Goal: Information Seeking & Learning: Check status

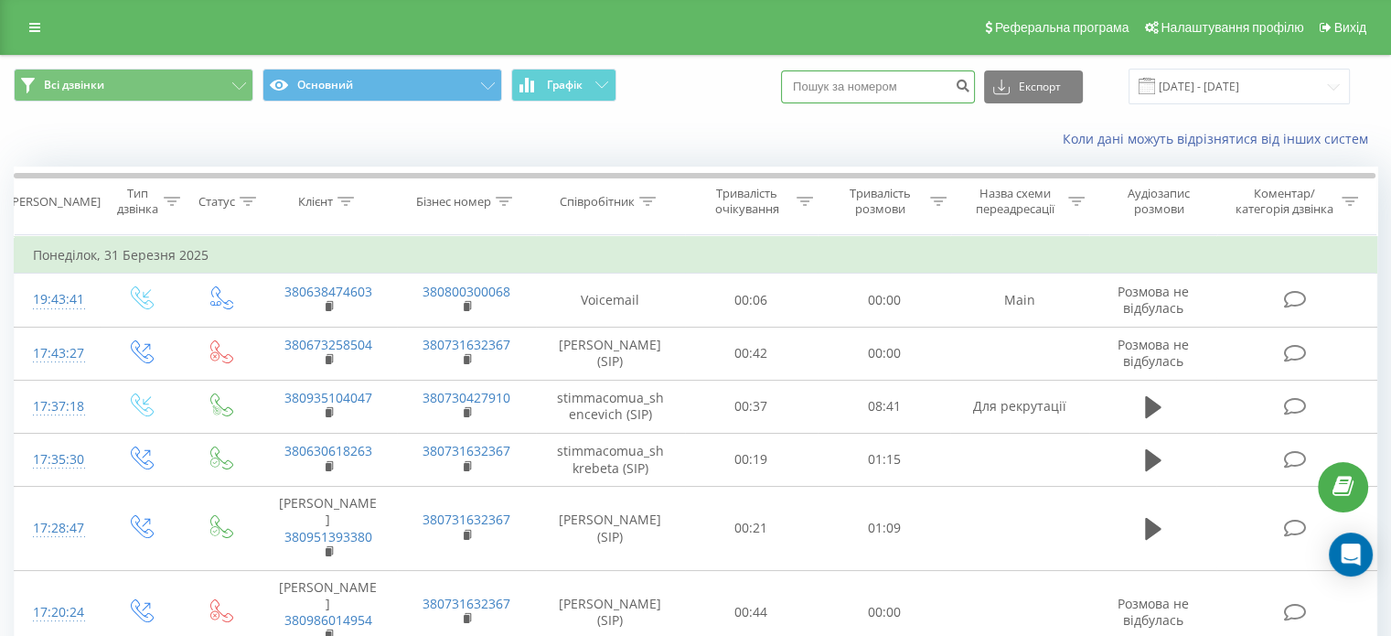
click at [872, 81] on input at bounding box center [878, 86] width 194 height 33
paste input "0679080151"
type input "0679080151"
click at [970, 80] on icon "submit" at bounding box center [963, 83] width 16 height 11
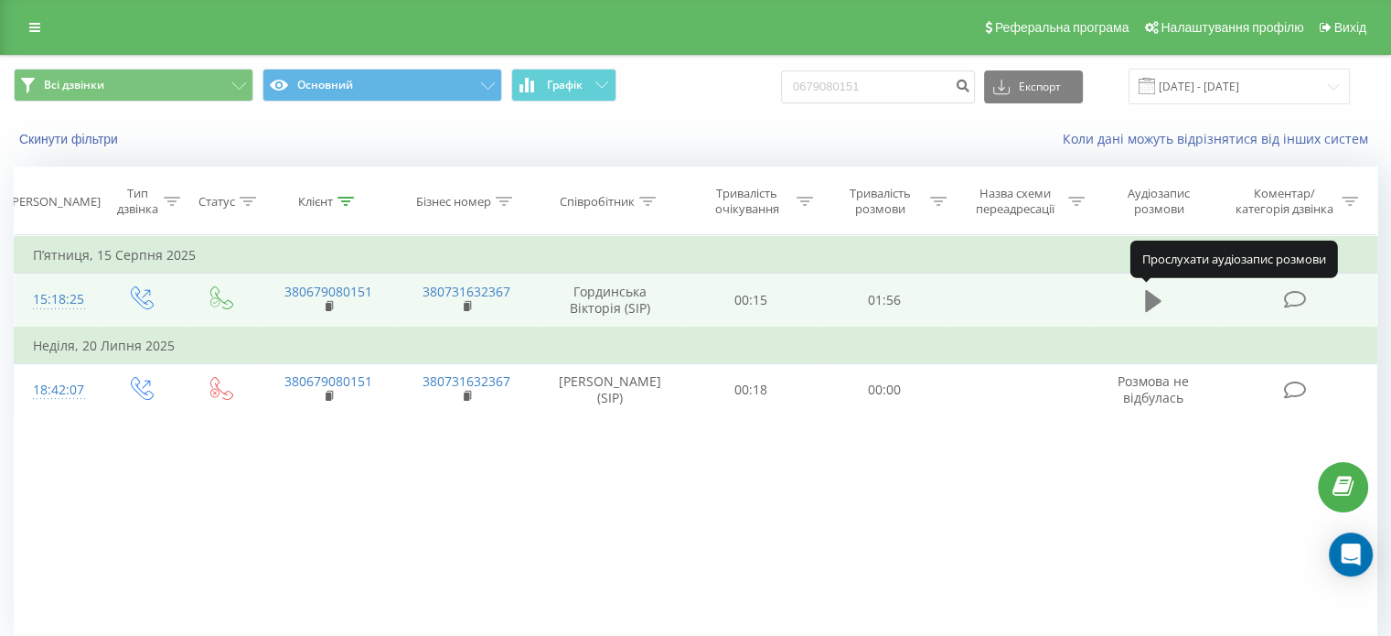
click at [1148, 306] on icon at bounding box center [1153, 301] width 16 height 22
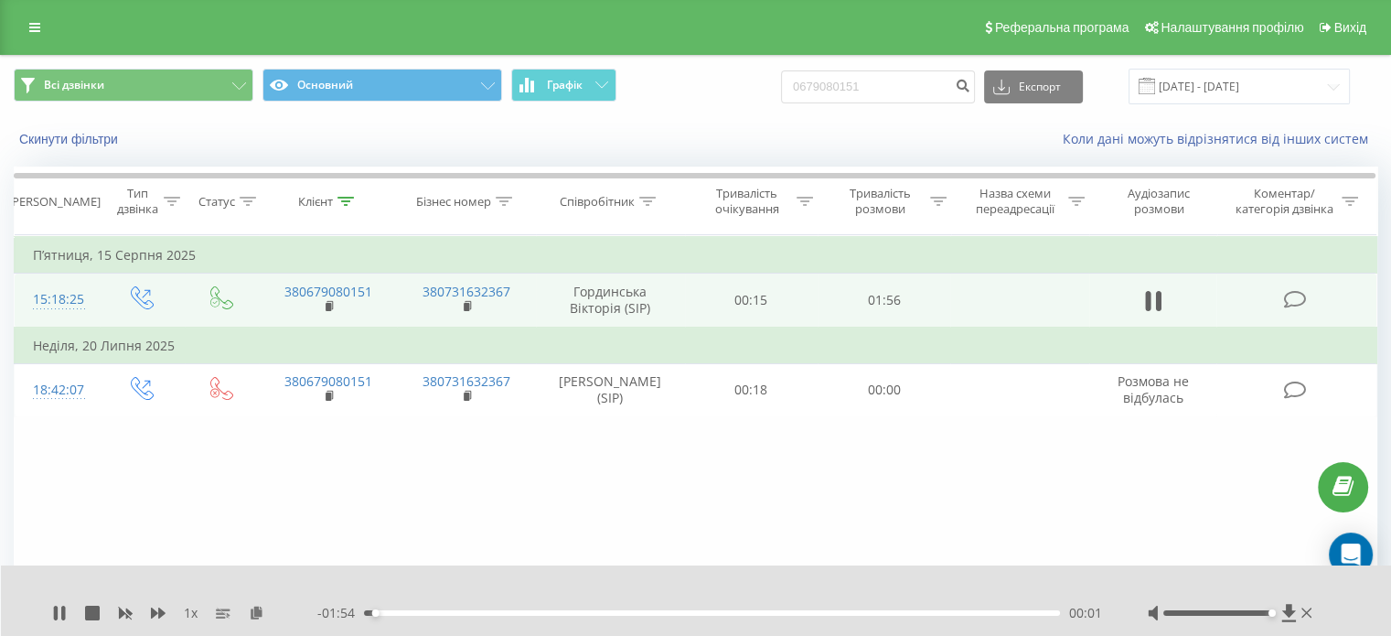
drag, startPoint x: 1263, startPoint y: 614, endPoint x: 1273, endPoint y: 615, distance: 10.2
click at [1273, 615] on div at bounding box center [1232, 613] width 168 height 18
click at [1149, 292] on icon at bounding box center [1147, 301] width 5 height 20
drag, startPoint x: 929, startPoint y: 86, endPoint x: 301, endPoint y: 164, distance: 633.0
click at [426, 145] on div "Всі дзвінки Основний Графік 0679080151 Експорт .csv .xls .xlsx 19.05.2025 - 19.…" at bounding box center [695, 108] width 1389 height 105
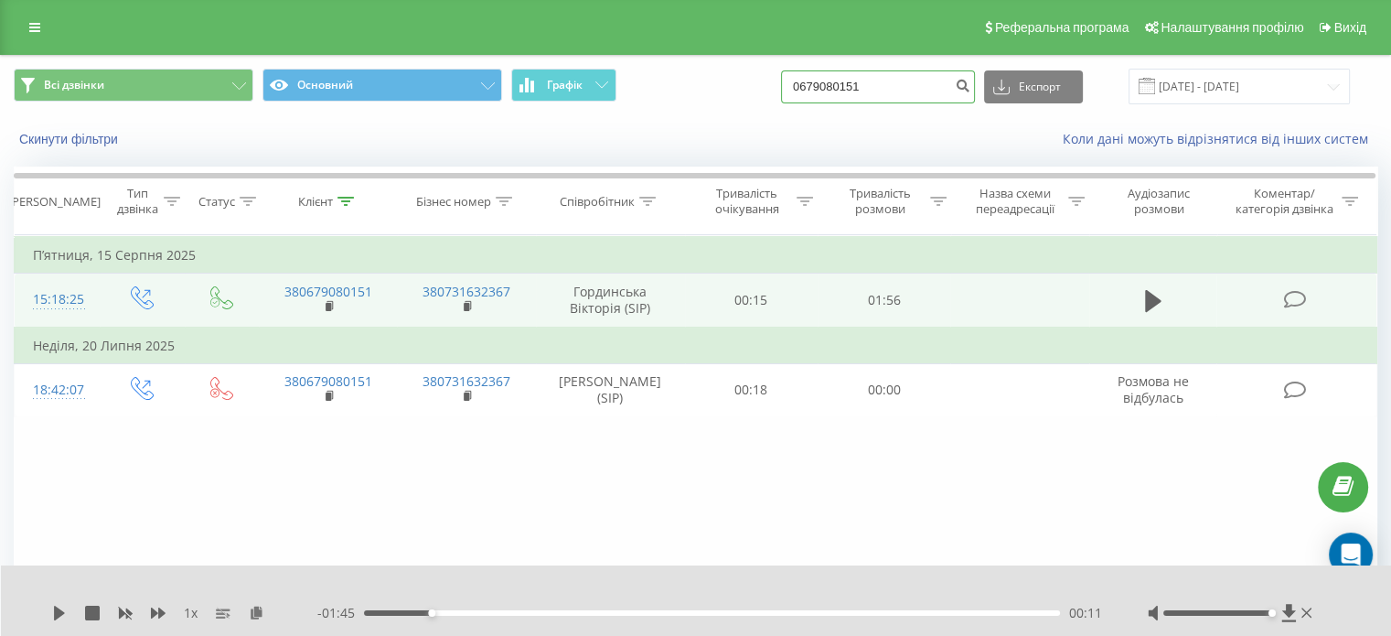
paste input "933784660"
type input "0933784660"
click at [970, 87] on icon "submit" at bounding box center [963, 83] width 16 height 11
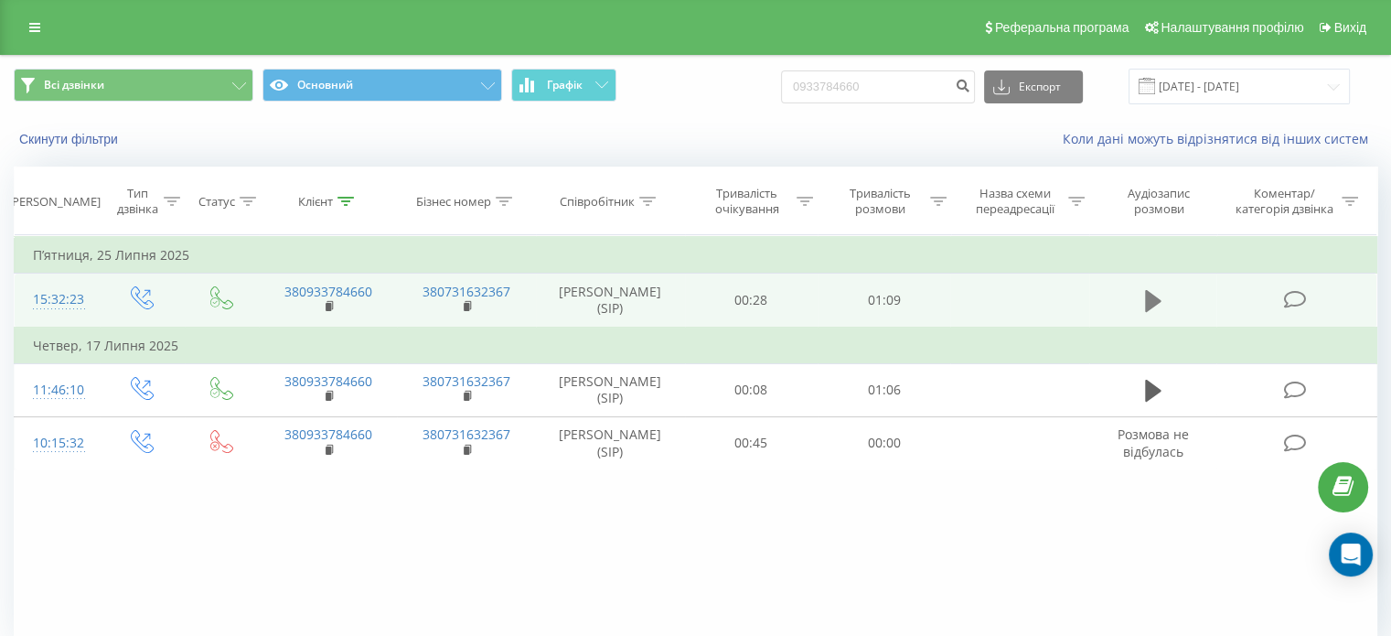
click at [1154, 290] on icon at bounding box center [1153, 301] width 16 height 26
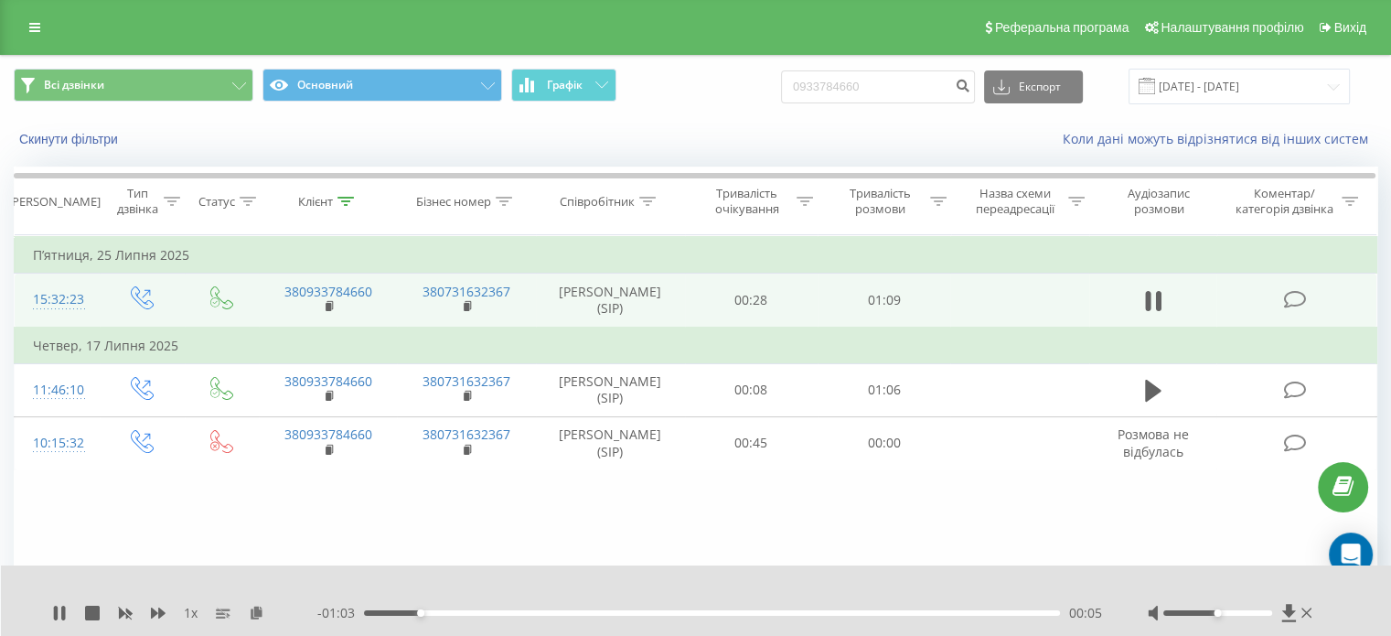
click at [1267, 617] on div at bounding box center [1232, 613] width 168 height 18
click at [1261, 614] on div at bounding box center [1217, 612] width 109 height 5
click at [1156, 303] on icon at bounding box center [1157, 301] width 5 height 20
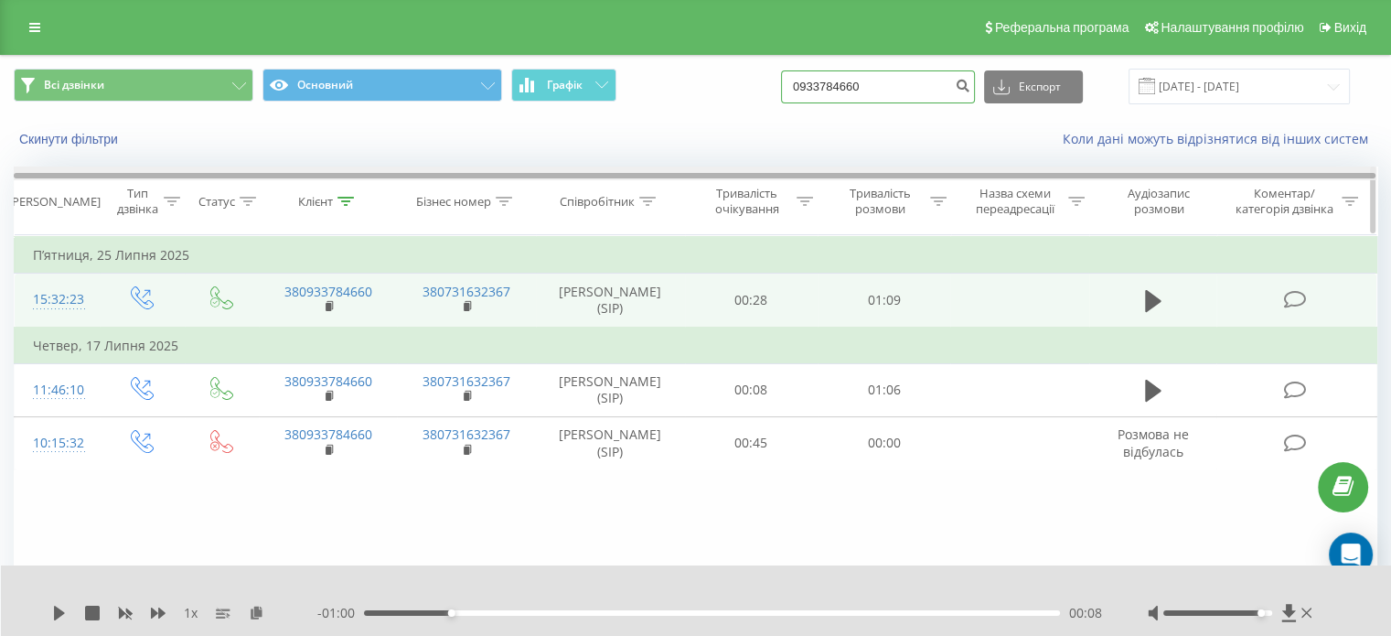
drag, startPoint x: 906, startPoint y: 92, endPoint x: 326, endPoint y: 173, distance: 586.2
click at [380, 168] on div "Всі дзвінки Основний Графік 0933784660 Експорт .csv .xls .xlsx 19.05.2025 - 19.…" at bounding box center [695, 385] width 1363 height 658
paste input "68346633"
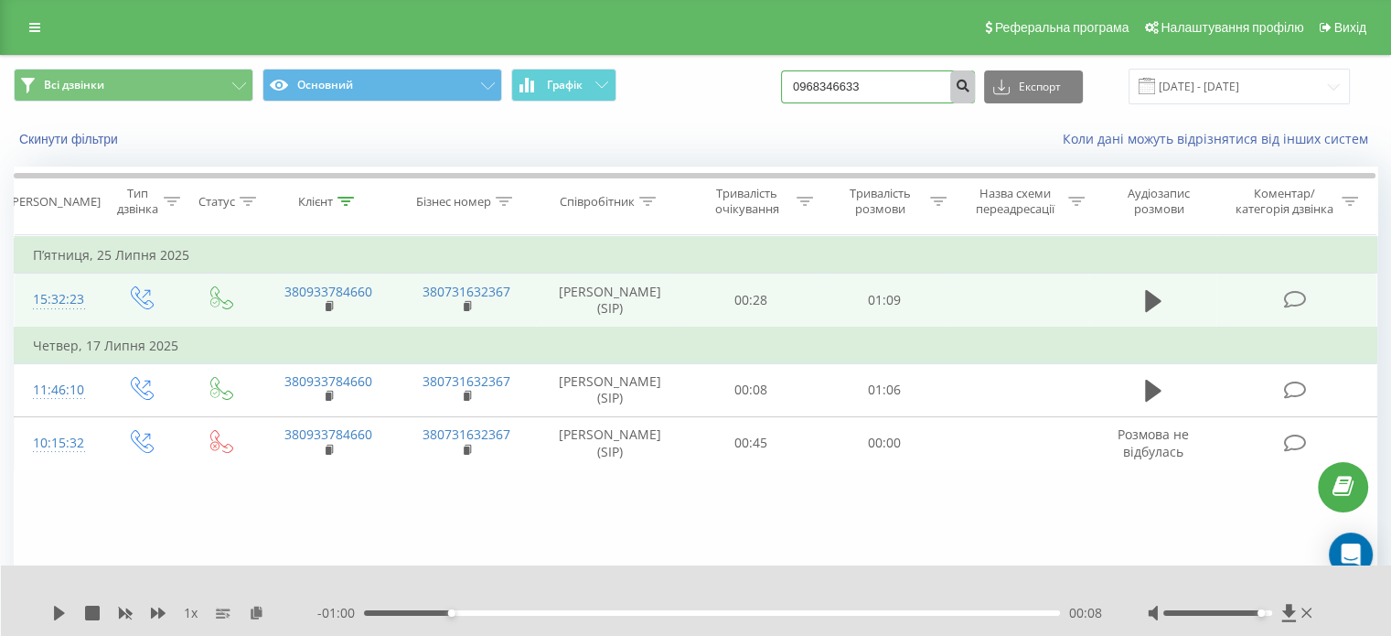
type input "0968346633"
click at [970, 83] on icon "submit" at bounding box center [963, 83] width 16 height 11
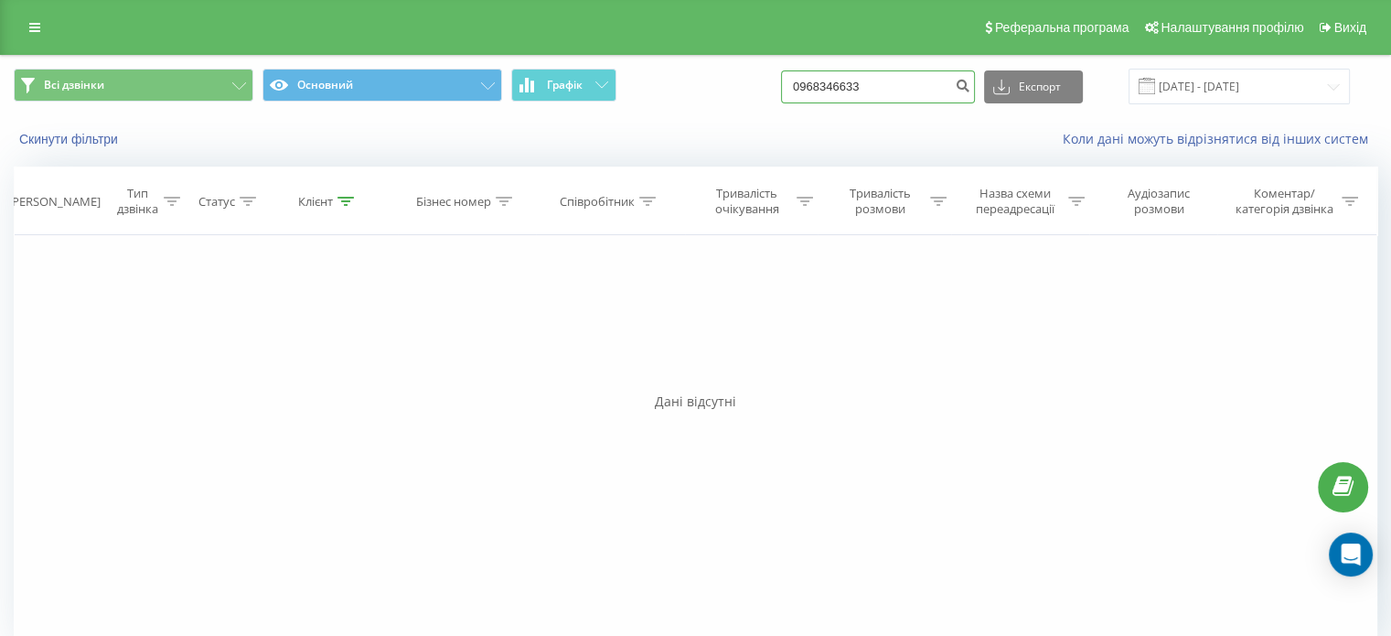
drag, startPoint x: 882, startPoint y: 73, endPoint x: 296, endPoint y: 123, distance: 588.3
click at [305, 123] on div "Всі дзвінки Основний Графік 0968346633 Експорт .csv .xls .xlsx 19.05.2025 - 19.…" at bounding box center [695, 108] width 1389 height 105
paste input "70119146"
type input "0970119146"
click at [970, 83] on icon "submit" at bounding box center [963, 83] width 16 height 11
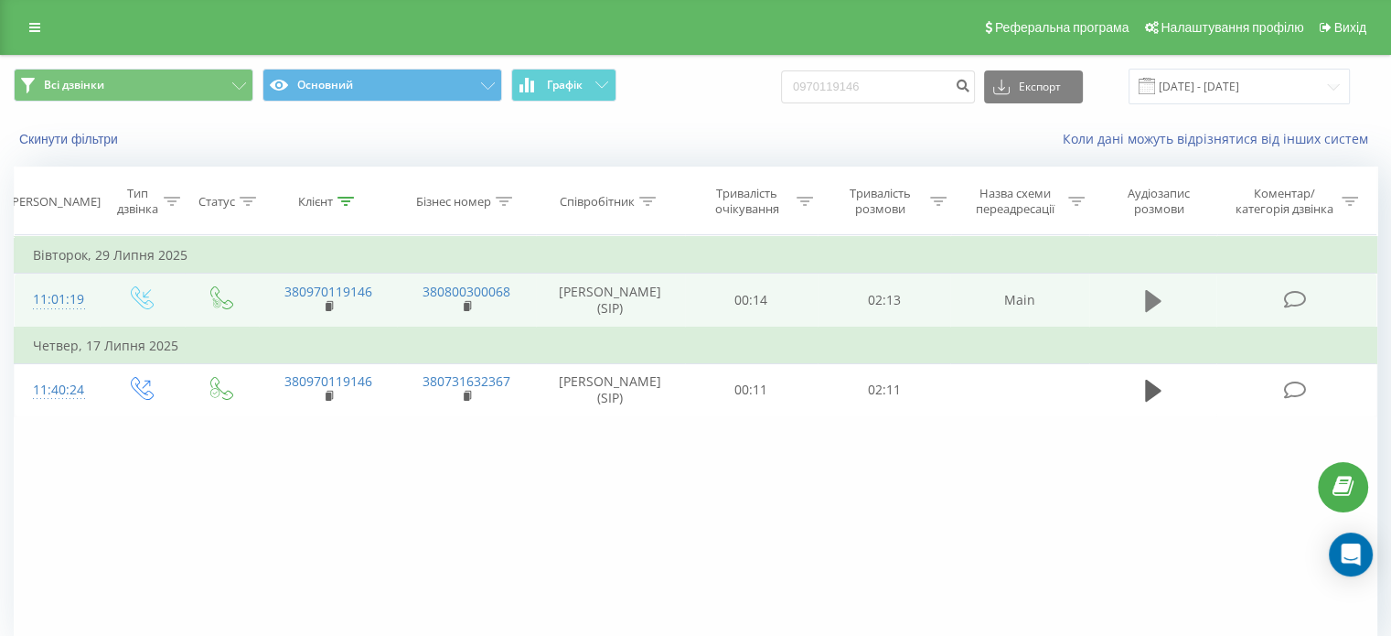
click at [1154, 294] on icon at bounding box center [1153, 301] width 16 height 26
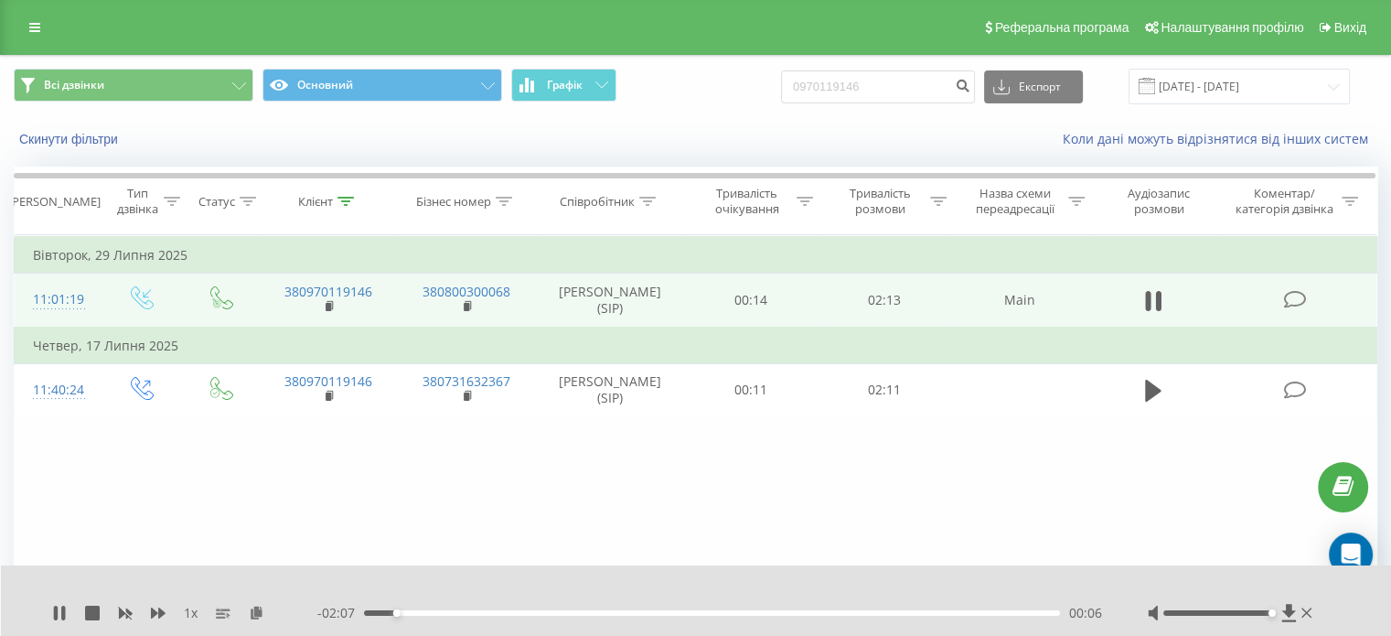
drag, startPoint x: 1245, startPoint y: 611, endPoint x: 1278, endPoint y: 610, distance: 32.9
click at [1277, 610] on div at bounding box center [1232, 613] width 168 height 18
click at [1160, 297] on icon at bounding box center [1157, 301] width 5 height 20
drag, startPoint x: 918, startPoint y: 83, endPoint x: 324, endPoint y: 87, distance: 594.4
click at [370, 91] on div "Всі дзвінки Основний Графік 0970119146 Експорт .csv .xls .xlsx 19.05.2025 - 19.…" at bounding box center [695, 87] width 1363 height 36
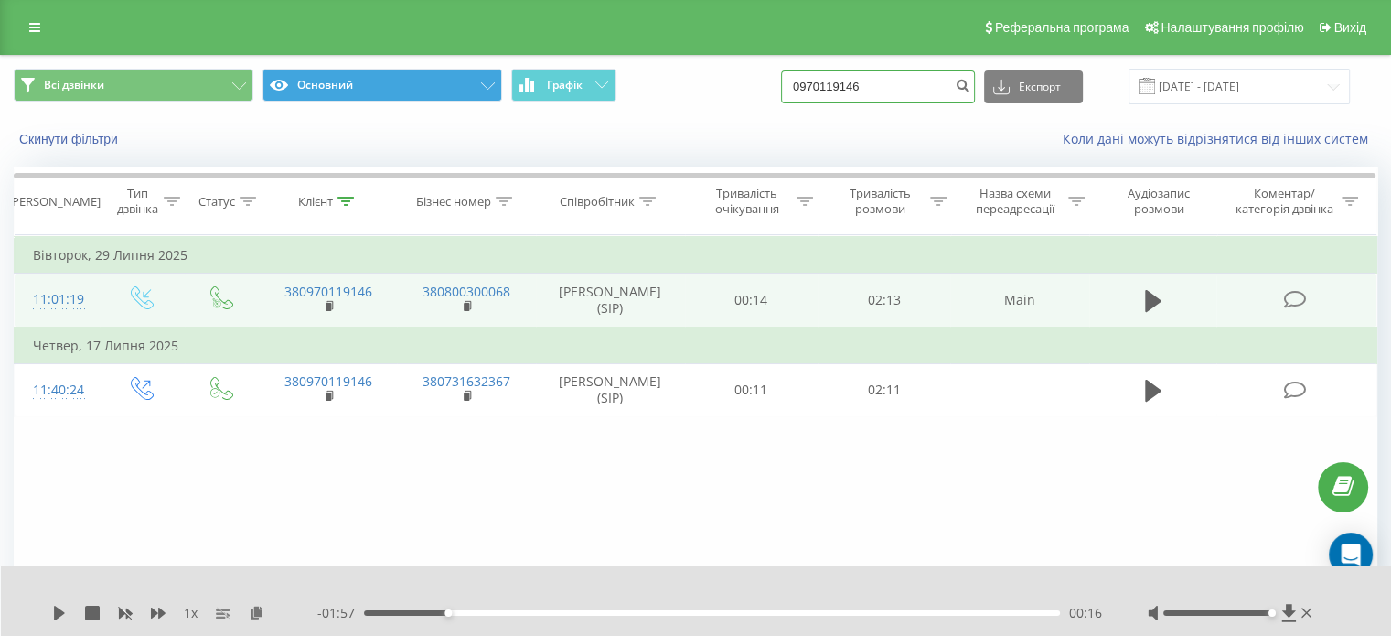
paste input "680910853"
type input "0680910853"
click at [970, 88] on icon "submit" at bounding box center [963, 83] width 16 height 11
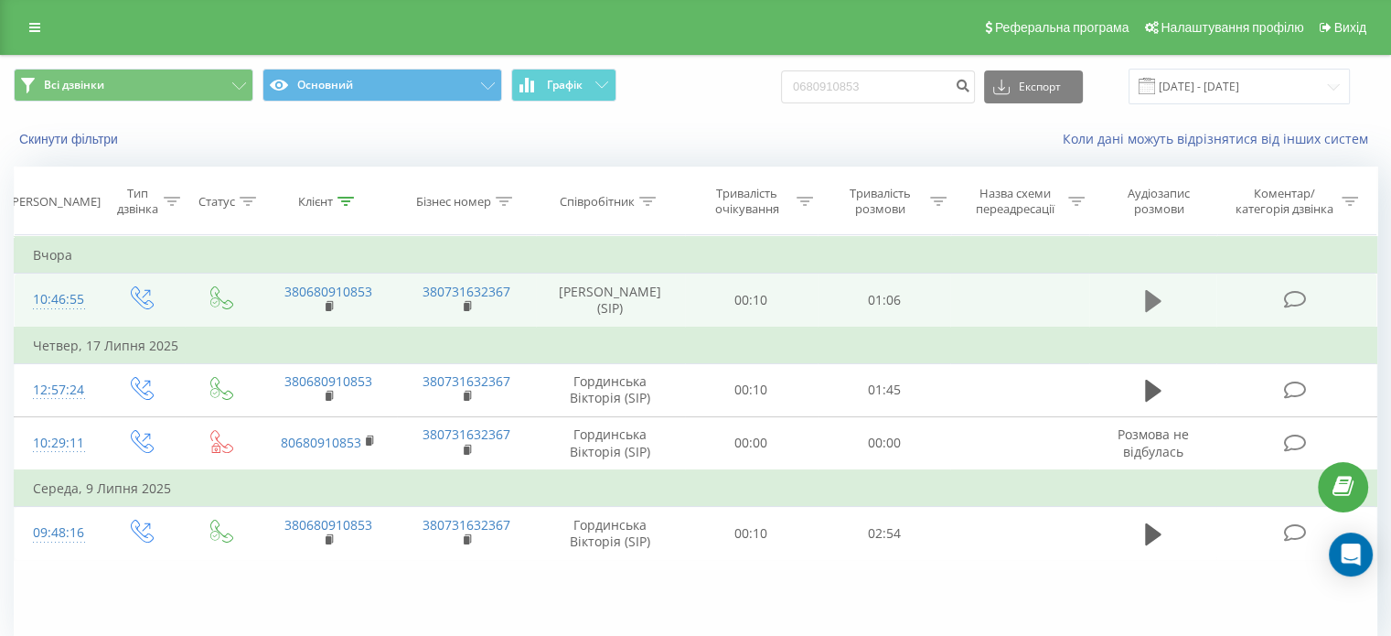
click at [1145, 294] on icon at bounding box center [1153, 301] width 16 height 26
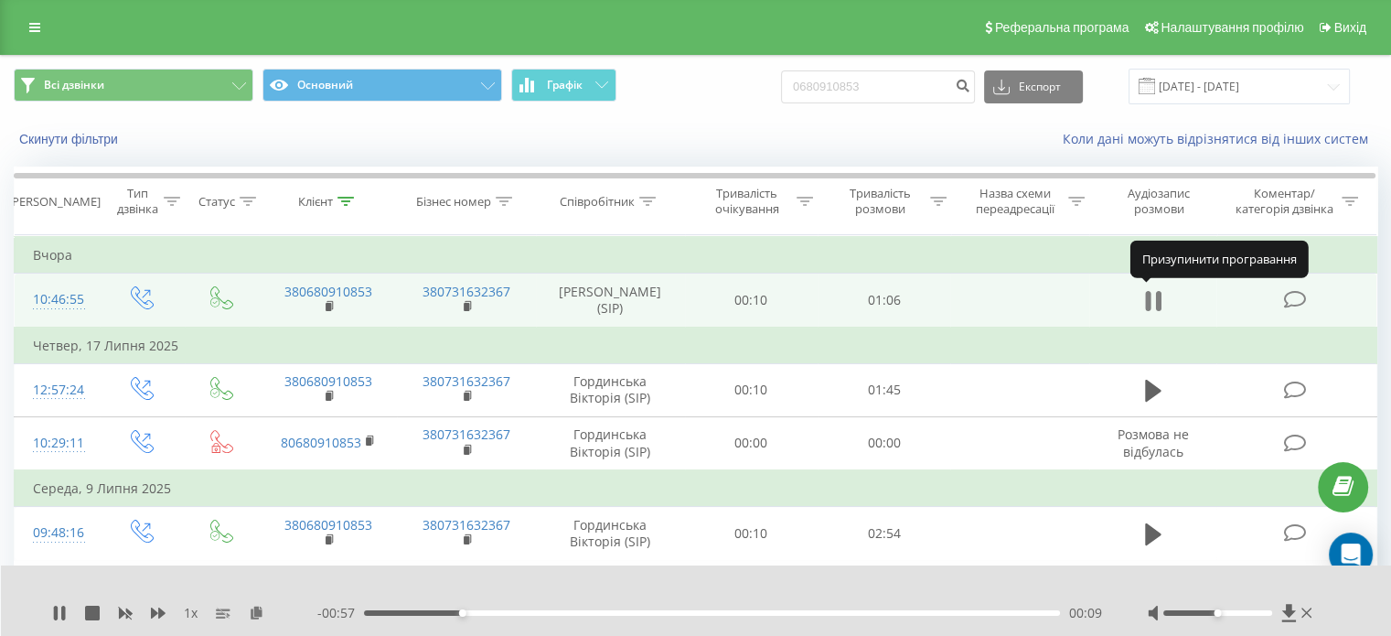
click at [1155, 294] on icon at bounding box center [1153, 301] width 16 height 26
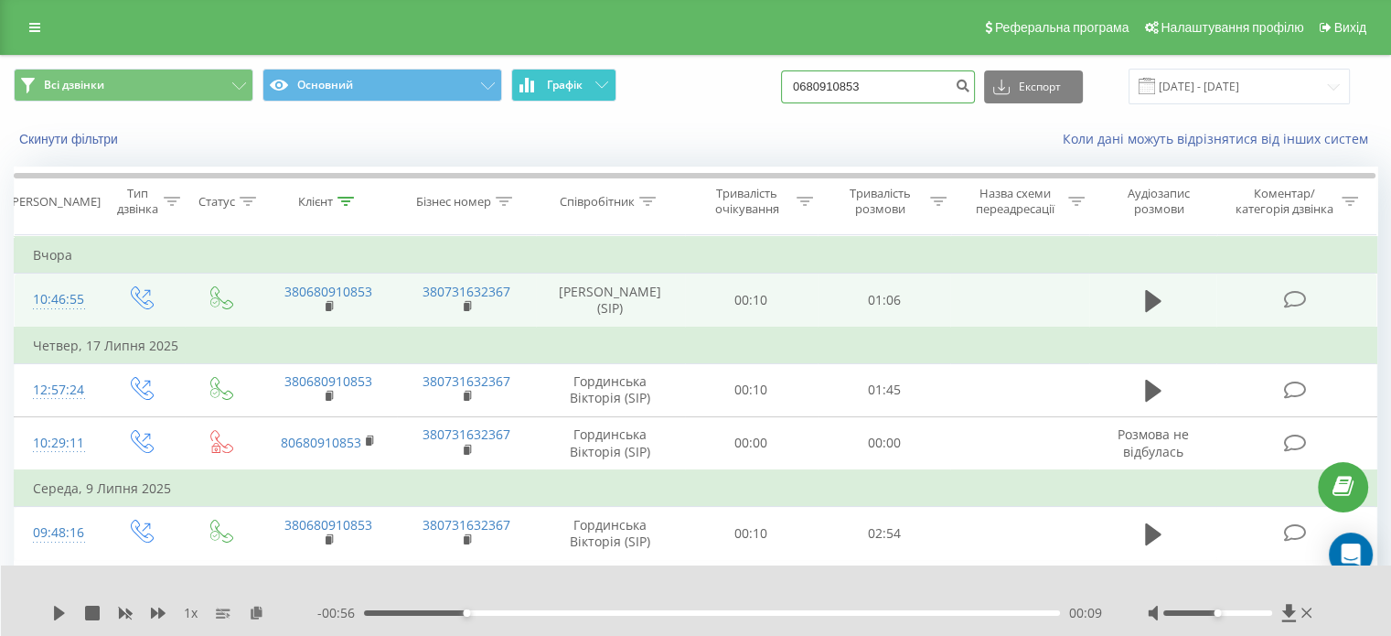
drag, startPoint x: 834, startPoint y: 88, endPoint x: 571, endPoint y: 88, distance: 263.4
click at [571, 88] on div "Всі дзвінки Основний Графік 0680910853 Експорт .csv .xls .xlsx [DATE] - [DATE]" at bounding box center [695, 87] width 1363 height 36
paste input "71171666"
click at [958, 83] on input "0671171666" at bounding box center [878, 86] width 194 height 33
type input "0671171666"
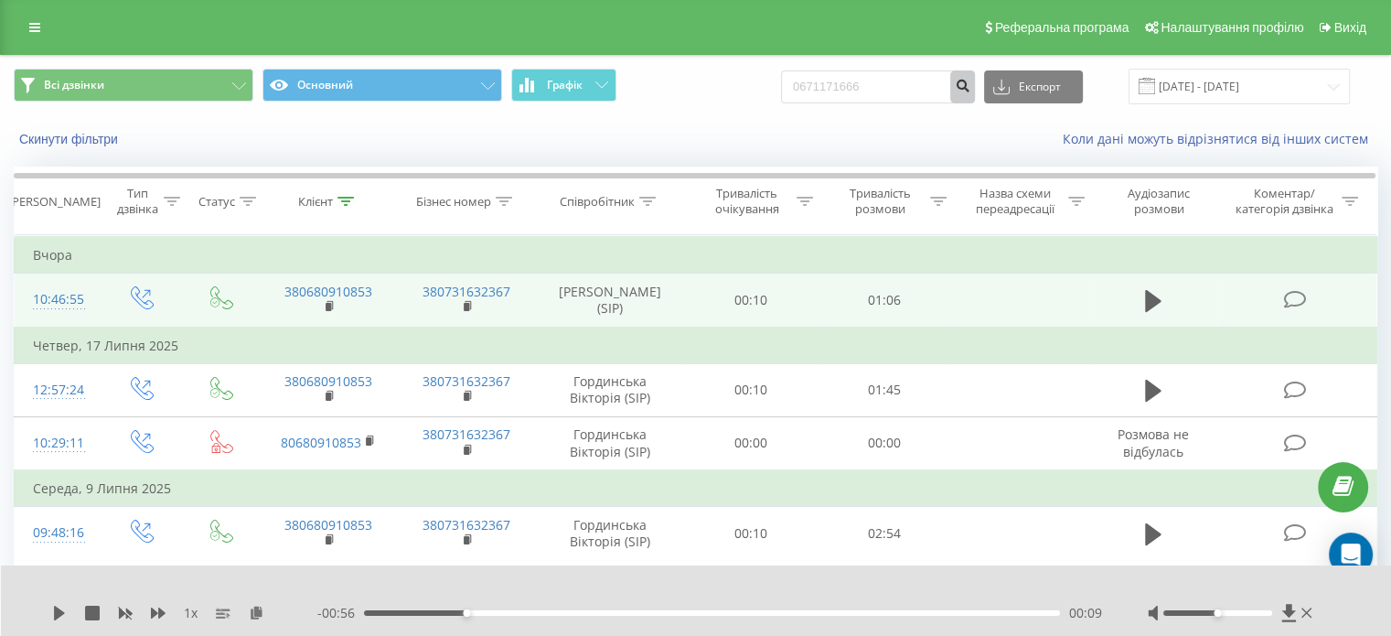
click at [975, 85] on button "submit" at bounding box center [962, 86] width 25 height 33
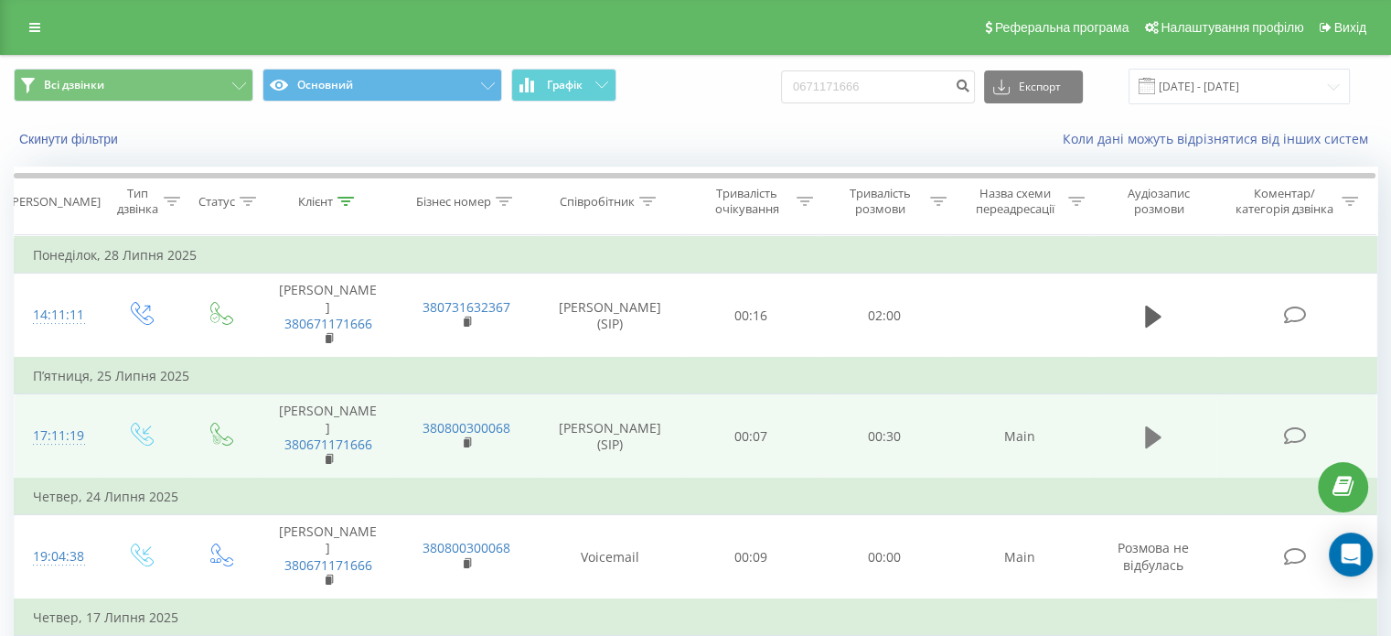
click at [1147, 438] on icon at bounding box center [1153, 436] width 16 height 22
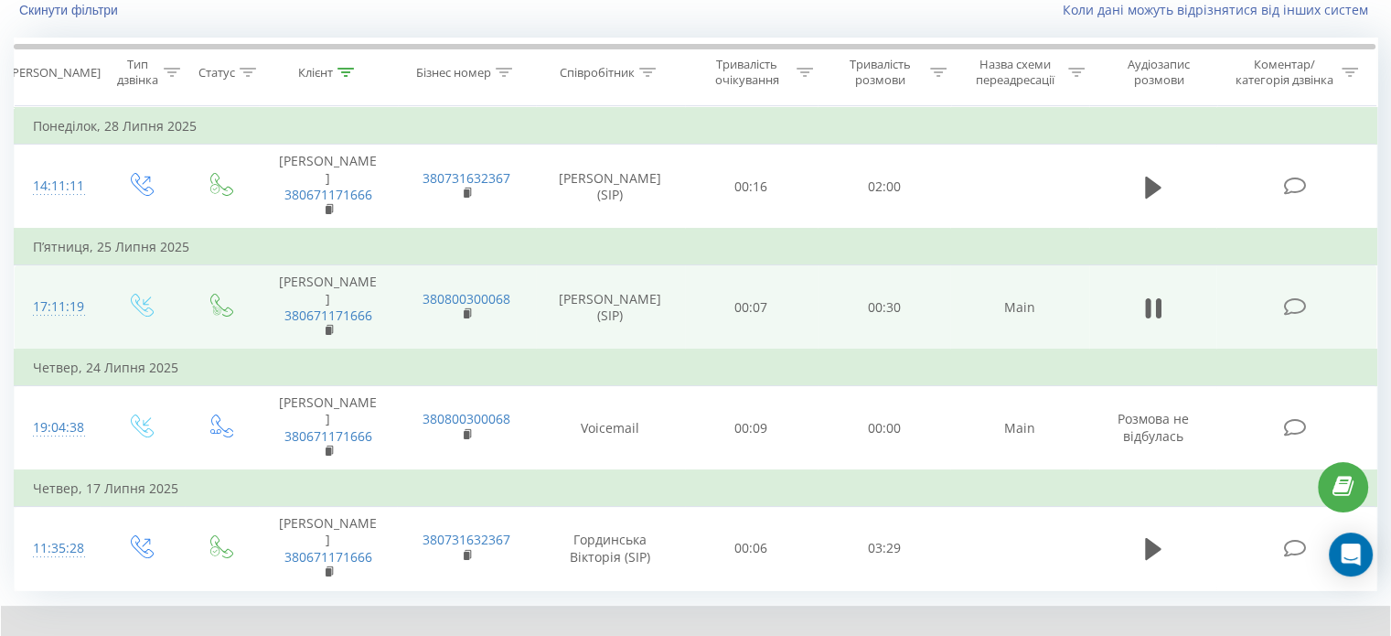
scroll to position [128, 0]
click at [1151, 311] on icon at bounding box center [1153, 309] width 16 height 26
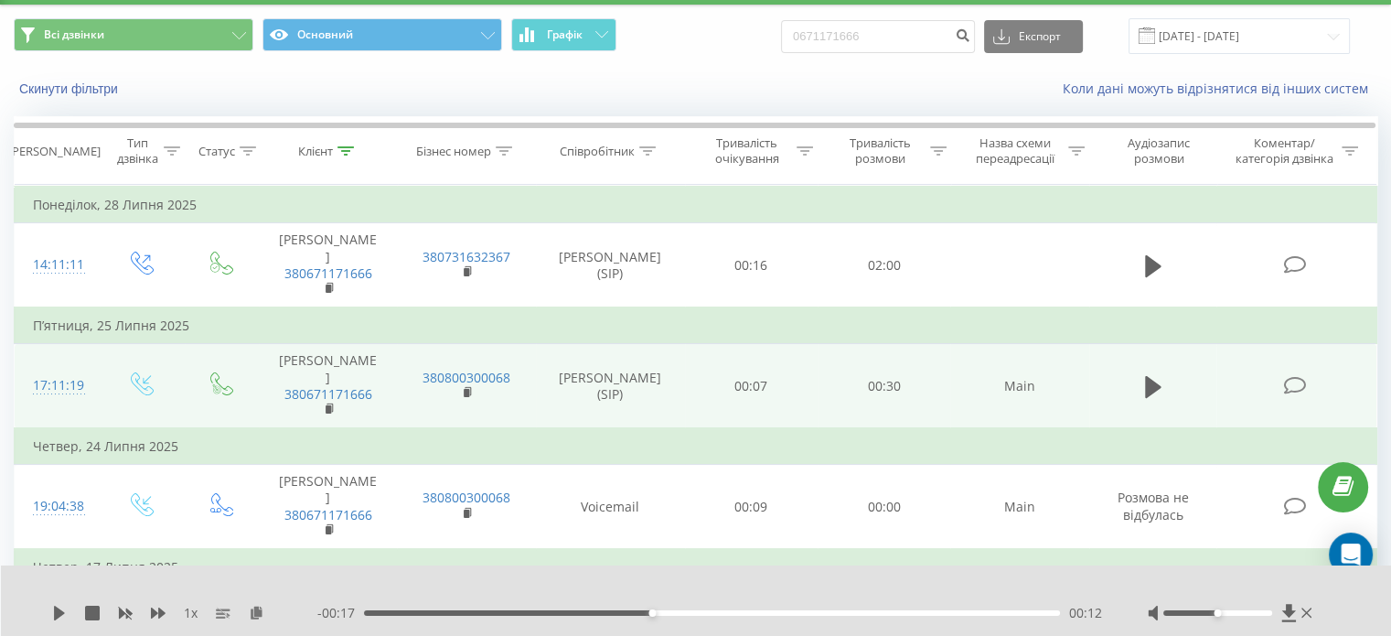
scroll to position [0, 0]
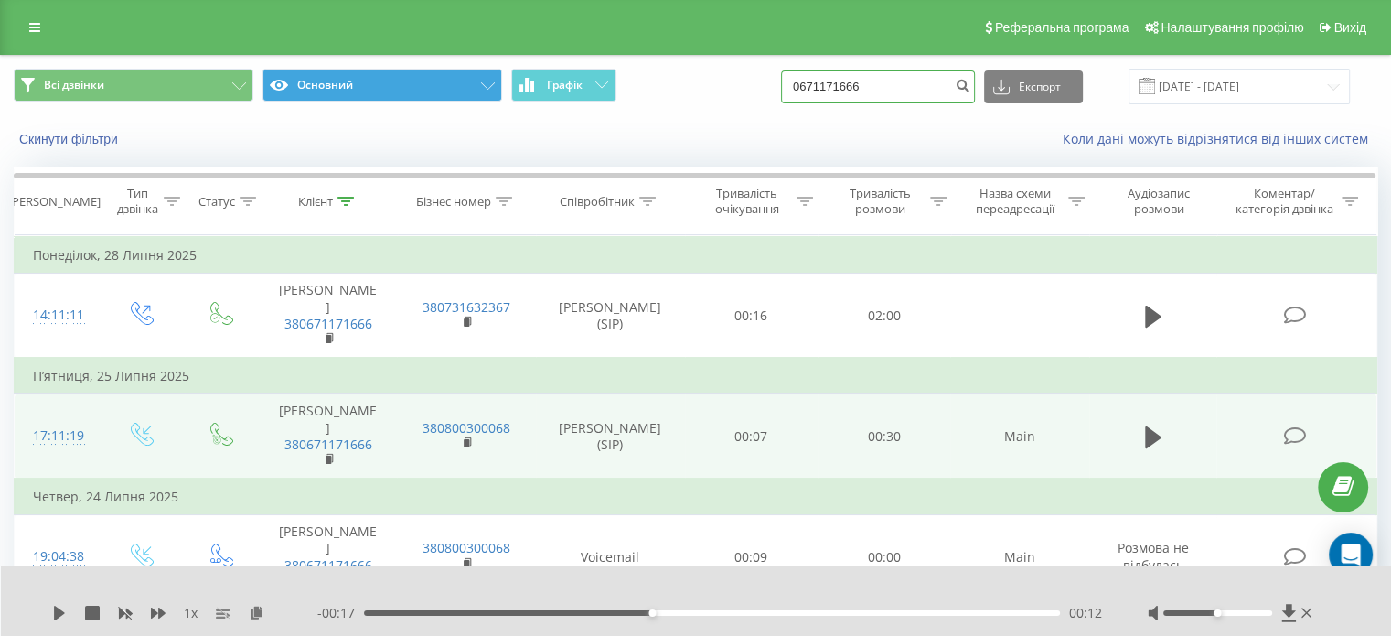
drag, startPoint x: 867, startPoint y: 82, endPoint x: 427, endPoint y: 98, distance: 440.1
click at [454, 98] on div "Всі дзвінки Основний Графік 0671171666 Експорт .csv .xls .xlsx 19.05.2025 - 19.…" at bounding box center [695, 87] width 1363 height 36
paste input "994261520"
type input "0994261520"
click at [975, 89] on button "submit" at bounding box center [962, 86] width 25 height 33
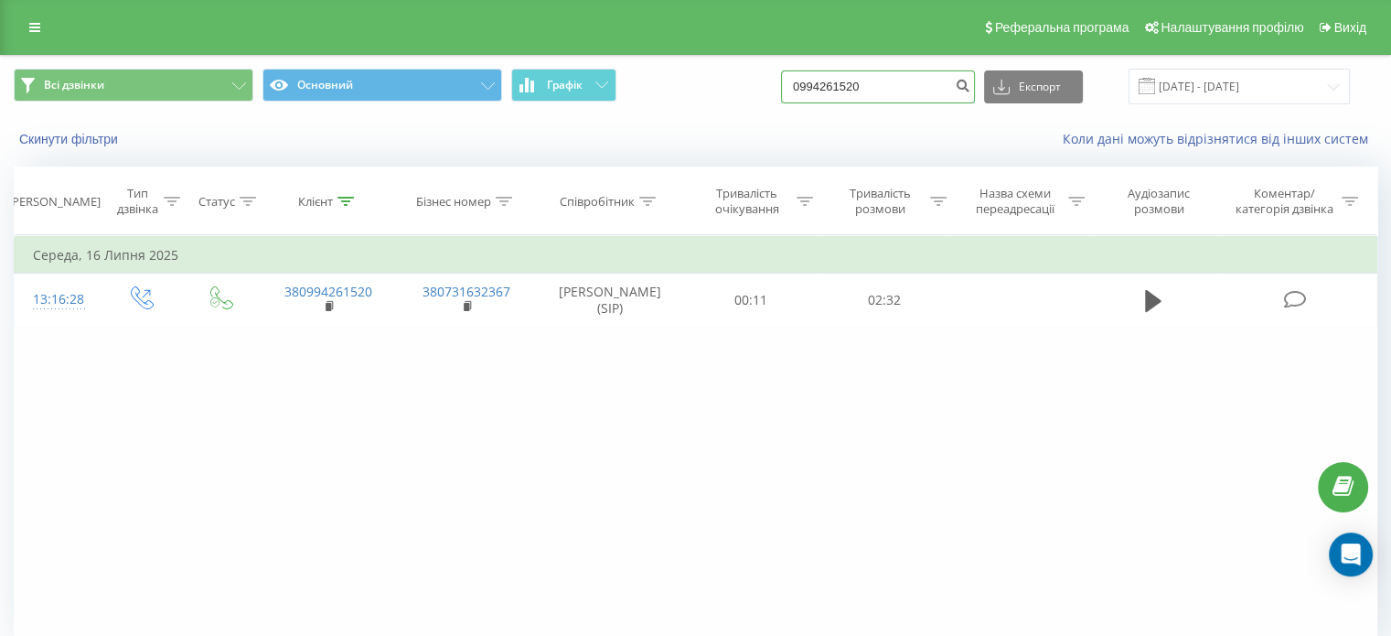
drag, startPoint x: 943, startPoint y: 73, endPoint x: 328, endPoint y: 145, distance: 618.8
click at [393, 141] on div "Всі дзвінки Основний Графік 0994261520 Експорт .csv .xls .xlsx 19.05.2025 - 19.…" at bounding box center [695, 108] width 1389 height 105
paste input "731266882"
type input "0731266882"
click at [970, 81] on icon "submit" at bounding box center [963, 83] width 16 height 11
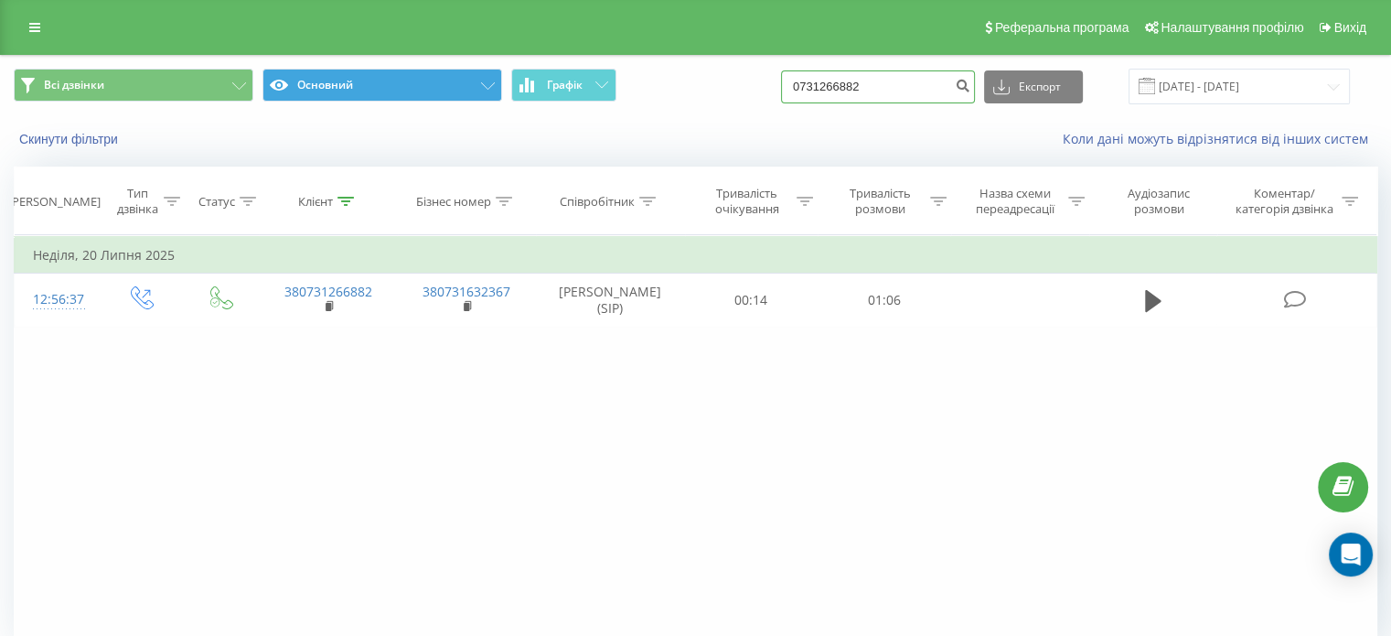
drag, startPoint x: 911, startPoint y: 78, endPoint x: 294, endPoint y: 94, distance: 616.6
click at [296, 94] on div "Всі дзвінки Основний Графік 0731266882 Експорт .csv .xls .xlsx 19.05.2025 - 19.…" at bounding box center [695, 87] width 1363 height 36
paste input "953689226"
type input "0953689226"
click at [970, 87] on icon "submit" at bounding box center [963, 83] width 16 height 11
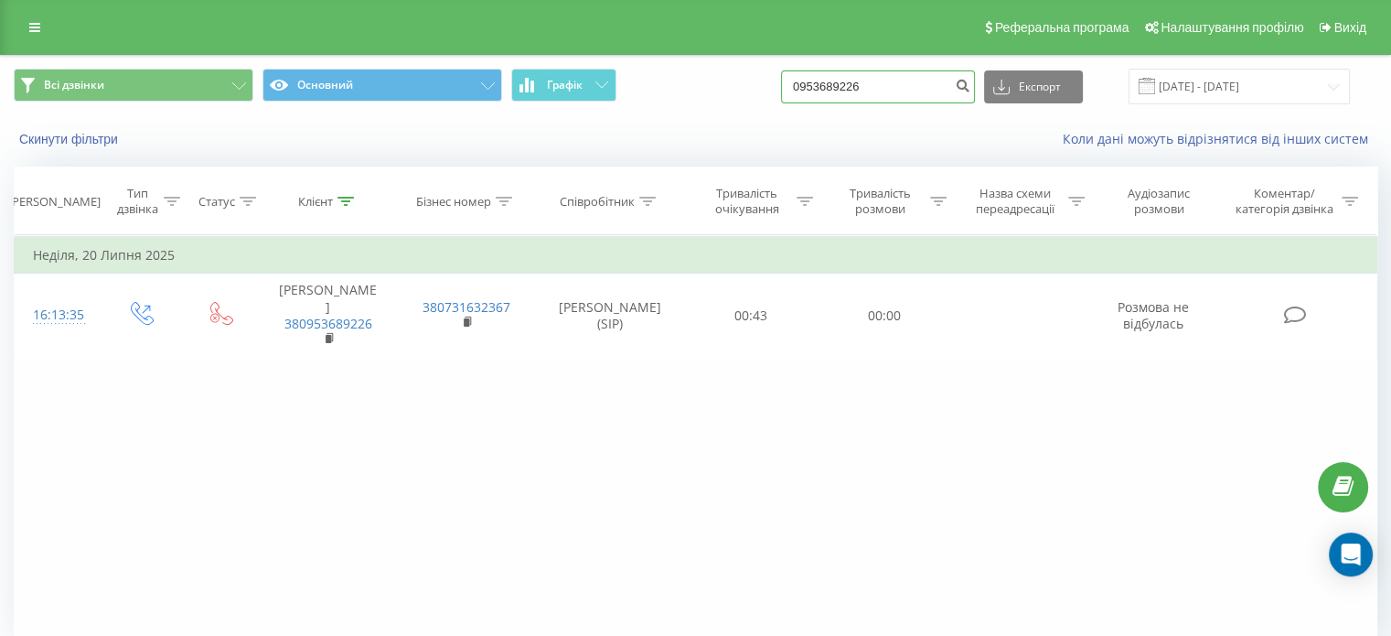
drag, startPoint x: 918, startPoint y: 76, endPoint x: 360, endPoint y: 103, distance: 558.5
click at [420, 93] on div "Всі дзвінки Основний Графік 0953689226 Експорт .csv .xls .xlsx 19.05.2025 - 19.…" at bounding box center [695, 87] width 1363 height 36
paste input "76104613"
type input "0976104613"
click at [975, 80] on button "submit" at bounding box center [962, 86] width 25 height 33
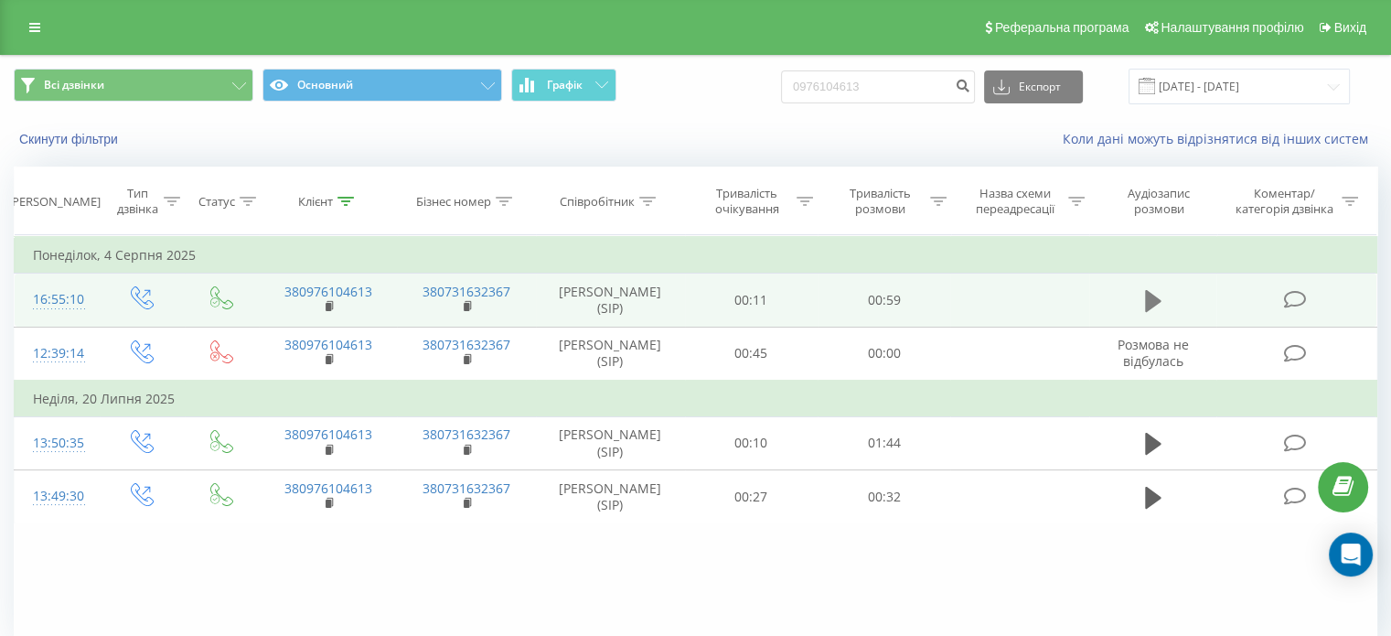
click at [1147, 305] on icon at bounding box center [1153, 301] width 16 height 22
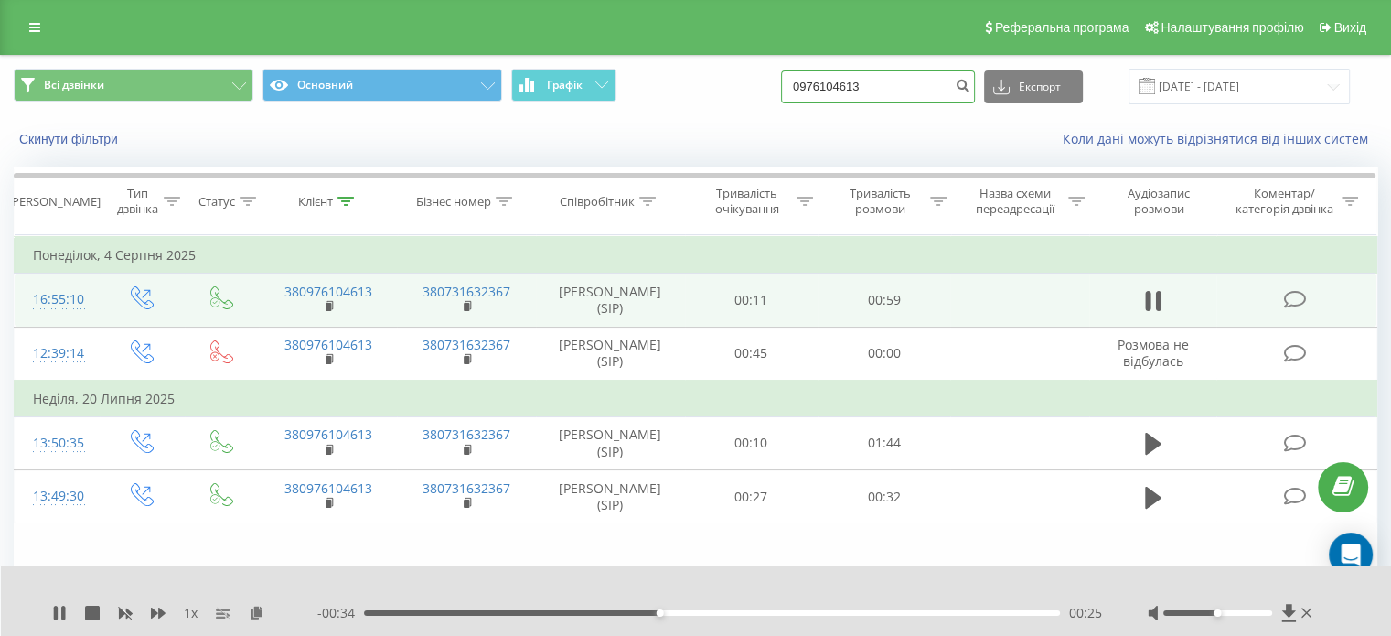
drag, startPoint x: 838, startPoint y: 74, endPoint x: 429, endPoint y: 130, distance: 412.6
click at [453, 124] on div "Всі дзвінки Основний Графік 0976104613 Експорт .csv .xls .xlsx 19.05.2025 - 19.…" at bounding box center [695, 108] width 1389 height 105
paste input "63246675"
type input "0632466753"
click at [975, 95] on button "submit" at bounding box center [962, 86] width 25 height 33
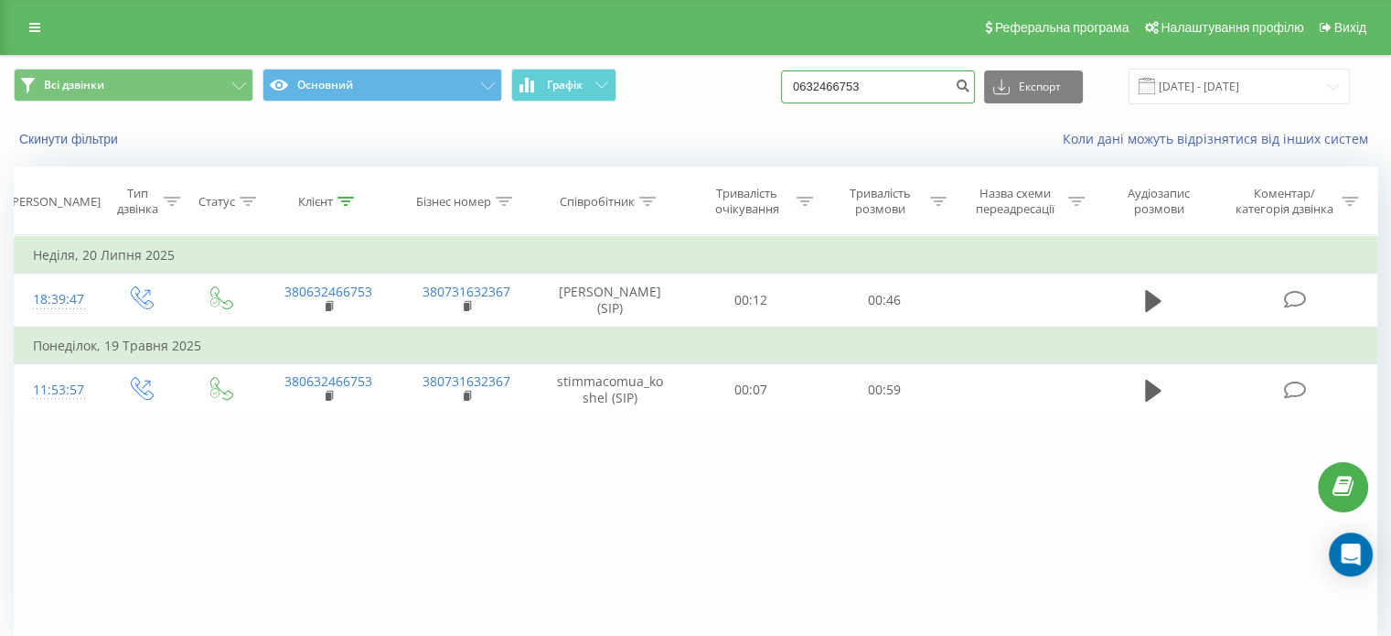
drag, startPoint x: 908, startPoint y: 84, endPoint x: 177, endPoint y: 141, distance: 732.9
click at [220, 134] on div "Всі дзвінки Основний Графік 0632466753 Експорт .csv .xls .xlsx 19.05.2025 - 19.…" at bounding box center [695, 108] width 1389 height 105
paste input "71352785"
type input "0671352785"
click at [970, 83] on icon "submit" at bounding box center [963, 83] width 16 height 11
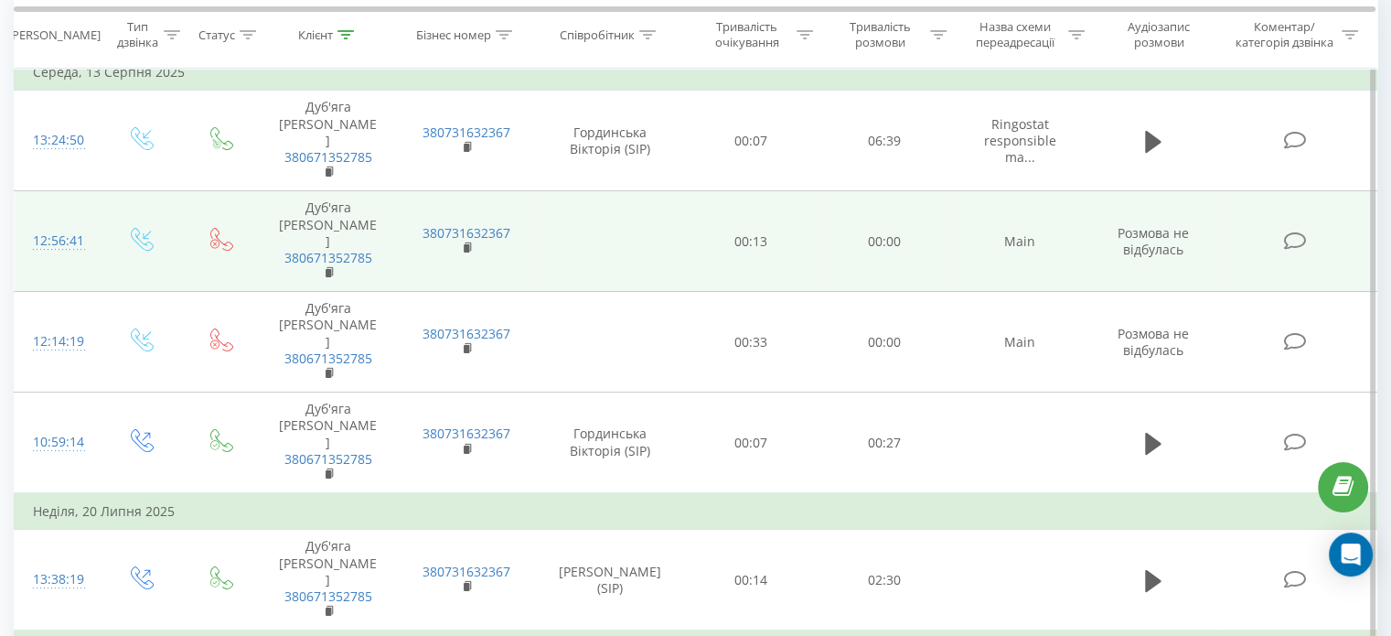
scroll to position [183, 0]
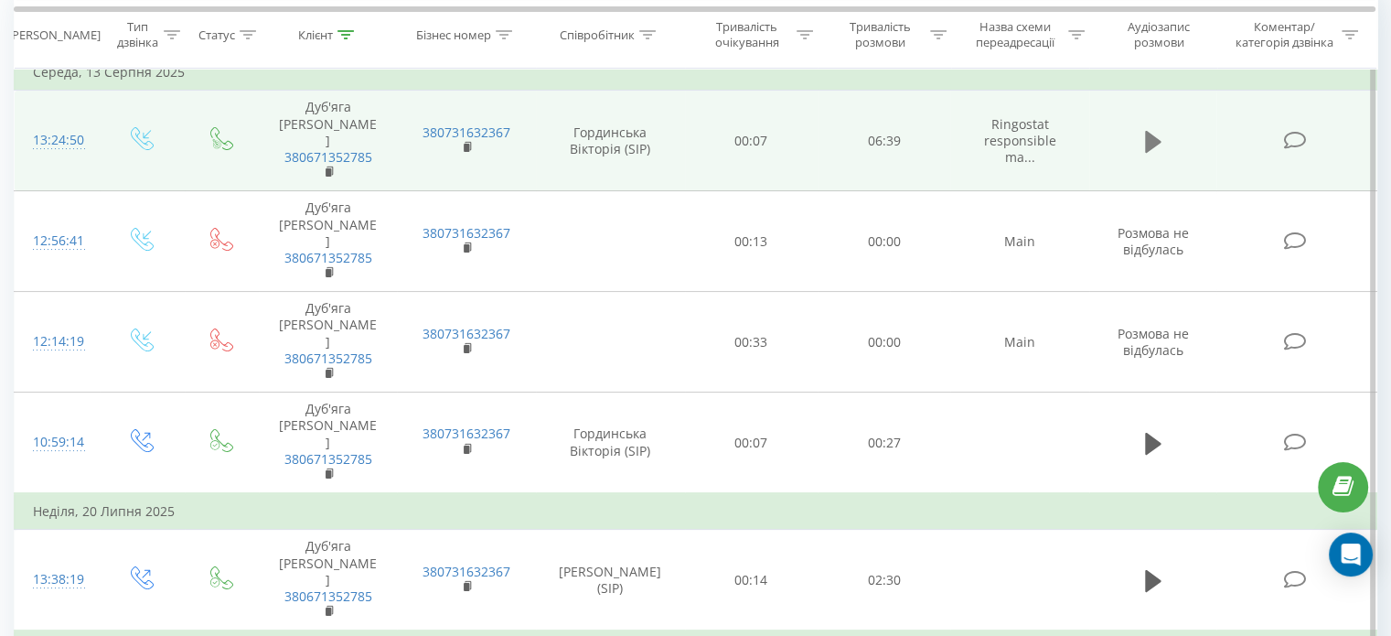
click at [1143, 140] on button at bounding box center [1152, 141] width 27 height 27
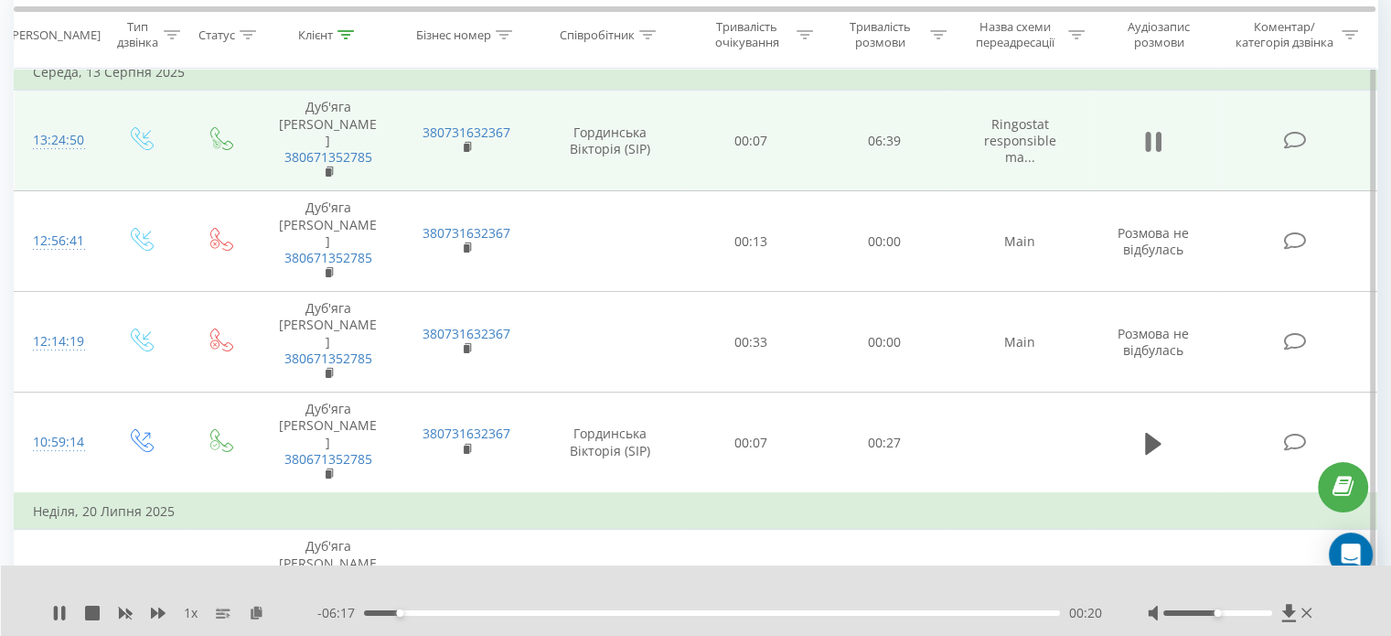
click at [1146, 143] on icon at bounding box center [1147, 142] width 5 height 20
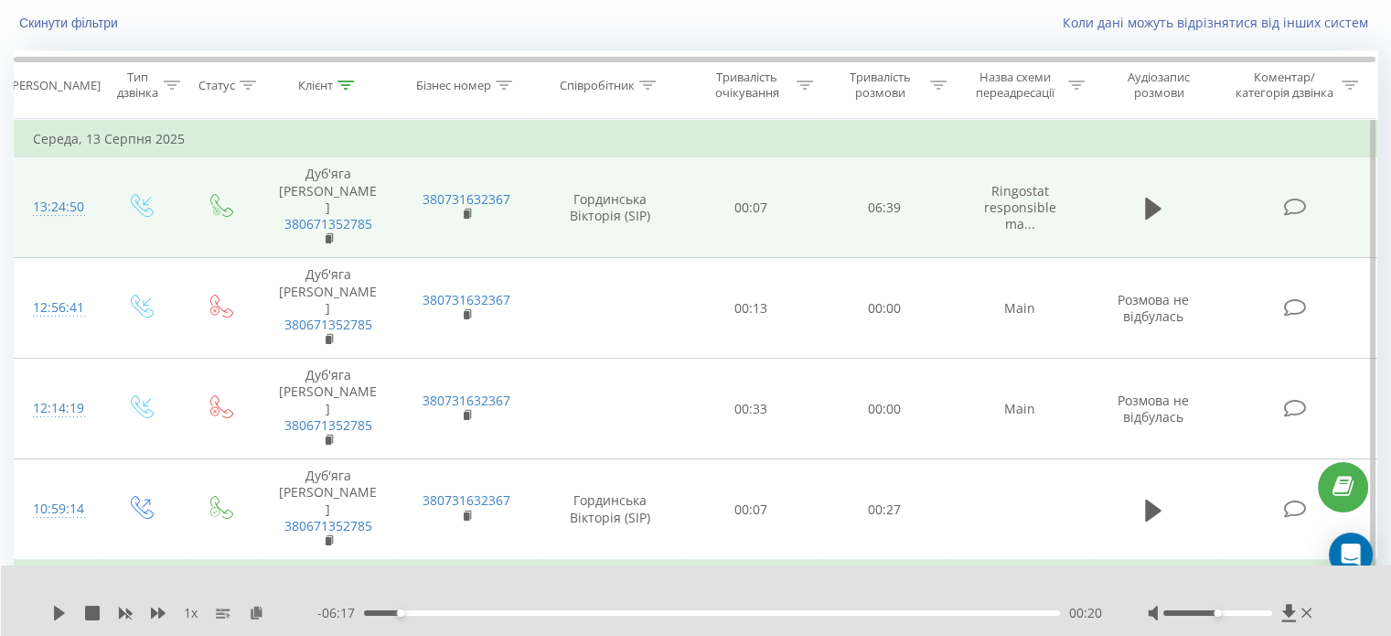
scroll to position [0, 0]
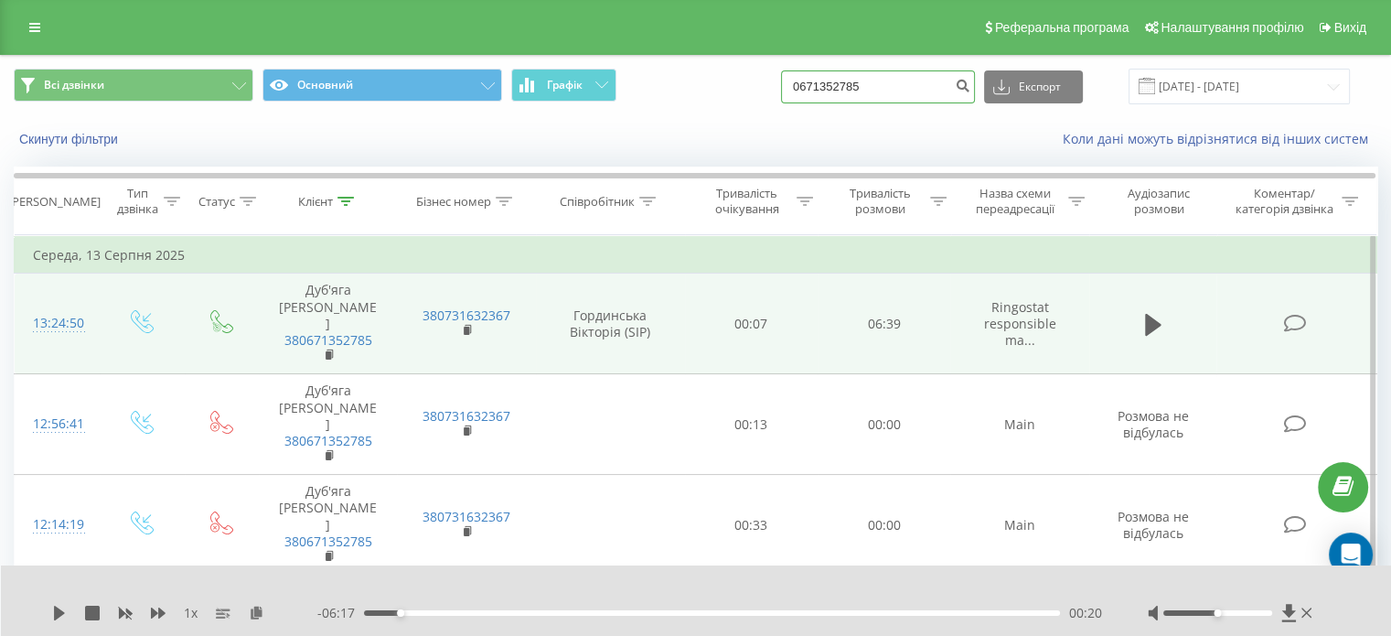
drag, startPoint x: 908, startPoint y: 97, endPoint x: 377, endPoint y: 164, distance: 535.5
click at [424, 153] on div "Всі дзвінки Основний Графік 0671352785 Експорт .csv .xls .xlsx [DATE] - [DATE] …" at bounding box center [695, 108] width 1389 height 105
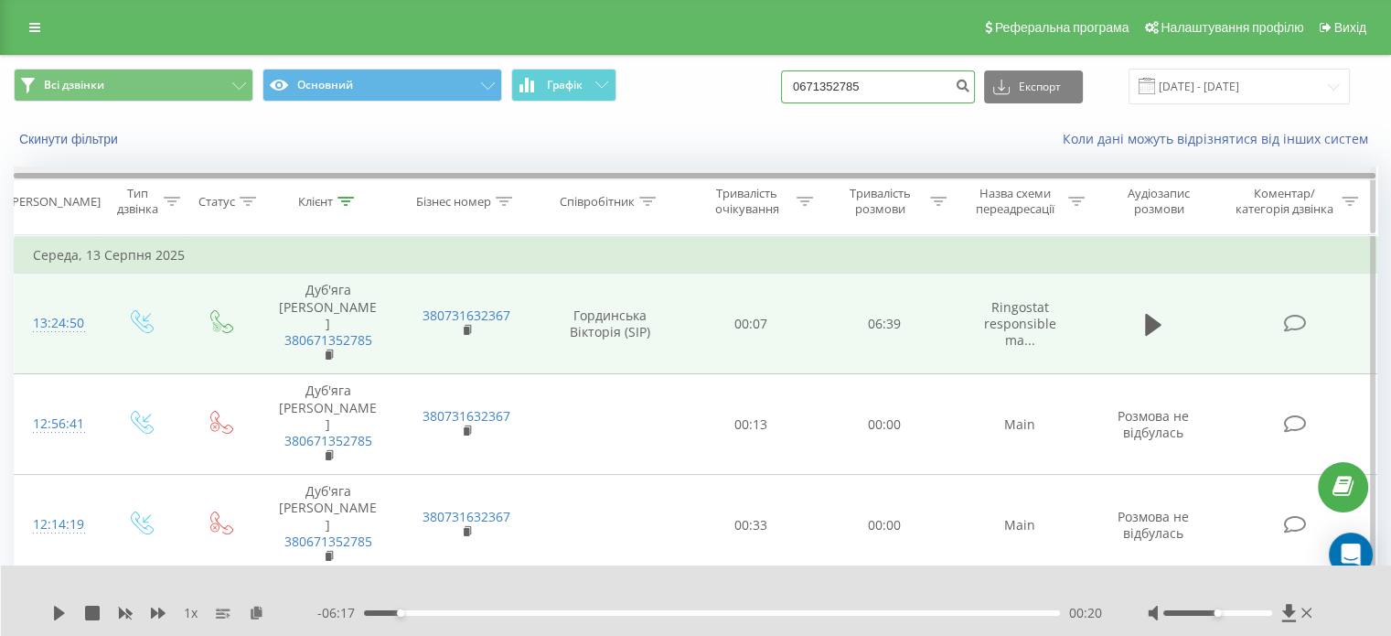
paste input "999047098"
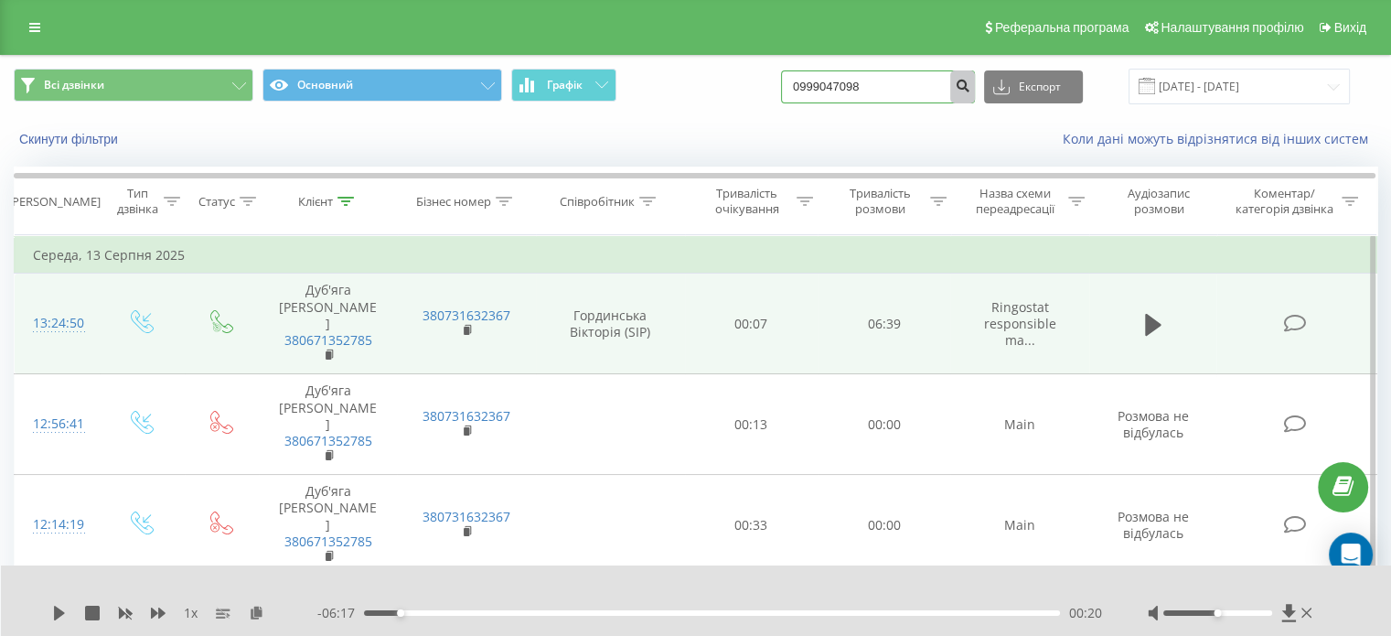
type input "0999047098"
click at [970, 89] on icon "submit" at bounding box center [963, 83] width 16 height 11
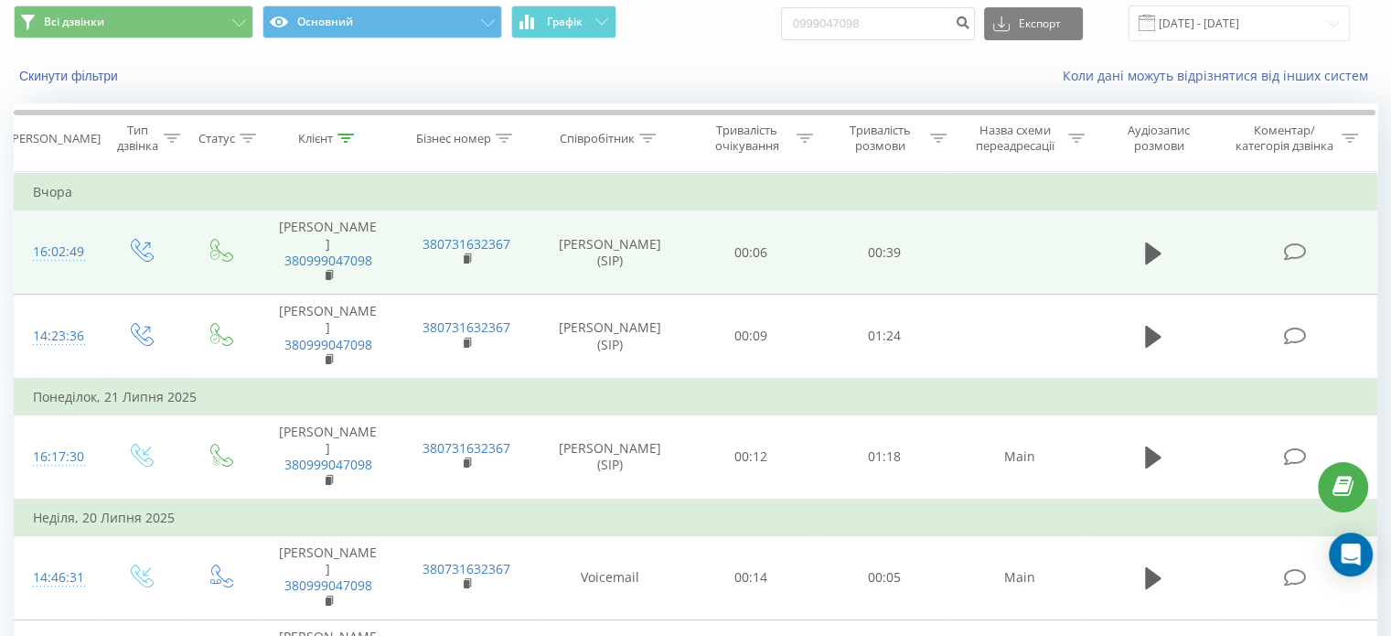
scroll to position [91, 0]
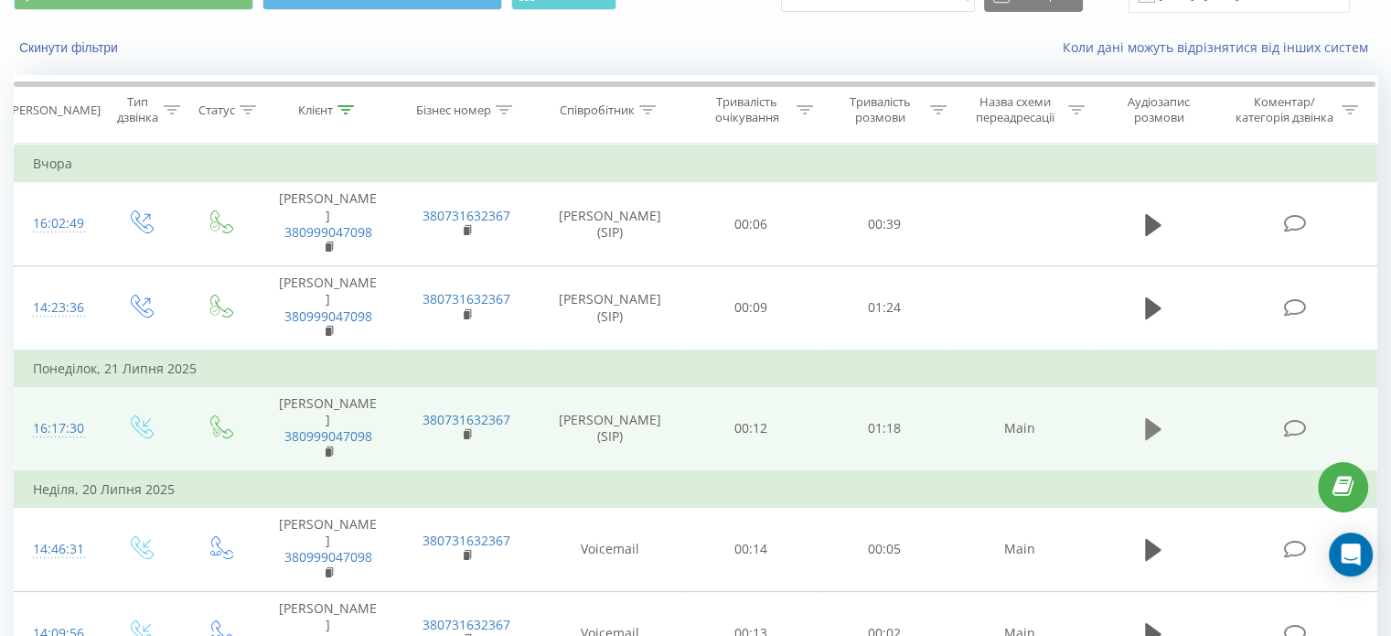
click at [1144, 415] on button at bounding box center [1152, 428] width 27 height 27
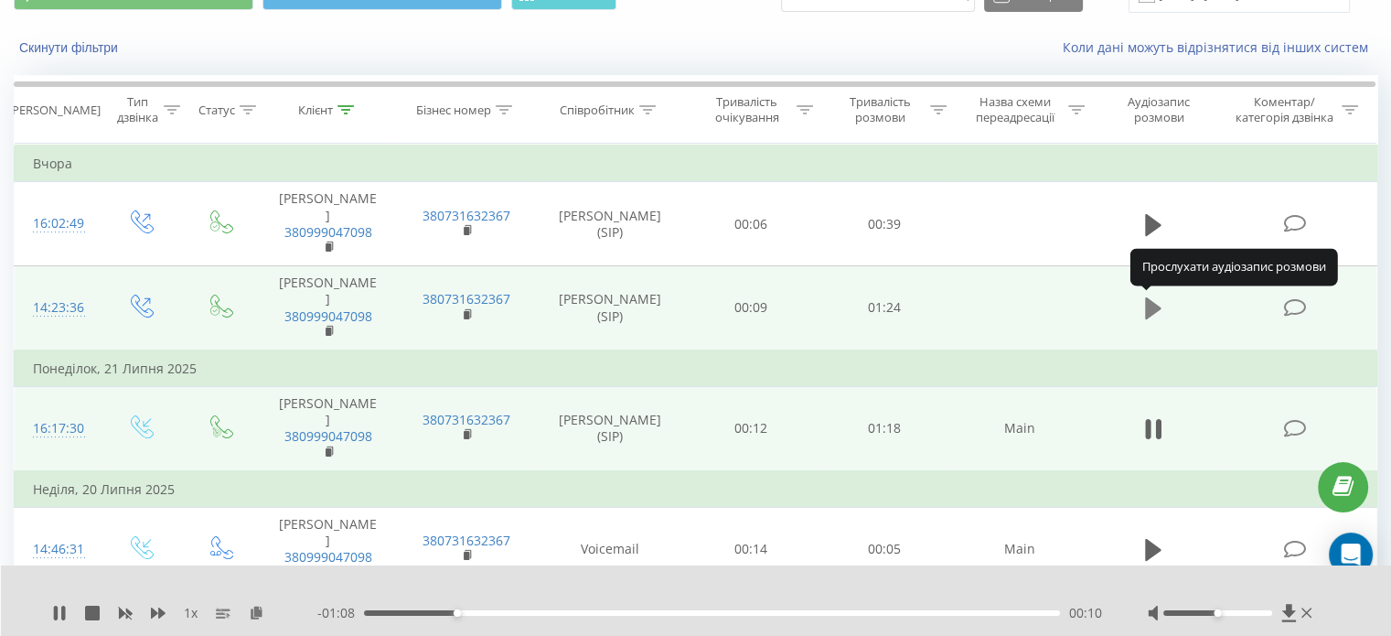
click at [1148, 303] on icon at bounding box center [1153, 308] width 16 height 22
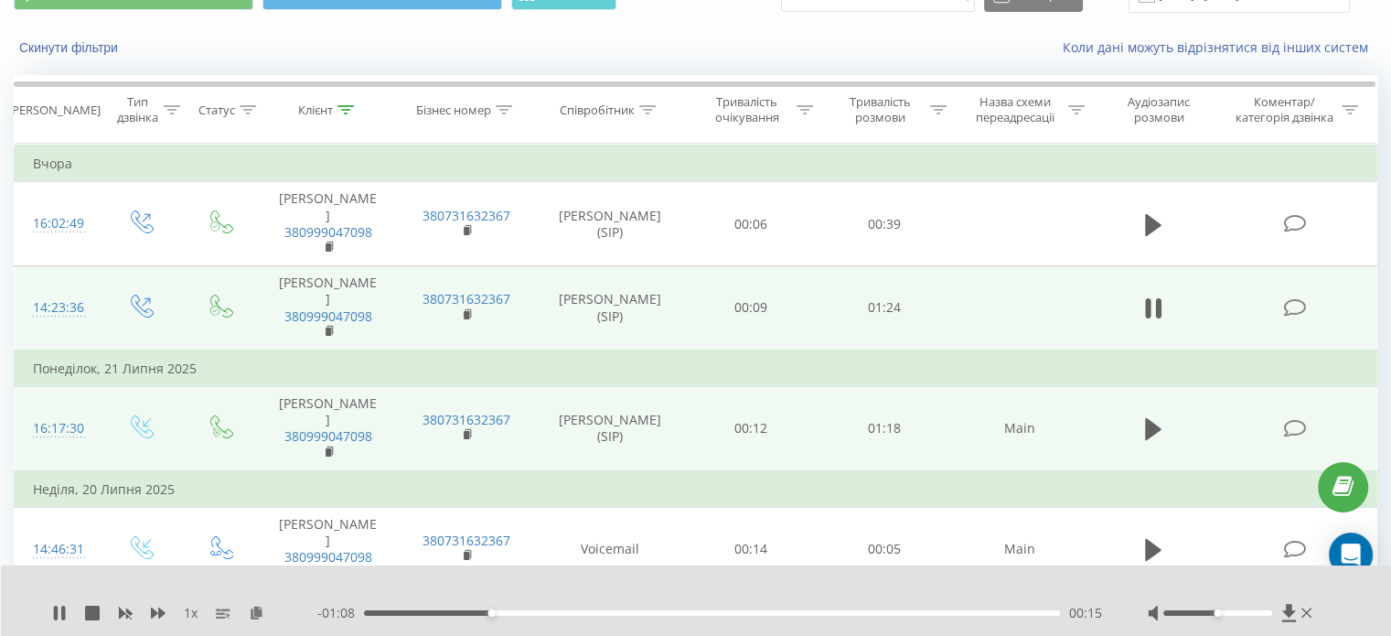
click at [1148, 303] on icon at bounding box center [1147, 308] width 5 height 20
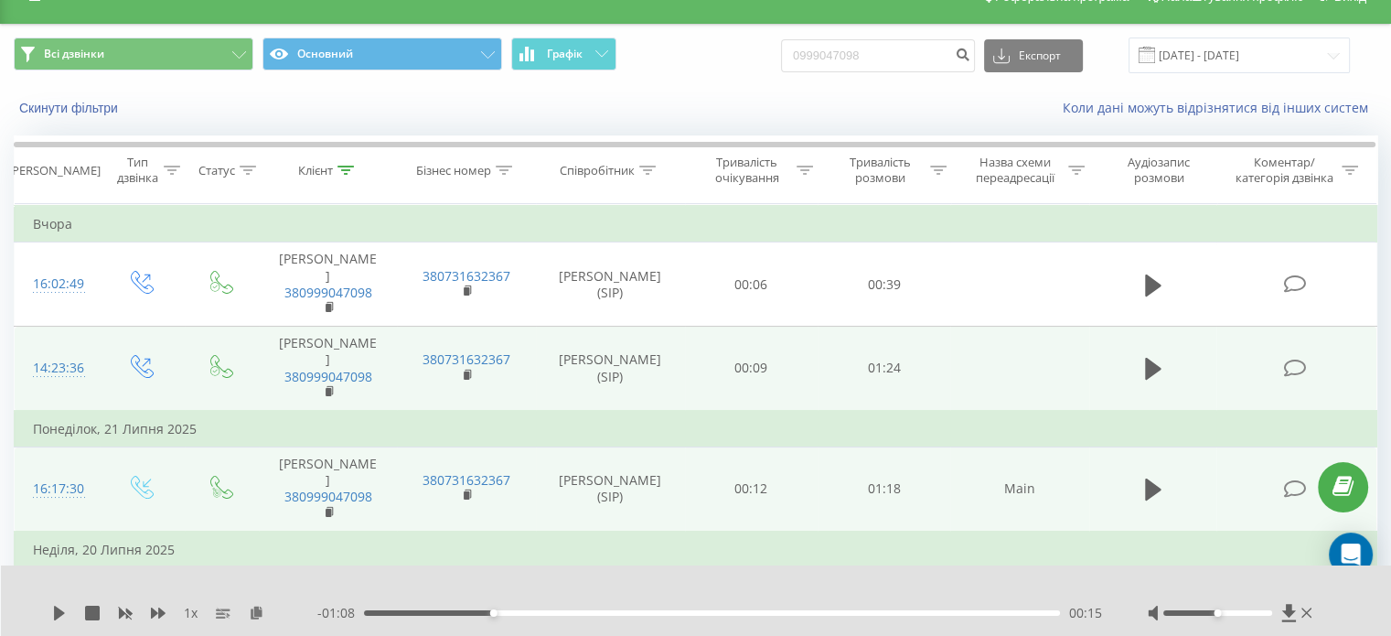
scroll to position [0, 0]
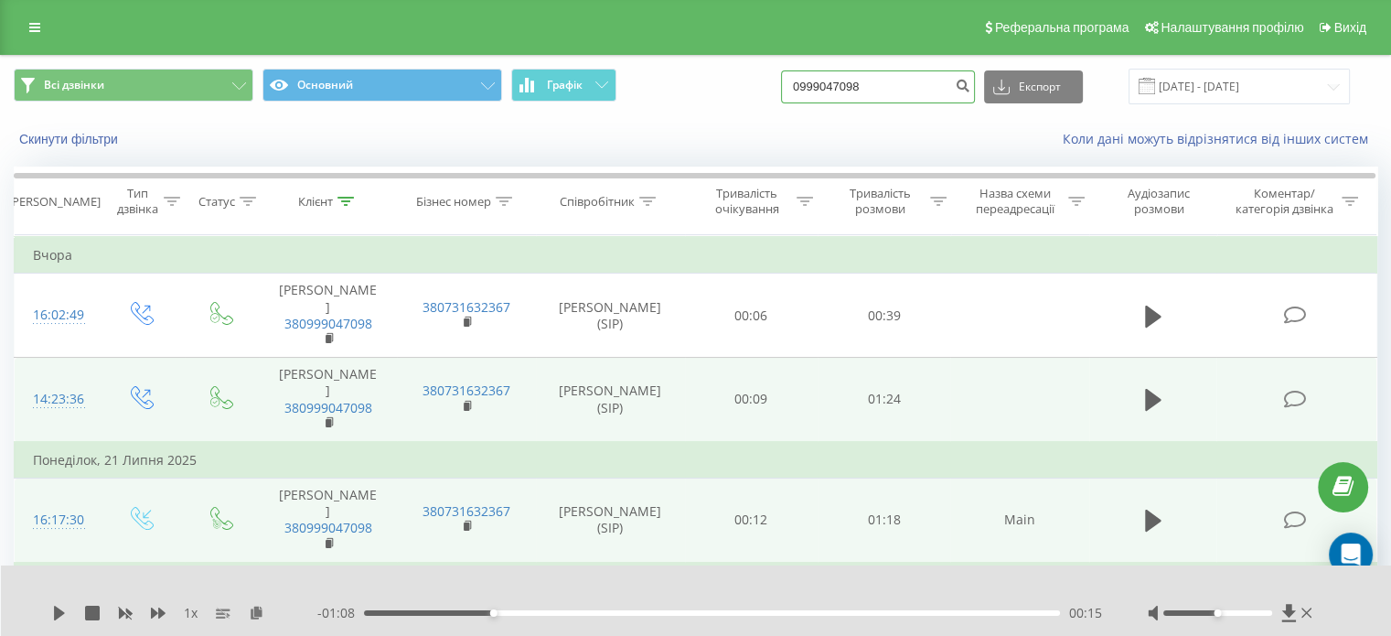
drag, startPoint x: 906, startPoint y: 97, endPoint x: 267, endPoint y: 118, distance: 639.6
click at [338, 116] on div "Всі дзвінки Основний Графік 0999047098 Експорт .csv .xls .xlsx [DATE] - [DATE]" at bounding box center [695, 86] width 1389 height 61
paste input "68255708"
type input "0682557088"
click at [970, 85] on icon "submit" at bounding box center [963, 83] width 16 height 11
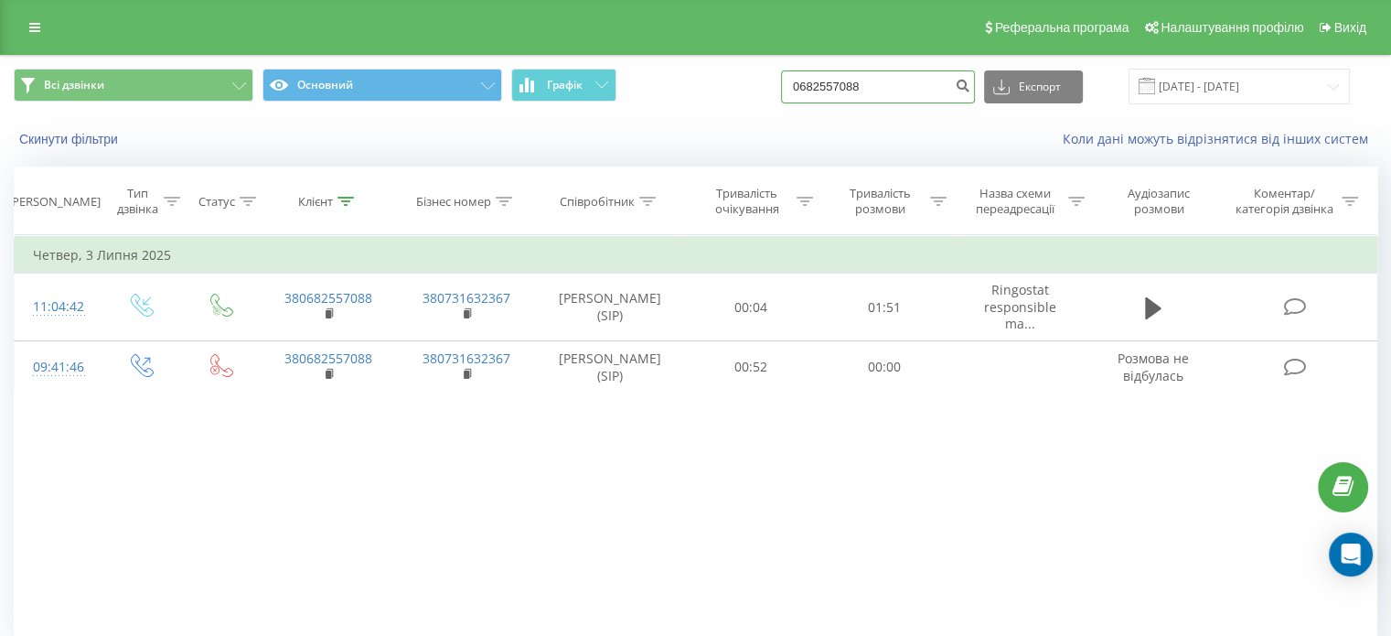
drag, startPoint x: 839, startPoint y: 80, endPoint x: 348, endPoint y: 112, distance: 493.1
click at [348, 112] on div "Всі дзвінки Основний Графік 0682557088 Експорт .csv .xls .xlsx [DATE] - [DATE]" at bounding box center [695, 86] width 1389 height 61
paste input "988224689"
type input "0988224689"
click at [970, 87] on icon "submit" at bounding box center [963, 83] width 16 height 11
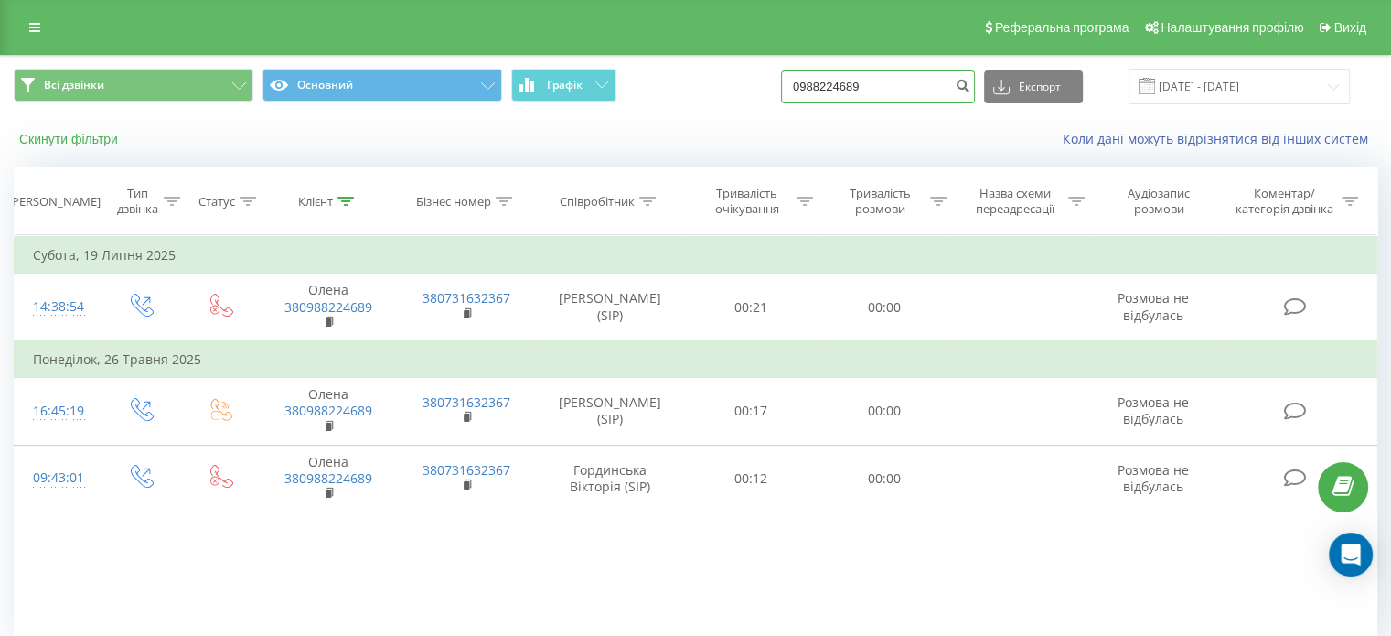
drag, startPoint x: 893, startPoint y: 80, endPoint x: 41, endPoint y: 142, distance: 853.6
click at [98, 131] on div "Всі дзвінки Основний Графік 0988224689 Експорт .csv .xls .xlsx [DATE] - [DATE] …" at bounding box center [695, 108] width 1389 height 105
paste input "50827713"
type input "0508277139"
click at [970, 86] on icon "submit" at bounding box center [963, 83] width 16 height 11
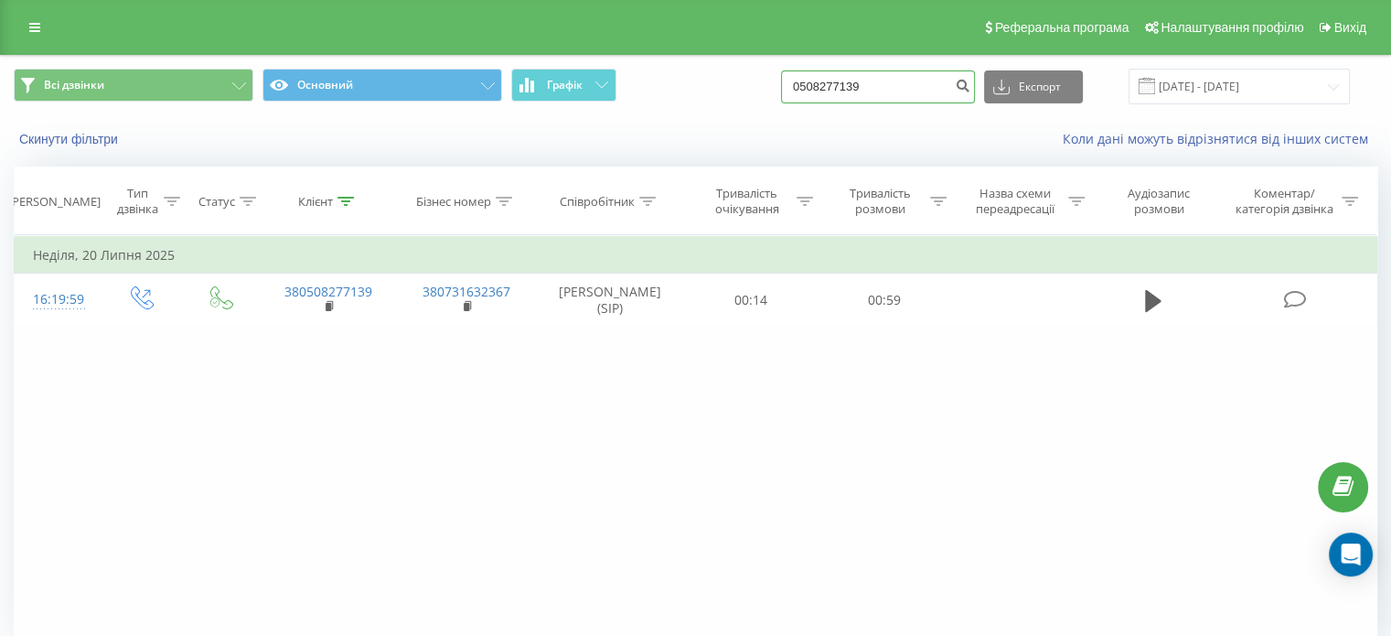
drag, startPoint x: 896, startPoint y: 84, endPoint x: 448, endPoint y: 138, distance: 451.3
click at [540, 123] on div "Всі дзвінки Основний Графік 0508277139 Експорт .csv .xls .xlsx 19.05.2025 - 19.…" at bounding box center [695, 108] width 1389 height 105
paste input "939175586"
type input "0939175586"
click at [970, 89] on icon "submit" at bounding box center [963, 83] width 16 height 11
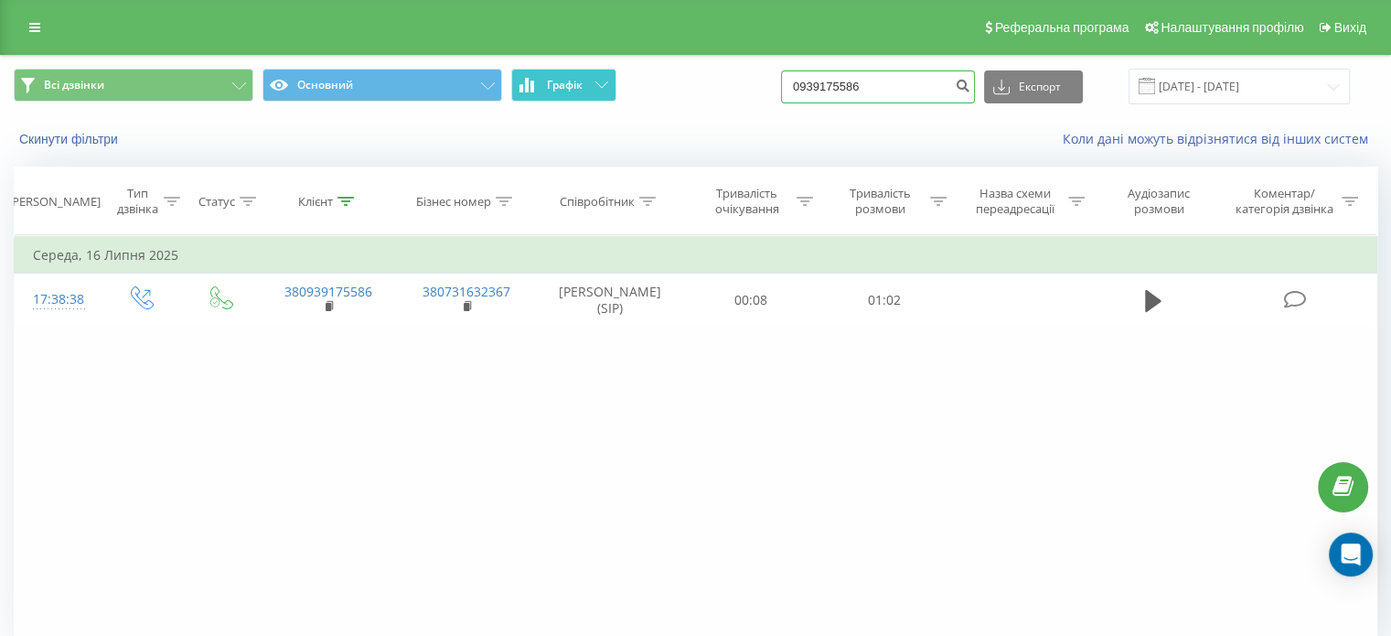
drag, startPoint x: 916, startPoint y: 97, endPoint x: 537, endPoint y: 94, distance: 379.5
click at [566, 96] on div "Всі дзвінки Основний Графік 0939175586 Експорт .csv .xls .xlsx [DATE] - [DATE]" at bounding box center [695, 87] width 1363 height 36
paste input "631673170"
type input "0631673170"
click at [975, 89] on button "submit" at bounding box center [962, 86] width 25 height 33
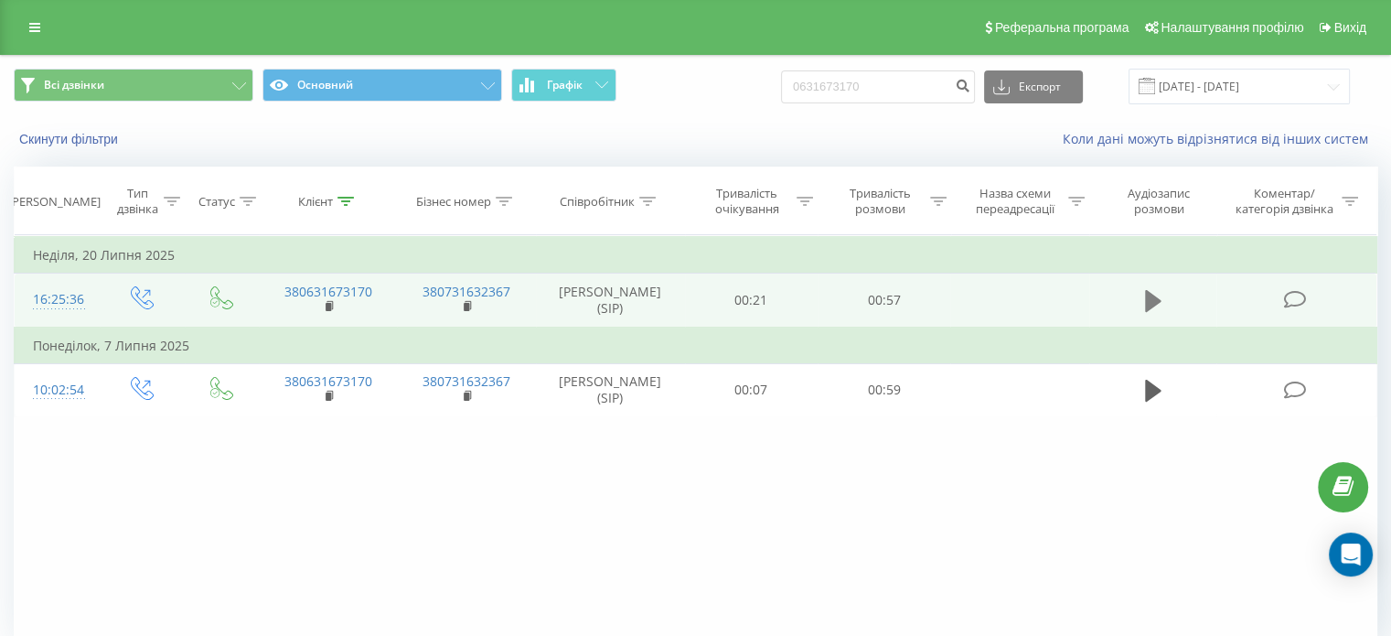
click at [1152, 299] on icon at bounding box center [1153, 301] width 16 height 22
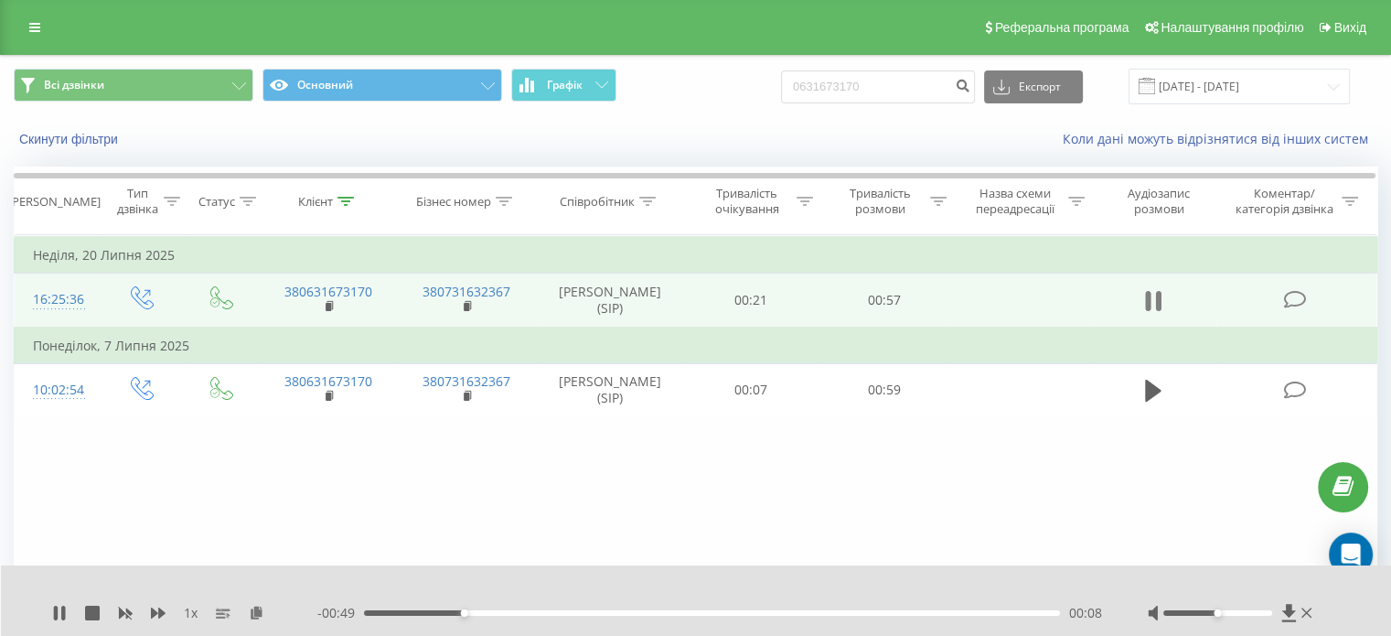
click at [1157, 299] on icon at bounding box center [1157, 301] width 5 height 20
drag, startPoint x: 918, startPoint y: 72, endPoint x: 159, endPoint y: 94, distance: 759.3
click at [186, 95] on div "Всі дзвінки Основний Графік 0631673170 Експорт .csv .xls .xlsx 19.05.2025 - 19.…" at bounding box center [695, 87] width 1363 height 36
paste input "971792063"
type input "0971792063"
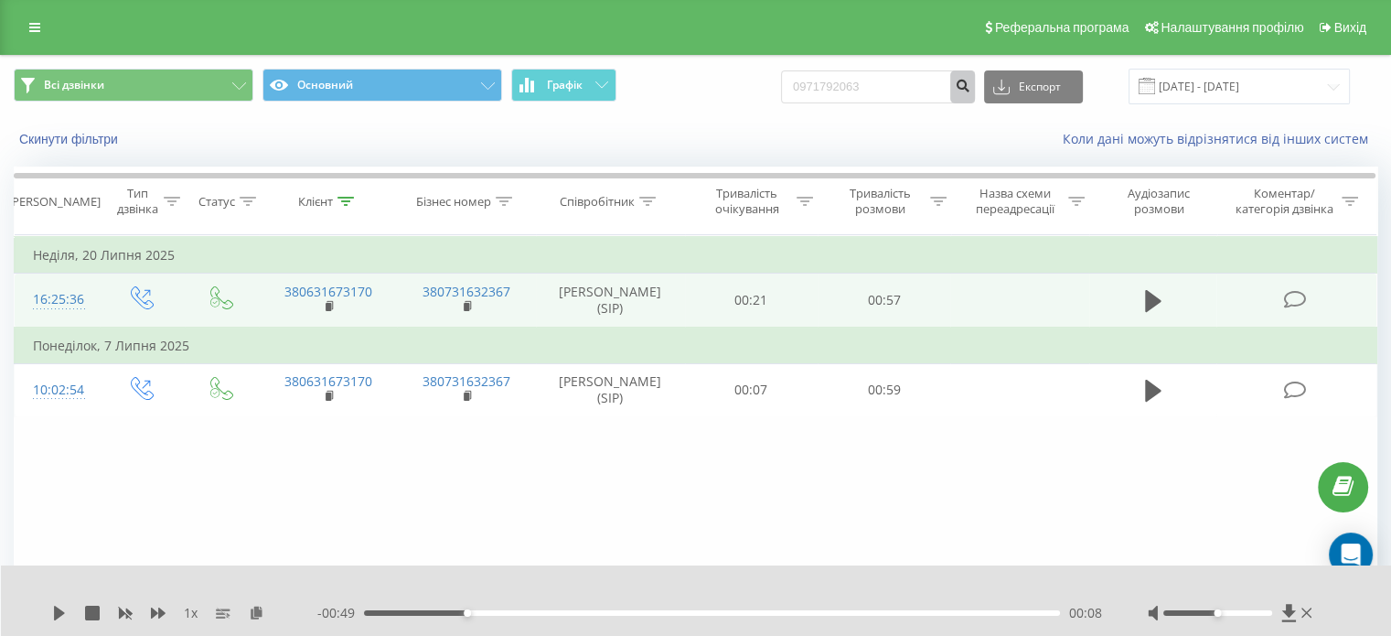
click at [970, 78] on icon "submit" at bounding box center [963, 83] width 16 height 11
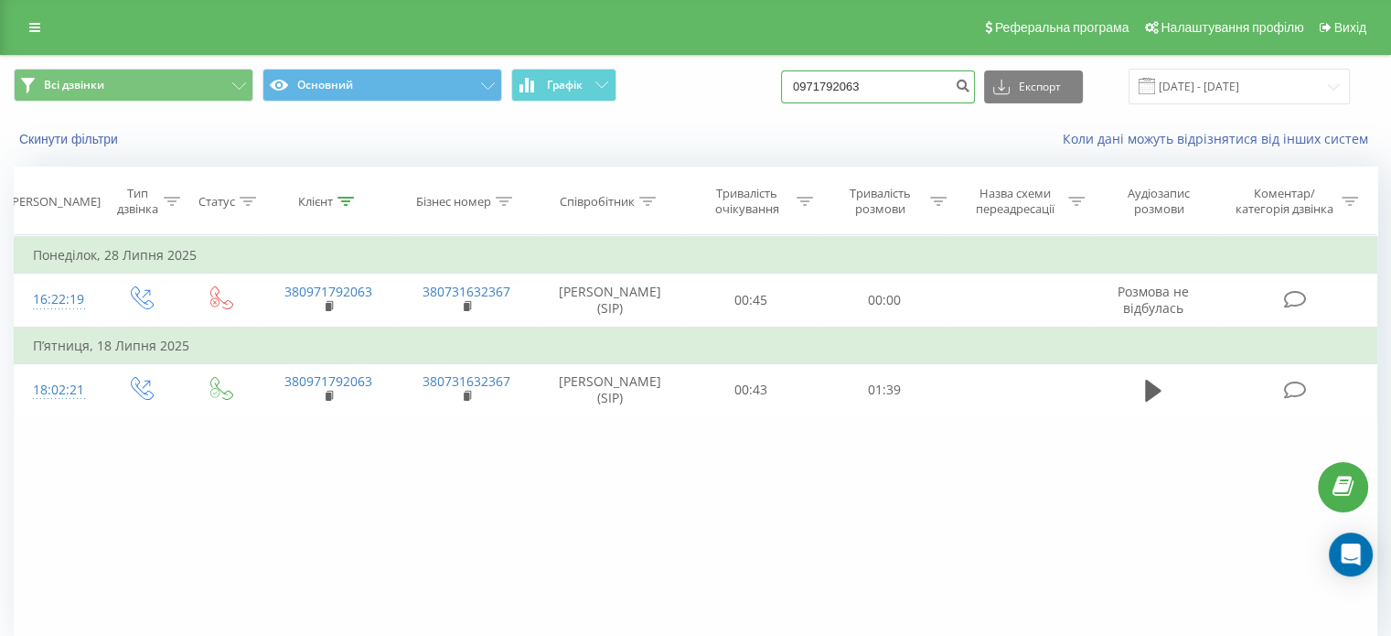
drag, startPoint x: 921, startPoint y: 78, endPoint x: 300, endPoint y: 155, distance: 625.7
click at [344, 156] on div "Всі дзвінки Основний Графік 0971792063 Експорт .csv .xls .xlsx 19.05.2025 - 19.…" at bounding box center [695, 108] width 1389 height 105
paste input "3272727"
type input "0932727273"
click at [970, 86] on icon "submit" at bounding box center [963, 83] width 16 height 11
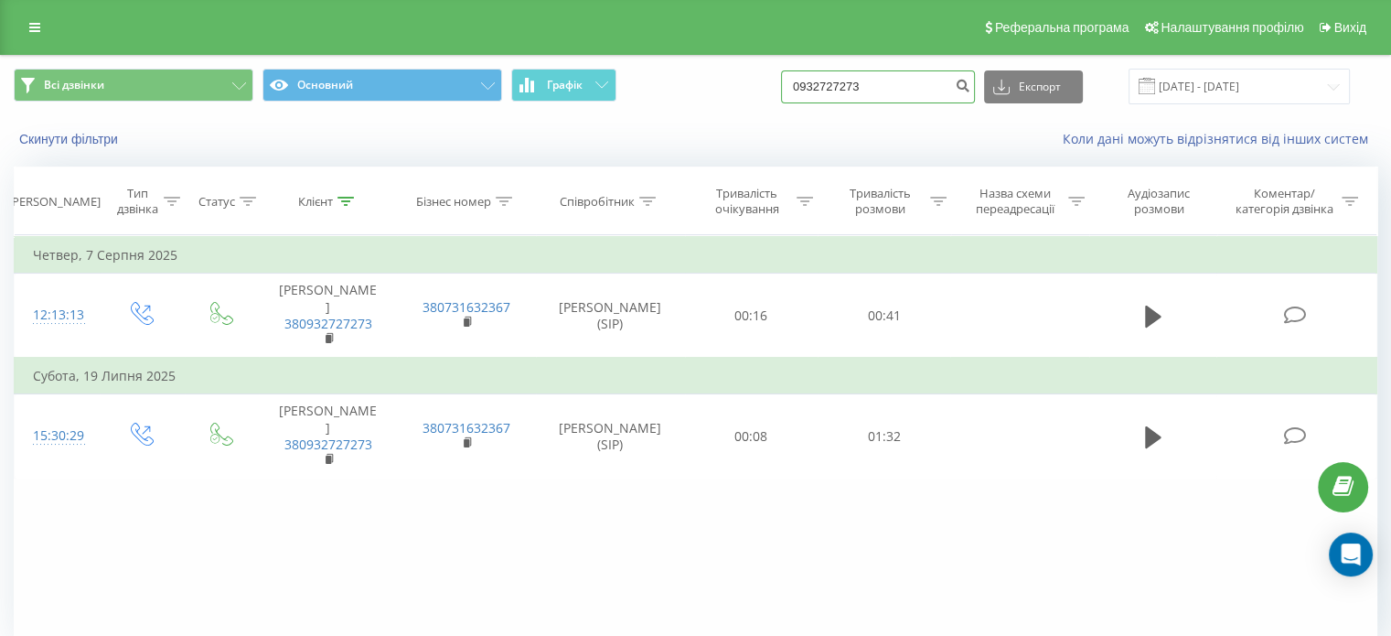
drag, startPoint x: 904, startPoint y: 101, endPoint x: 545, endPoint y: 38, distance: 364.7
click at [557, 39] on div "Реферальна програма Налаштування профілю Вихід Всі дзвінки Основний Графік 0932…" at bounding box center [695, 357] width 1391 height 715
paste input "78258007"
type input "0978258007"
click at [975, 87] on button "submit" at bounding box center [962, 86] width 25 height 33
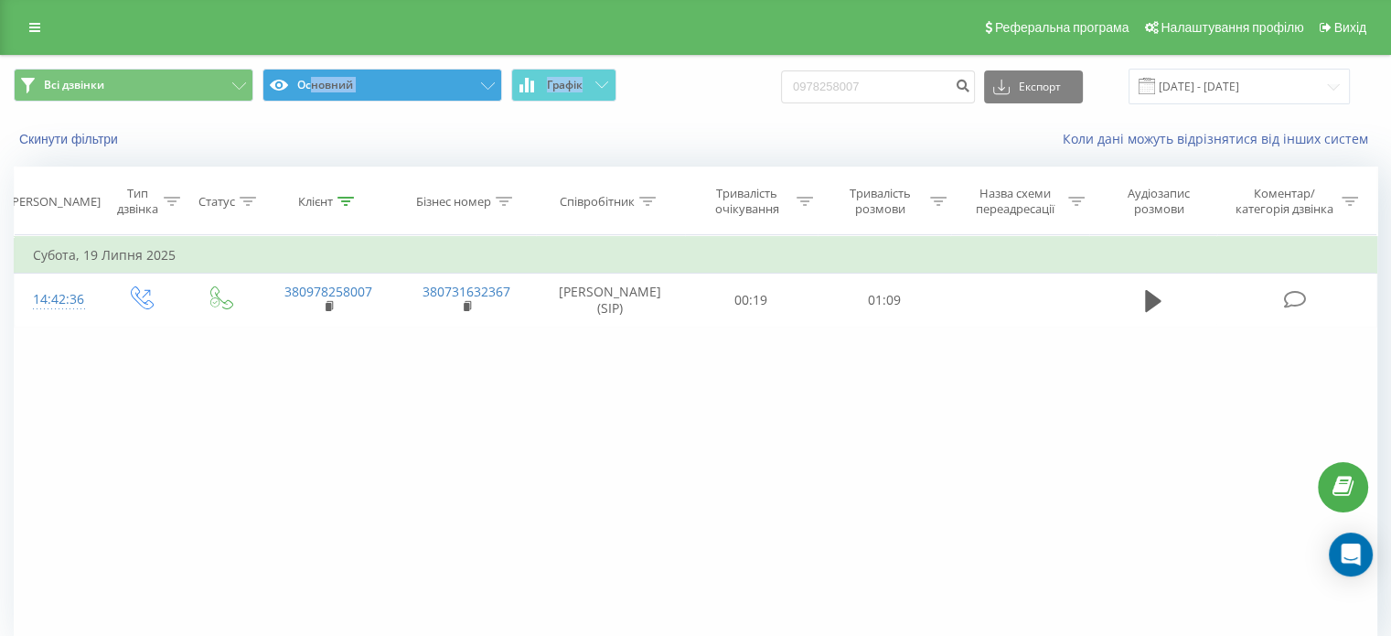
drag, startPoint x: 929, startPoint y: 69, endPoint x: 310, endPoint y: 80, distance: 619.2
click at [310, 80] on div "Всі дзвінки Основний Графік 0978258007 Експорт .csv .xls .xlsx [DATE] - [DATE]" at bounding box center [695, 87] width 1363 height 36
click at [904, 88] on input "0978258007" at bounding box center [878, 86] width 194 height 33
drag, startPoint x: 908, startPoint y: 85, endPoint x: 517, endPoint y: 83, distance: 391.4
click at [519, 83] on div "Всі дзвінки Основний Графік 0978258007 Експорт .csv .xls .xlsx [DATE] - [DATE]" at bounding box center [695, 87] width 1363 height 36
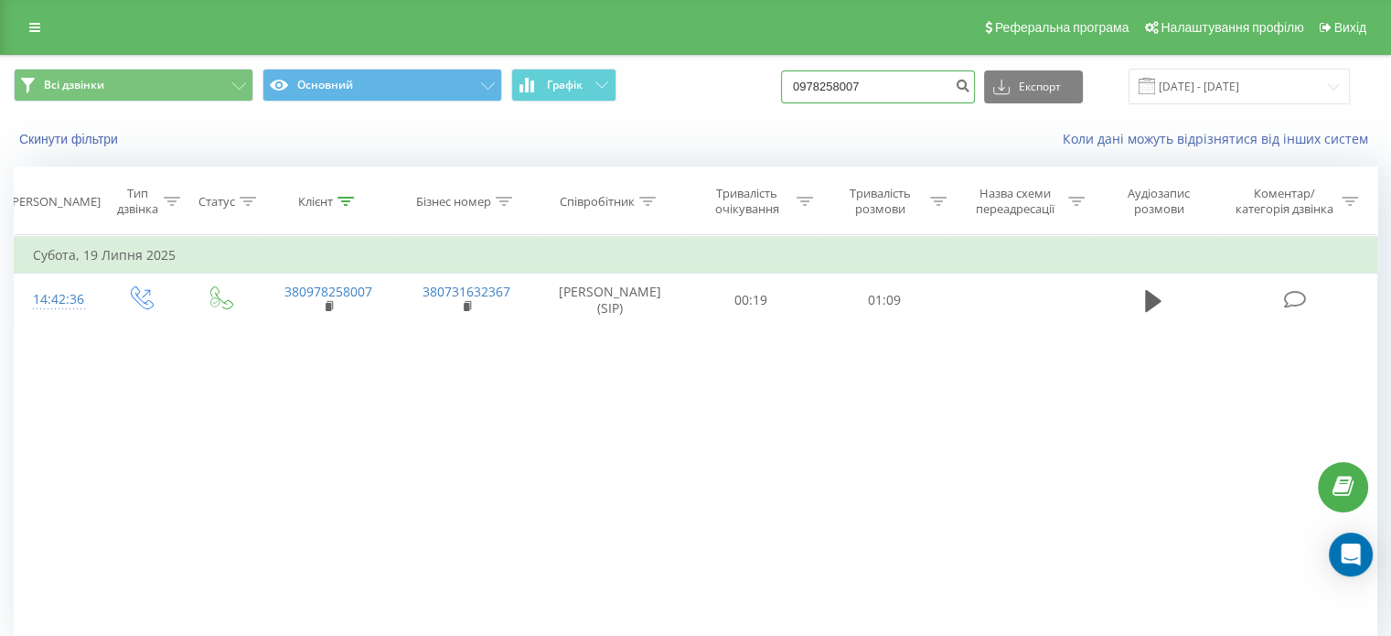
paste input "731664971"
type input "0731664971"
click at [970, 87] on icon "submit" at bounding box center [963, 83] width 16 height 11
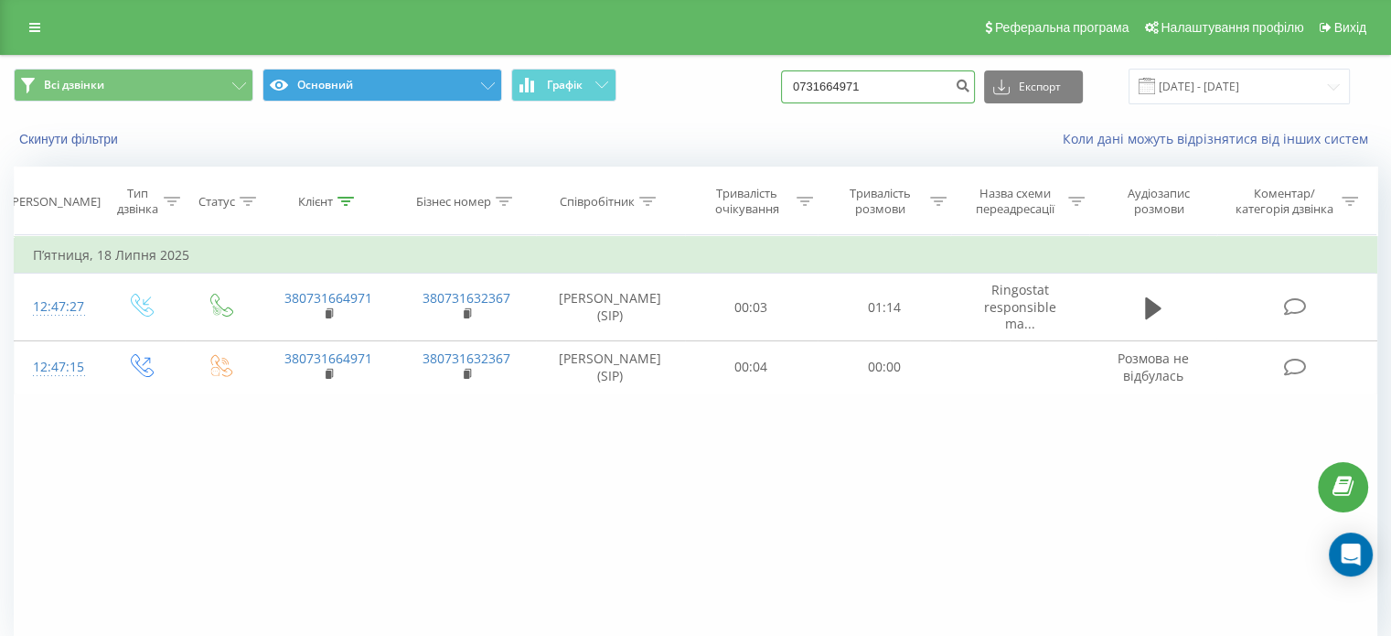
drag, startPoint x: 893, startPoint y: 91, endPoint x: 263, endPoint y: 77, distance: 629.3
click at [279, 83] on div "Всі дзвінки Основний Графік 0731664971 Експорт .csv .xls .xlsx 19.05.2025 - 19.…" at bounding box center [695, 87] width 1363 height 36
paste input "5040066"
type input "0504006671"
click at [967, 87] on button "submit" at bounding box center [962, 86] width 25 height 33
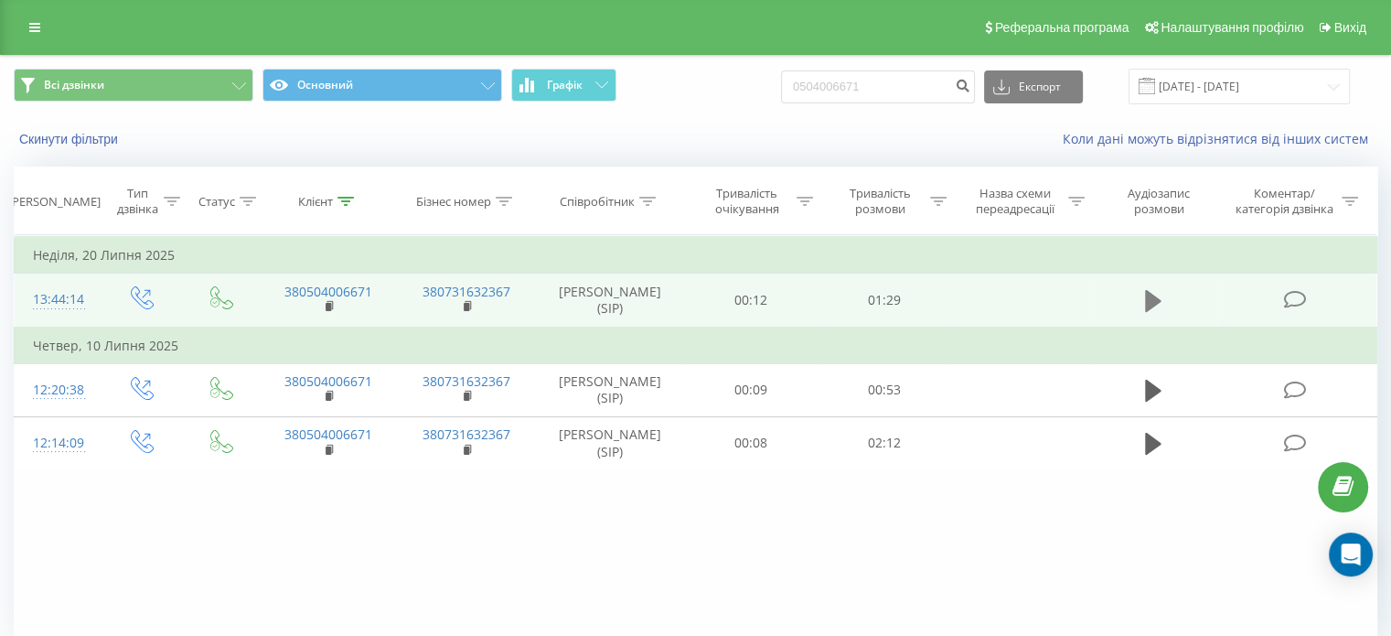
click at [1159, 300] on icon at bounding box center [1153, 301] width 16 height 22
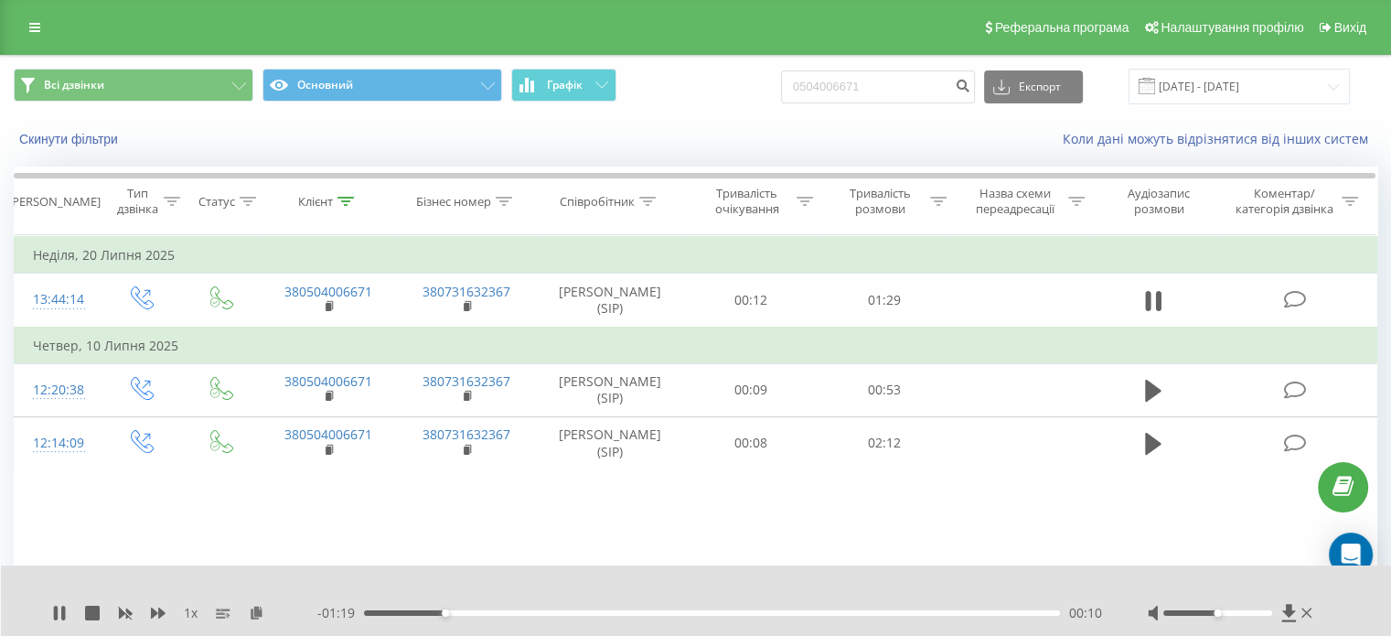
drag, startPoint x: 1155, startPoint y: 289, endPoint x: 973, endPoint y: 555, distance: 322.4
click at [1155, 289] on icon at bounding box center [1153, 301] width 16 height 26
drag, startPoint x: 937, startPoint y: 95, endPoint x: 487, endPoint y: 127, distance: 452.0
click at [508, 127] on div "Всі дзвінки Основний Графік 0504006671 Експорт .csv .xls .xlsx 19.05.2025 - 19.…" at bounding box center [695, 108] width 1389 height 105
paste input "995095004"
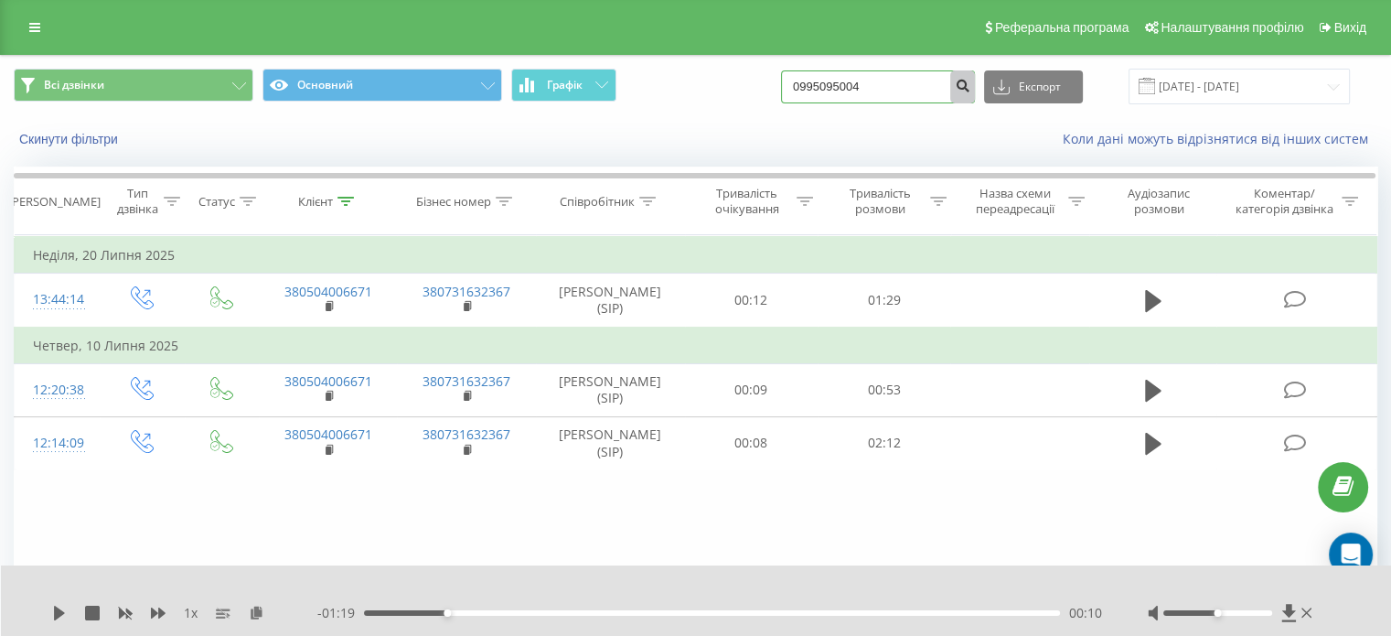
type input "0995095004"
click at [970, 78] on icon "submit" at bounding box center [963, 83] width 16 height 11
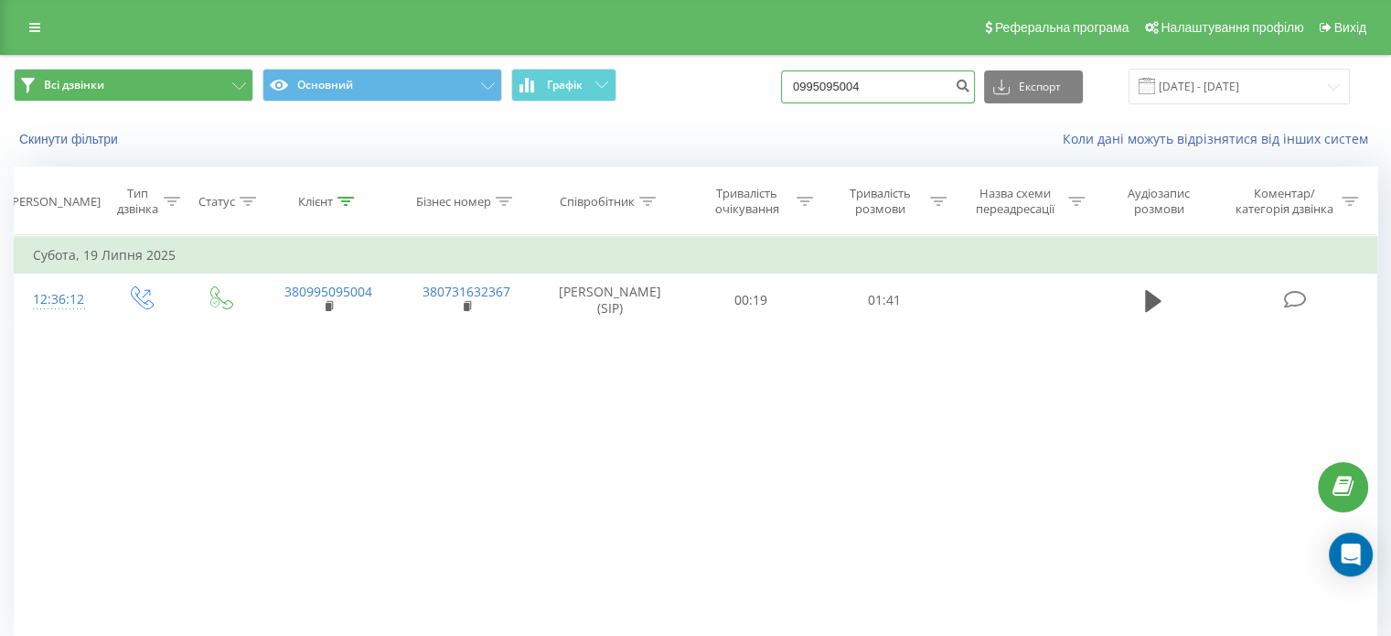
drag, startPoint x: 897, startPoint y: 78, endPoint x: 195, endPoint y: 101, distance: 702.7
click at [228, 96] on div "Всі дзвінки Основний Графік 0995095004 Експорт .csv .xls .xlsx [DATE] - [DATE]" at bounding box center [695, 87] width 1363 height 36
paste input "689170030"
type input "0689170030"
click at [970, 85] on icon "submit" at bounding box center [963, 83] width 16 height 11
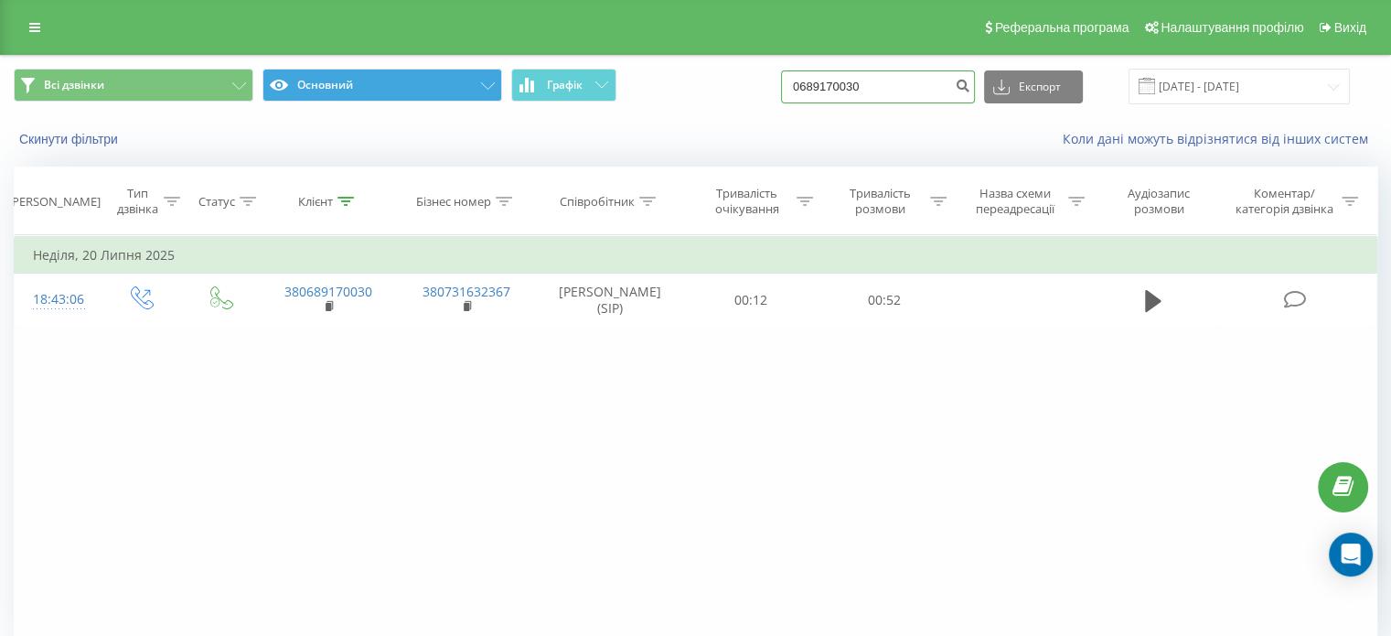
drag, startPoint x: 928, startPoint y: 77, endPoint x: 386, endPoint y: 94, distance: 542.6
click at [408, 93] on div "Всі дзвінки Основний Графік 0689170030 Експорт .csv .xls .xlsx [DATE] - [DATE]" at bounding box center [695, 87] width 1363 height 36
paste input "73647321"
type input "0673647321"
click at [970, 80] on icon "submit" at bounding box center [963, 83] width 16 height 11
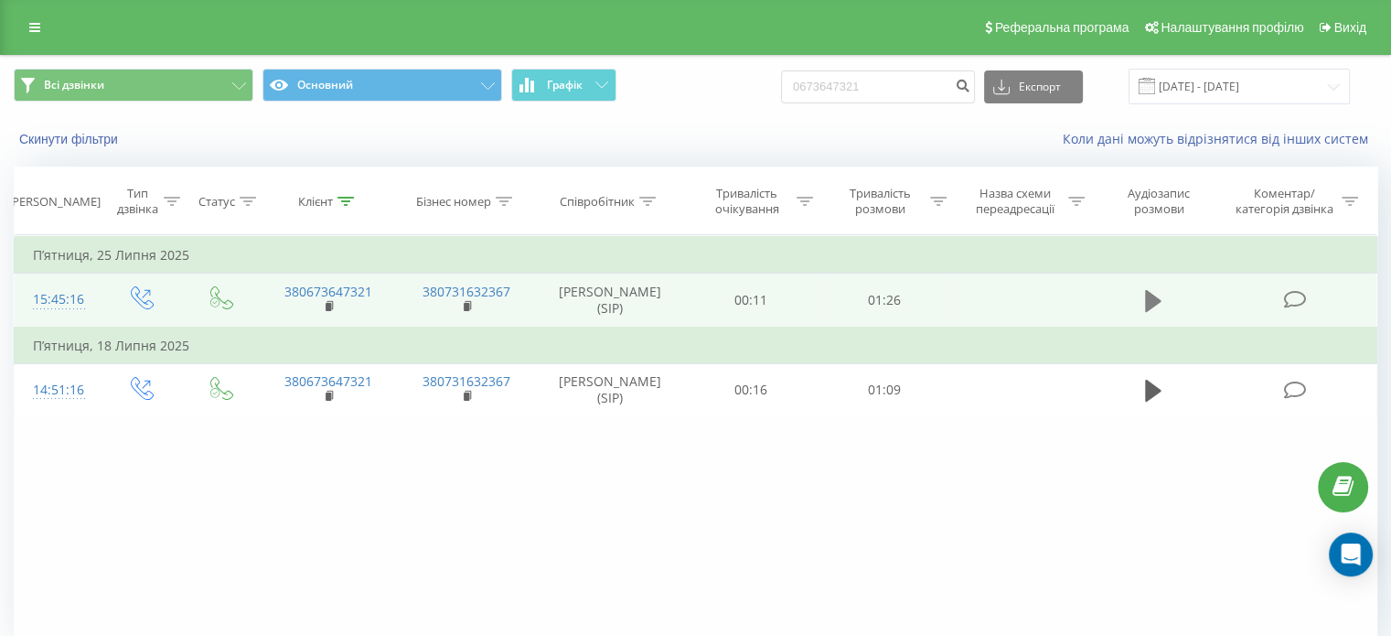
click at [1158, 298] on icon at bounding box center [1153, 301] width 16 height 22
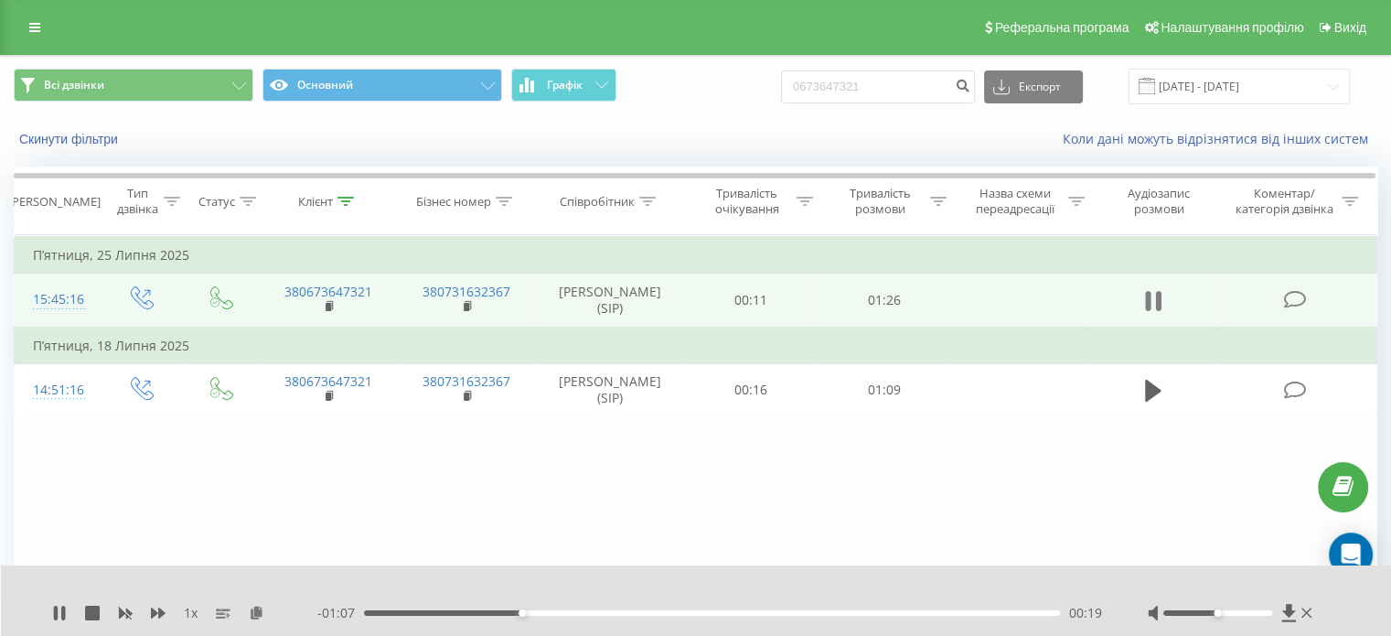
click at [1149, 288] on icon at bounding box center [1153, 301] width 16 height 26
drag, startPoint x: 914, startPoint y: 89, endPoint x: 326, endPoint y: 87, distance: 588.0
click at [354, 87] on div "Всі дзвінки Основний Графік 0673647321 Експорт .csv .xls .xlsx 19.05.2025 - 19.…" at bounding box center [695, 87] width 1363 height 36
paste input "993830332"
type input "0993830332"
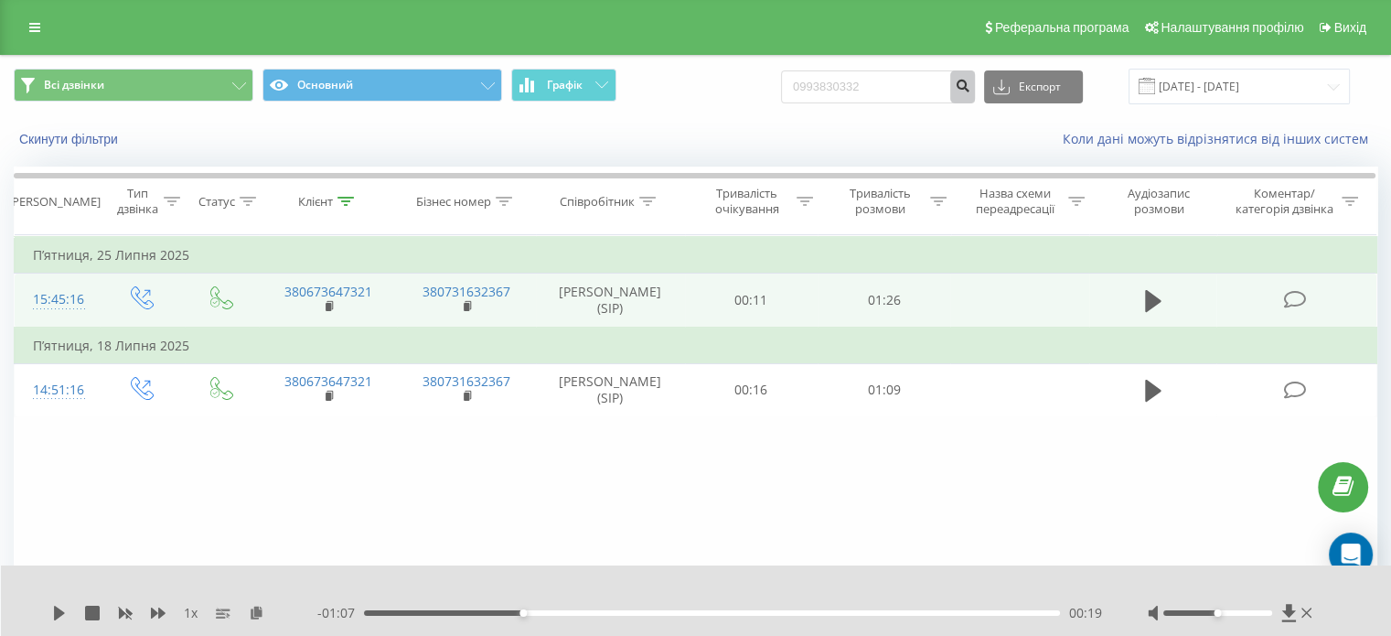
click at [975, 91] on button "submit" at bounding box center [962, 86] width 25 height 33
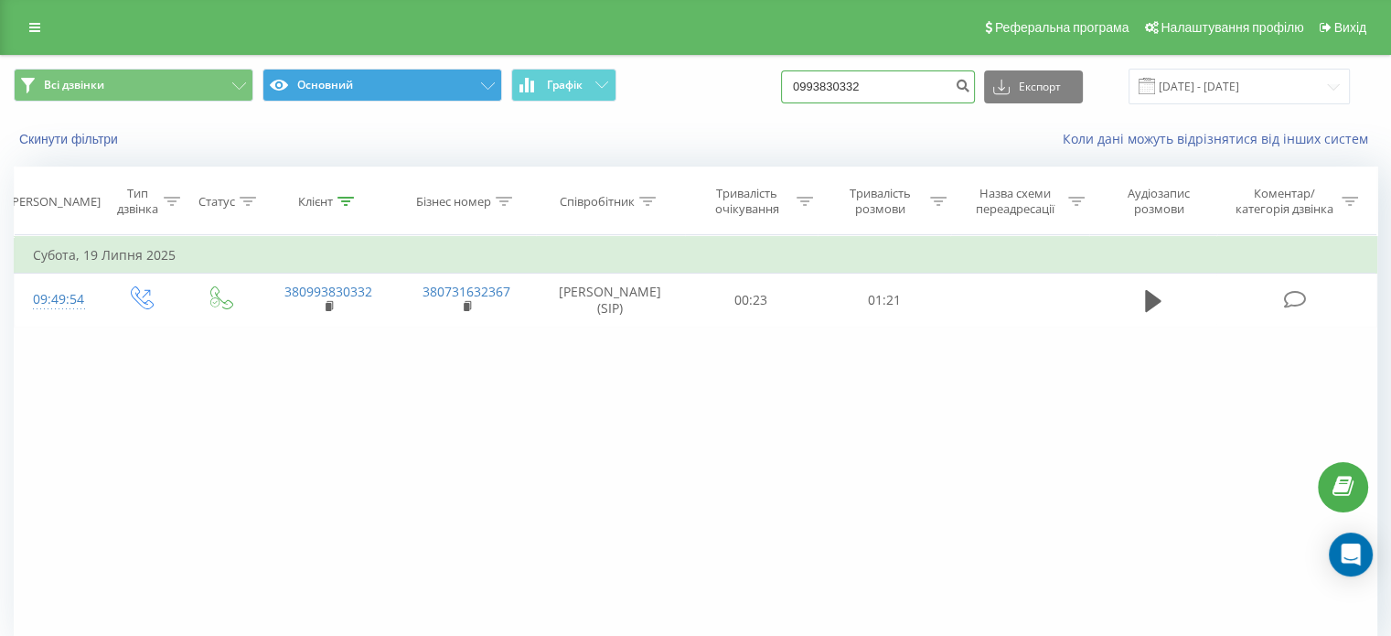
drag, startPoint x: 868, startPoint y: 79, endPoint x: 476, endPoint y: 94, distance: 392.6
click at [508, 89] on div "Всі дзвінки Основний Графік 0993830332 Експорт .csv .xls .xlsx 19.05.2025 - 19.…" at bounding box center [695, 87] width 1363 height 36
paste input "37896147"
type input "0937896147"
click at [970, 83] on icon "submit" at bounding box center [963, 83] width 16 height 11
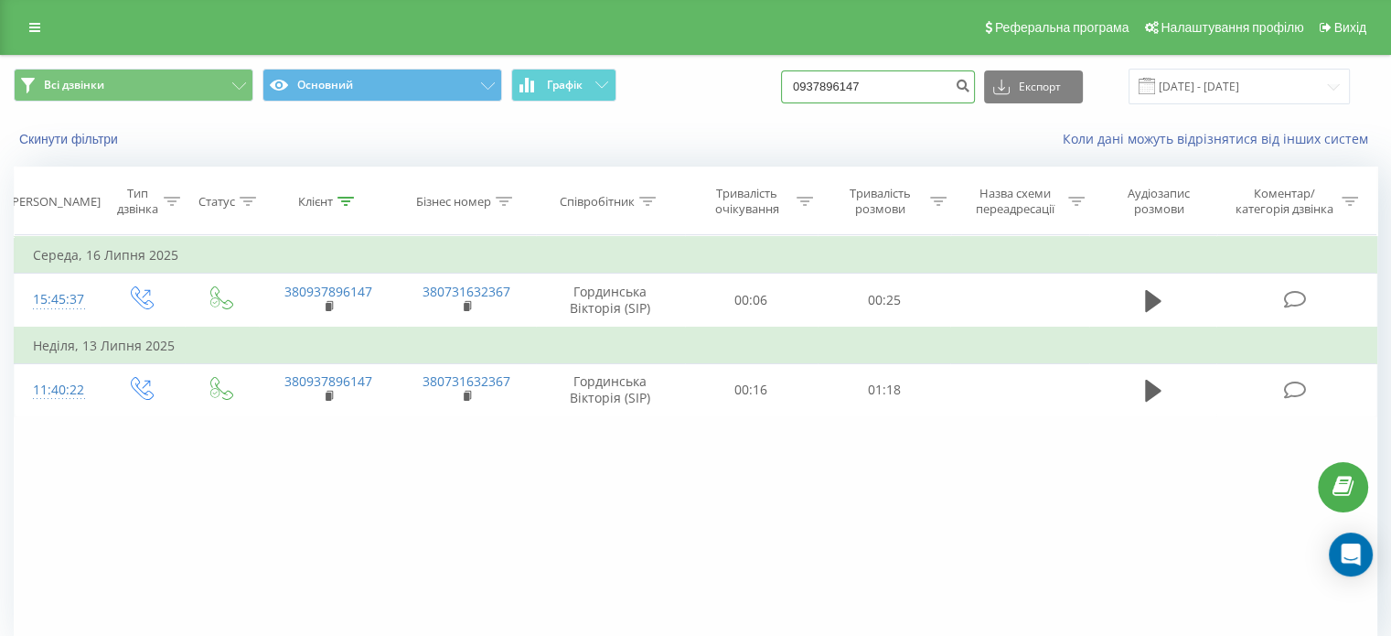
drag, startPoint x: 786, startPoint y: 95, endPoint x: 168, endPoint y: 138, distance: 619.7
click at [168, 138] on div "Всі дзвінки Основний Графік 0937896147 Експорт .csv .xls .xlsx 19.05.2025 - 19.…" at bounding box center [695, 108] width 1389 height 105
paste input "666462713"
type input "0666462713"
click at [970, 81] on icon "submit" at bounding box center [963, 83] width 16 height 11
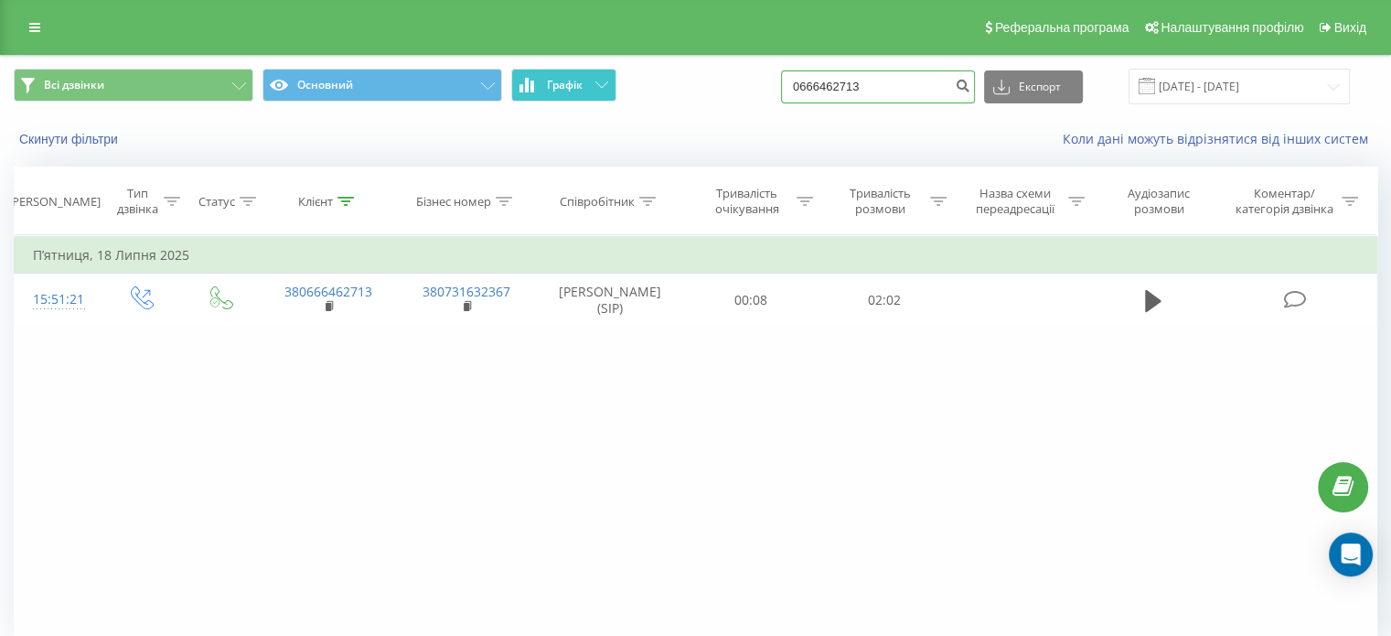
drag, startPoint x: 909, startPoint y: 85, endPoint x: 604, endPoint y: 96, distance: 305.6
click at [620, 91] on div "Всі дзвінки Основний Графік 0666462713 Експорт .csv .xls .xlsx [DATE] - [DATE]" at bounding box center [695, 87] width 1363 height 36
paste input "500397398"
type input "0500397398"
click at [970, 85] on icon "submit" at bounding box center [963, 83] width 16 height 11
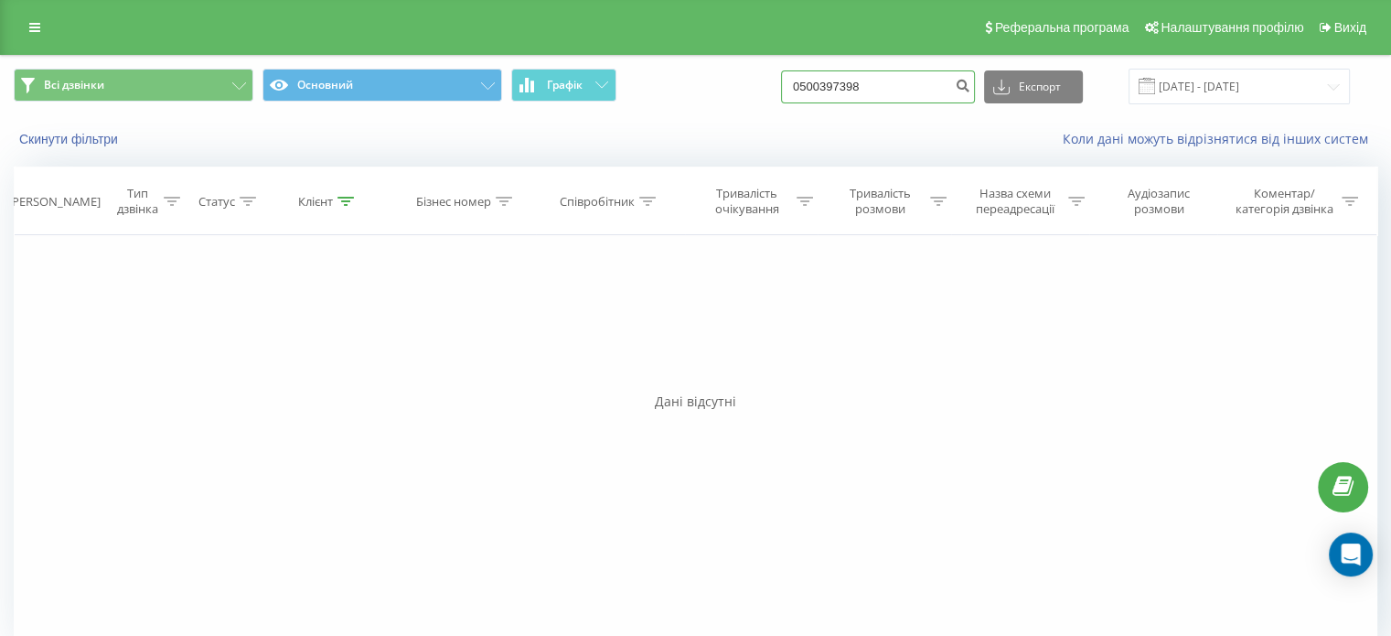
drag, startPoint x: 930, startPoint y: 81, endPoint x: 453, endPoint y: 122, distance: 479.1
click at [453, 122] on div "Всі дзвінки Основний Графік 0500397398 Експорт .csv .xls .xlsx 19.05.2025 - 19.…" at bounding box center [695, 108] width 1389 height 105
paste input "992327981"
type input "0992327981"
click at [970, 80] on icon "submit" at bounding box center [963, 83] width 16 height 11
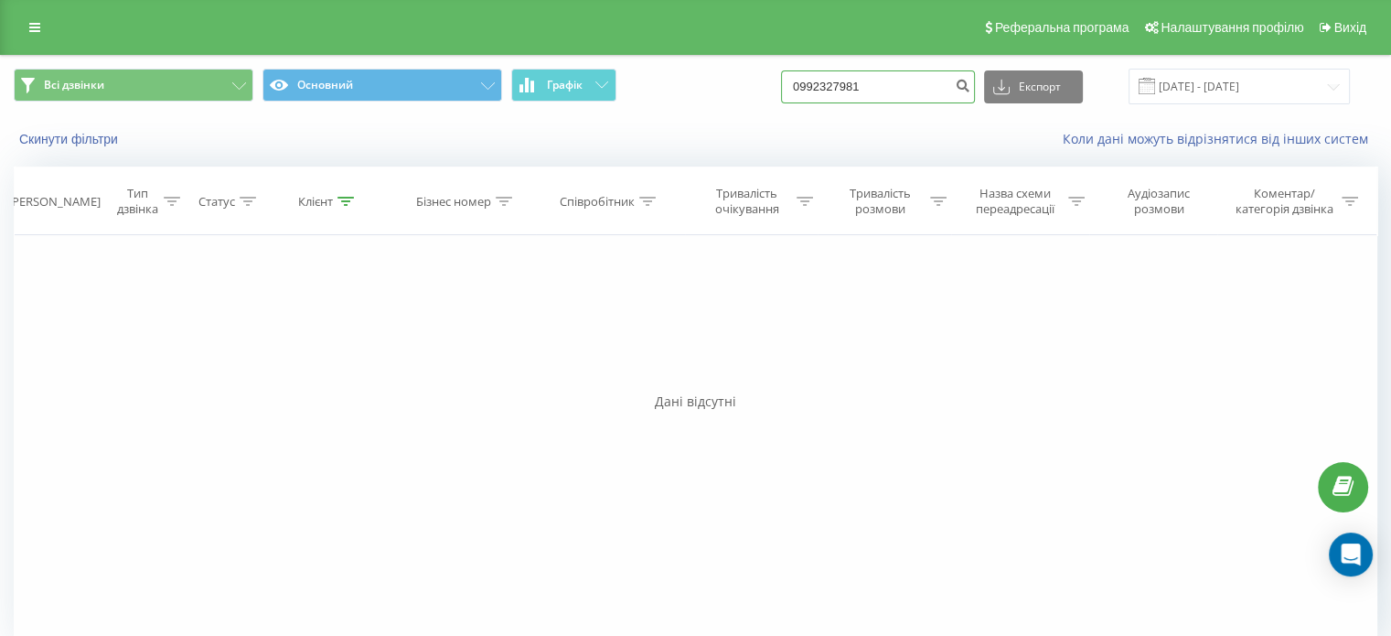
drag, startPoint x: 878, startPoint y: 80, endPoint x: 471, endPoint y: 105, distance: 407.7
click at [467, 105] on div "Всі дзвінки Основний Графік 0992327981 Експорт .csv .xls .xlsx 19.05.2025 - 19.…" at bounding box center [695, 86] width 1389 height 61
drag, startPoint x: 838, startPoint y: 69, endPoint x: 595, endPoint y: 93, distance: 243.6
click at [595, 93] on div "Всі дзвінки Основний Графік 0992327981 Експорт .csv .xls .xlsx 19.05.2025 - 19.…" at bounding box center [695, 87] width 1363 height 36
drag, startPoint x: 927, startPoint y: 83, endPoint x: 598, endPoint y: 96, distance: 329.5
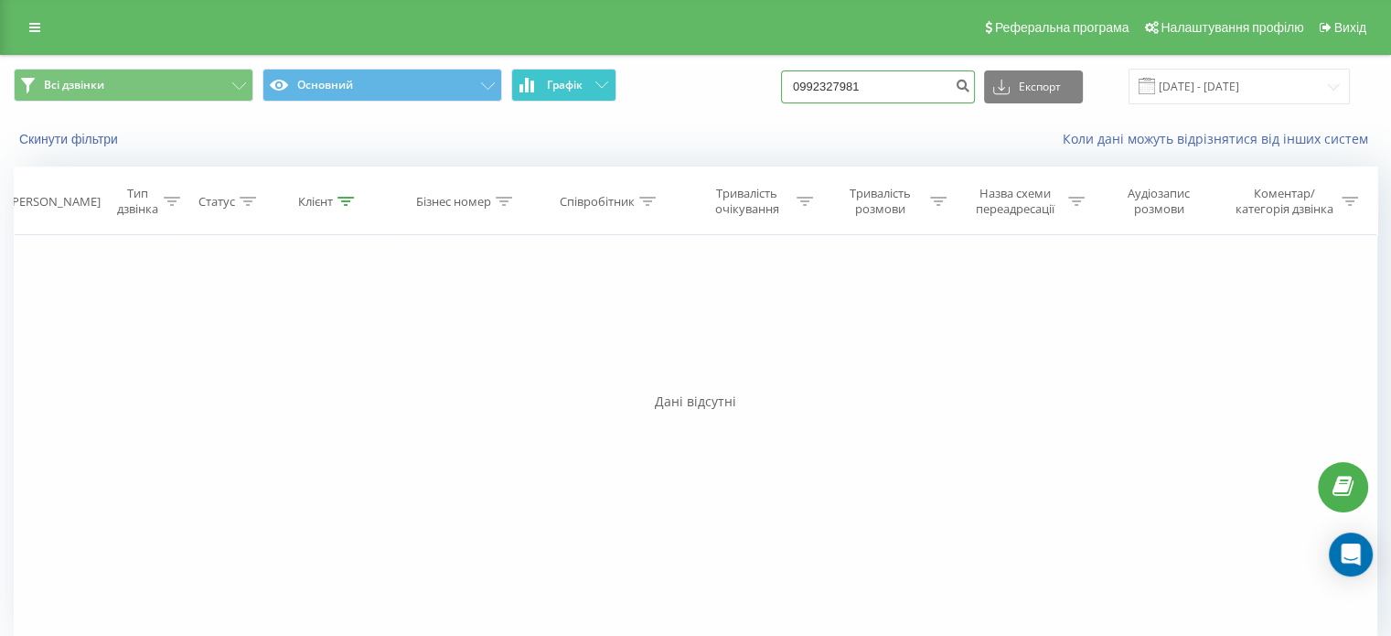
click at [613, 96] on div "Всі дзвінки Основний Графік 0992327981 Експорт .csv .xls .xlsx 19.05.2025 - 19.…" at bounding box center [695, 87] width 1363 height 36
paste input "57913395"
type input "0957913395"
click at [975, 76] on button "submit" at bounding box center [962, 86] width 25 height 33
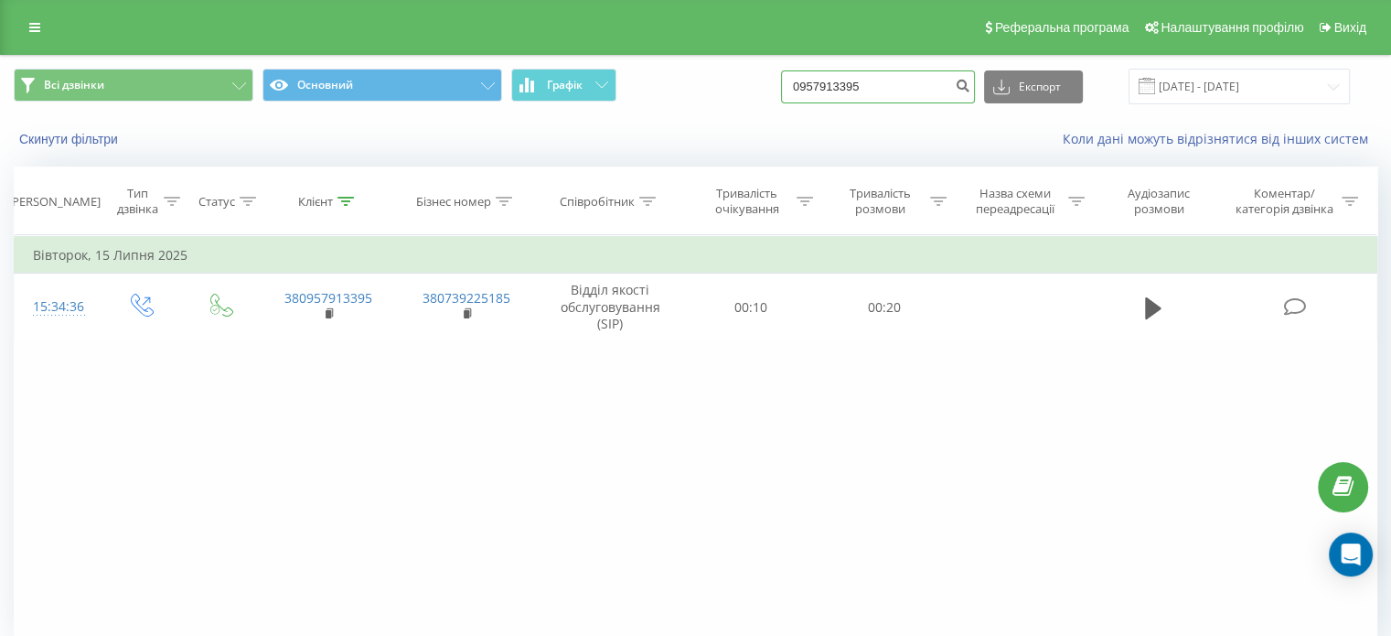
drag, startPoint x: 906, startPoint y: 84, endPoint x: 308, endPoint y: 109, distance: 598.6
click at [314, 109] on div "Всі дзвінки Основний Графік 0957913395 Експорт .csv .xls .xlsx 19.05.2025 - 19.…" at bounding box center [695, 86] width 1389 height 61
paste input "63450392"
type input "0963450392"
click at [975, 80] on button "submit" at bounding box center [962, 86] width 25 height 33
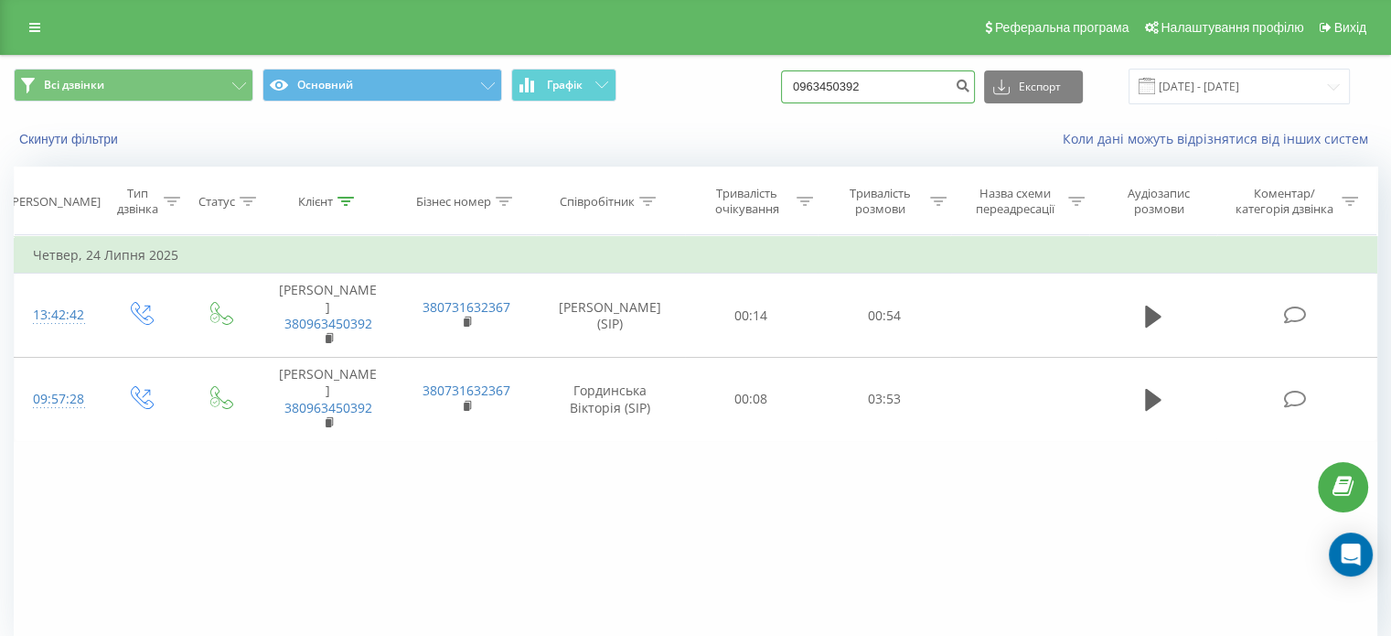
drag, startPoint x: 889, startPoint y: 84, endPoint x: 509, endPoint y: 107, distance: 380.2
click at [513, 107] on div "Всі дзвінки Основний Графік 0963450392 Експорт .csv .xls .xlsx 19.05.2025 - 19.…" at bounding box center [695, 86] width 1389 height 61
paste input "509448841"
type input "0509448841"
click at [971, 76] on button "submit" at bounding box center [962, 86] width 25 height 33
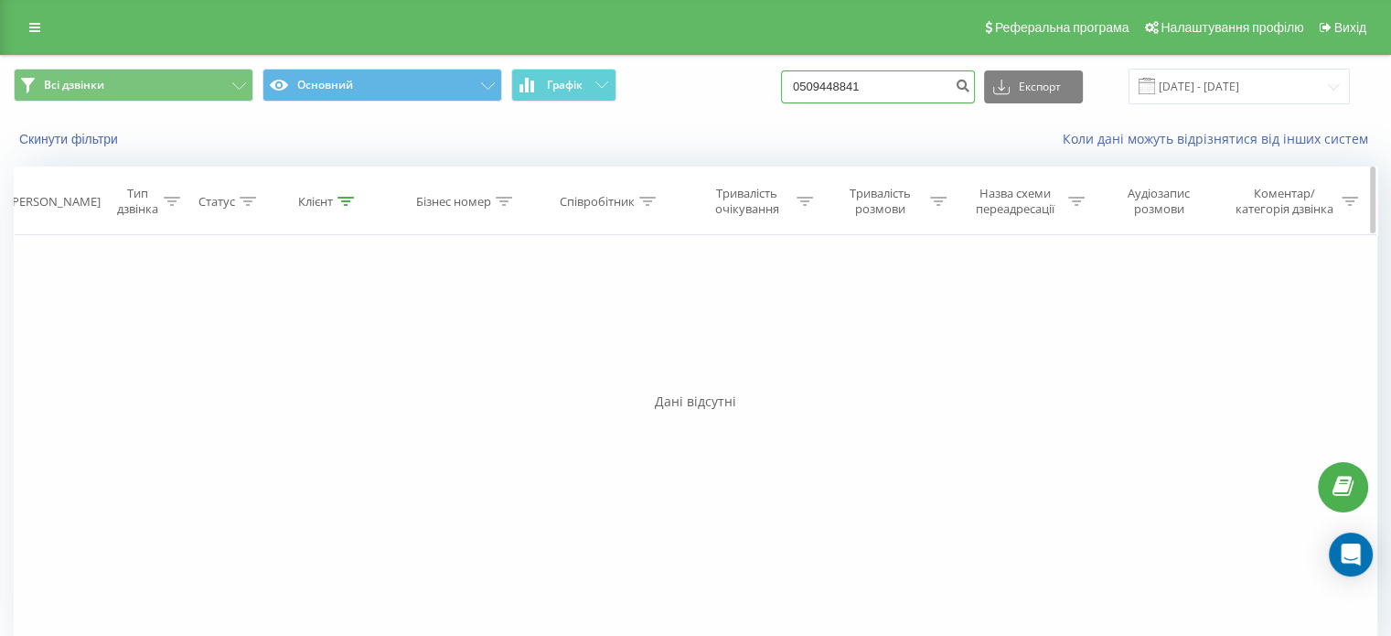
drag, startPoint x: 919, startPoint y: 91, endPoint x: 282, endPoint y: 188, distance: 644.9
click at [282, 188] on div "Всі дзвінки Основний Графік 0509448841 Експорт .csv .xls .xlsx 19.05.2025 - 19.…" at bounding box center [695, 358] width 1363 height 605
paste input "632376969"
type input "0632376969"
click at [970, 89] on button "submit" at bounding box center [962, 86] width 25 height 33
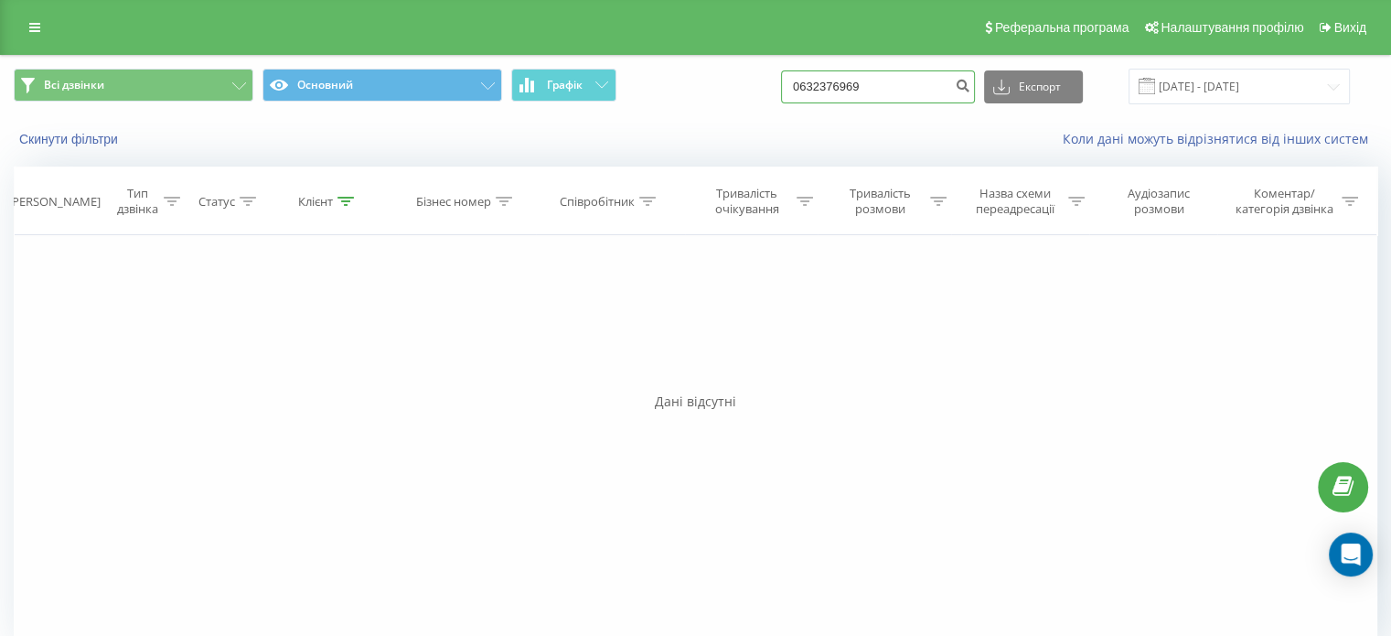
drag, startPoint x: 893, startPoint y: 94, endPoint x: 236, endPoint y: 124, distance: 657.3
click at [246, 123] on div "Всі дзвінки Основний Графік 0632376969 Експорт .csv .xls .xlsx [DATE] - [DATE] …" at bounding box center [695, 108] width 1389 height 105
paste input "990731206"
type input "0990731206"
click at [975, 82] on button "submit" at bounding box center [962, 86] width 25 height 33
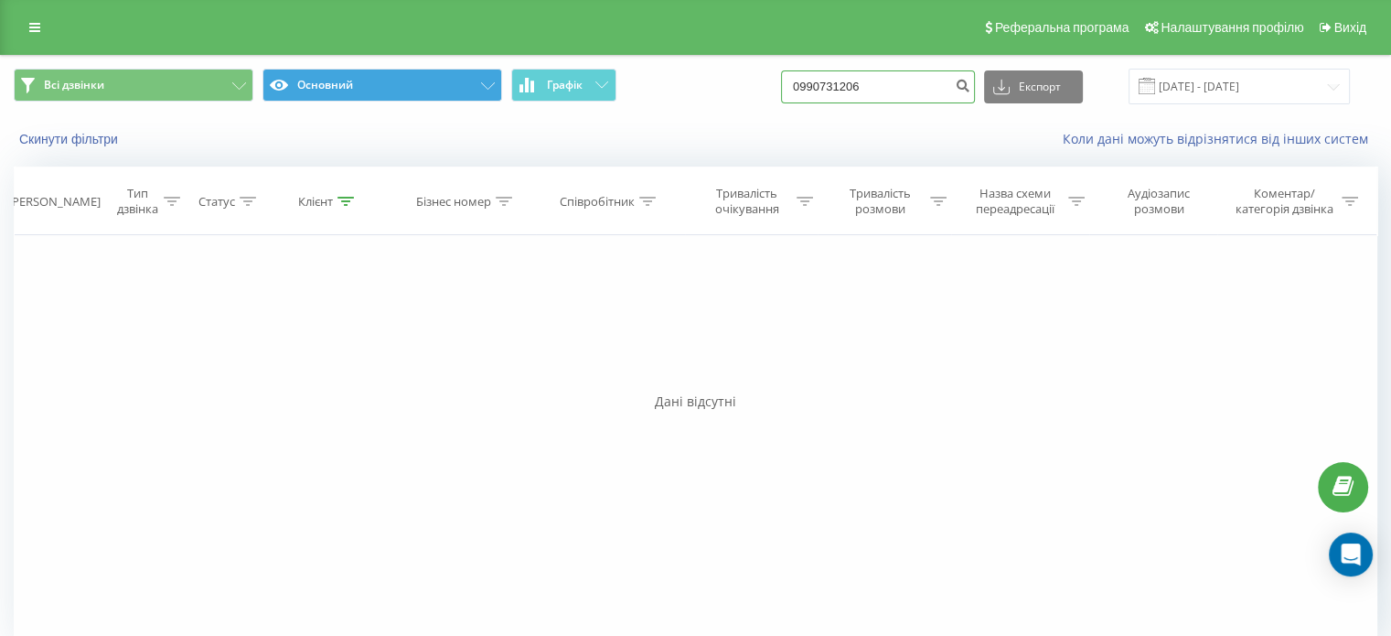
drag, startPoint x: 918, startPoint y: 87, endPoint x: 262, endPoint y: 73, distance: 656.7
click at [293, 73] on div "Всі дзвінки Основний Графік 0990731206 Експорт .csv .xls .xlsx 19.05.2025 - 19.…" at bounding box center [695, 87] width 1363 height 36
paste input "86353598"
type input "0986353598"
click at [970, 80] on icon "submit" at bounding box center [963, 83] width 16 height 11
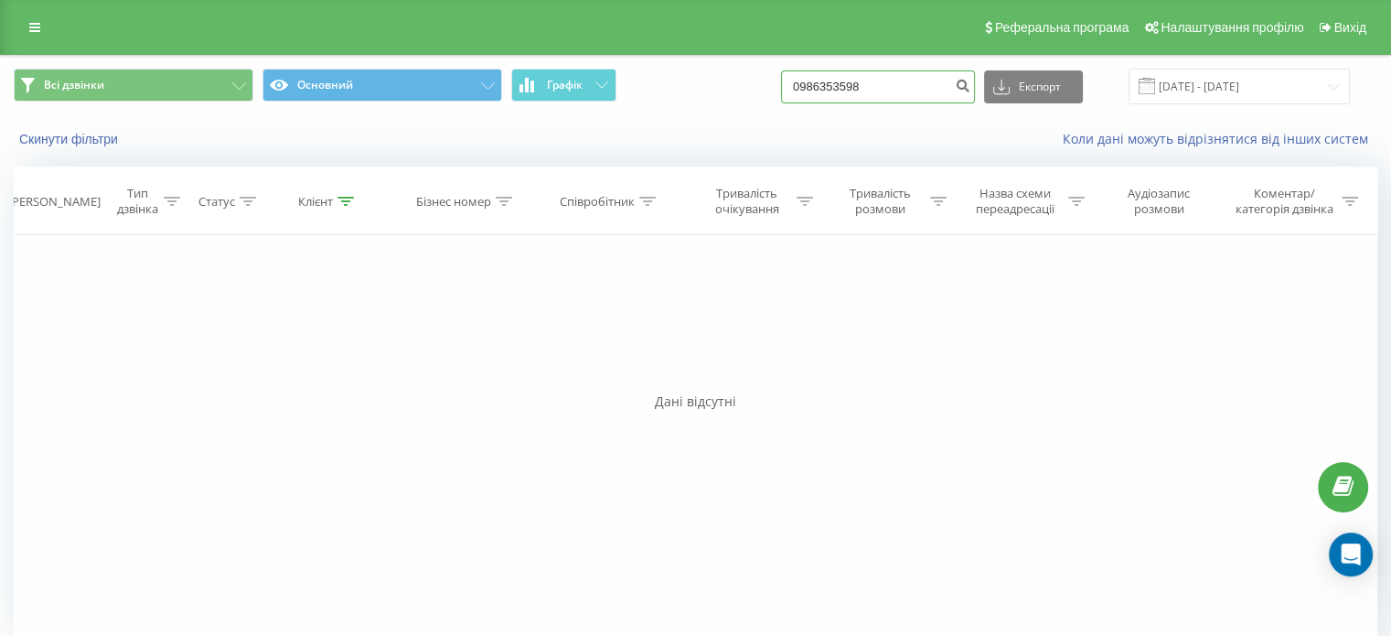
drag, startPoint x: 895, startPoint y: 79, endPoint x: 465, endPoint y: 110, distance: 431.8
click at [538, 109] on div "Всі дзвінки Основний Графік 0986353598 Експорт .csv .xls .xlsx [DATE] - [DATE]" at bounding box center [695, 86] width 1389 height 61
paste input "2710707"
drag, startPoint x: 886, startPoint y: 76, endPoint x: 73, endPoint y: 72, distance: 813.0
click at [85, 79] on div "Всі дзвінки Основний Графік 0982710707 Експорт .csv .xls .xlsx 19.05.2025 - 19.…" at bounding box center [695, 87] width 1363 height 36
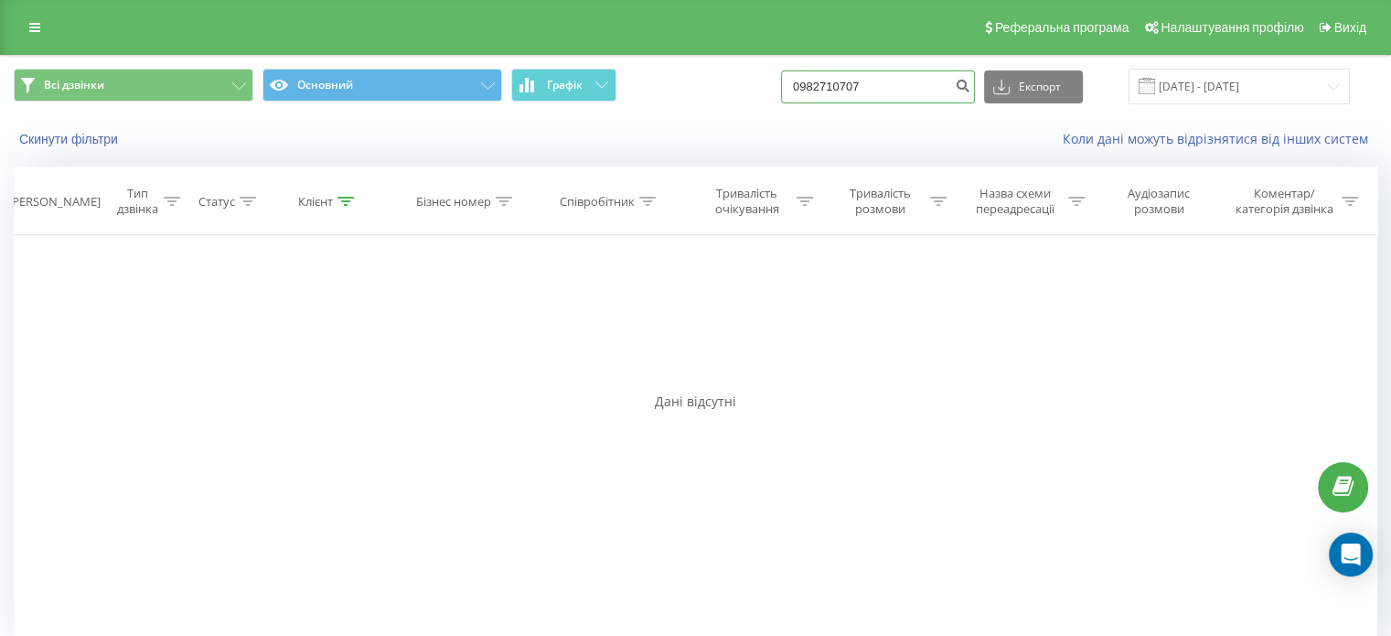
paste input "99242869"
type input "0999242869"
click at [970, 88] on icon "submit" at bounding box center [963, 83] width 16 height 11
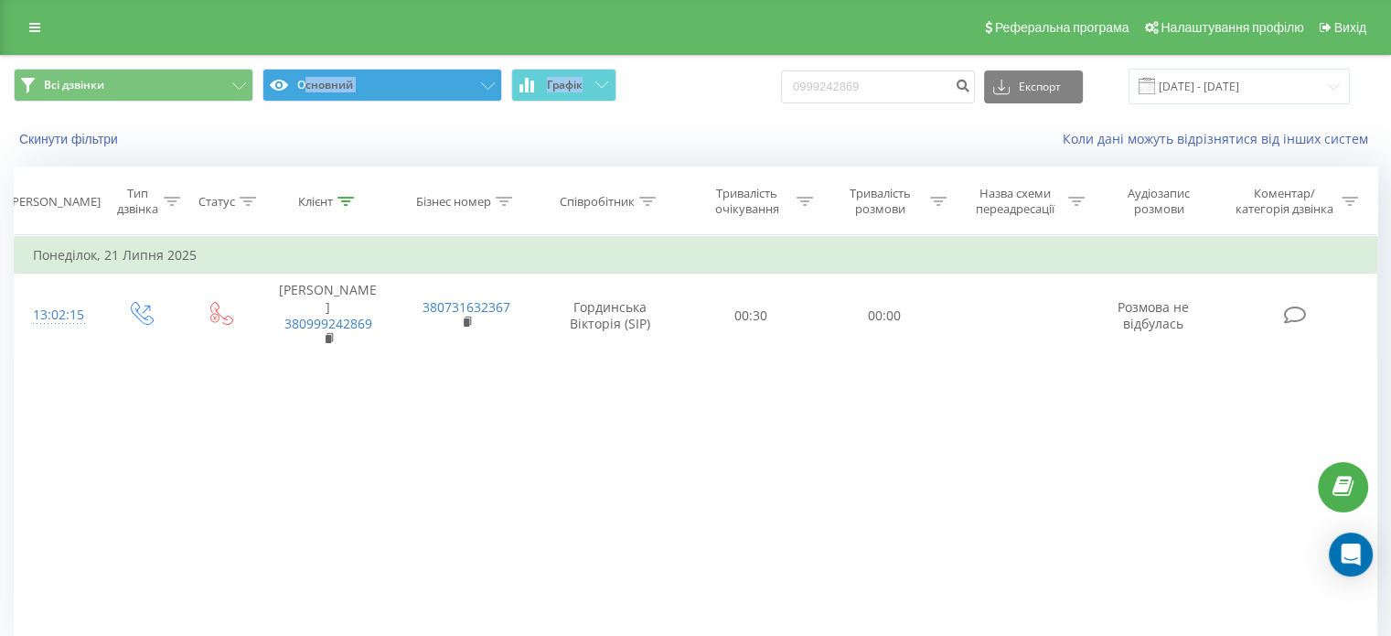
drag, startPoint x: 913, startPoint y: 68, endPoint x: 294, endPoint y: 83, distance: 619.3
click at [296, 83] on div "Всі дзвінки Основний Графік 0999242869 Експорт .csv .xls .xlsx [DATE] - [DATE]" at bounding box center [695, 86] width 1389 height 61
click at [927, 88] on input "0999242869" at bounding box center [878, 86] width 194 height 33
drag, startPoint x: 894, startPoint y: 80, endPoint x: 468, endPoint y: 85, distance: 426.2
click at [494, 95] on div "Всі дзвінки Основний Графік 0999242869 Експорт .csv .xls .xlsx 19.05.2025 - 19.…" at bounding box center [695, 87] width 1363 height 36
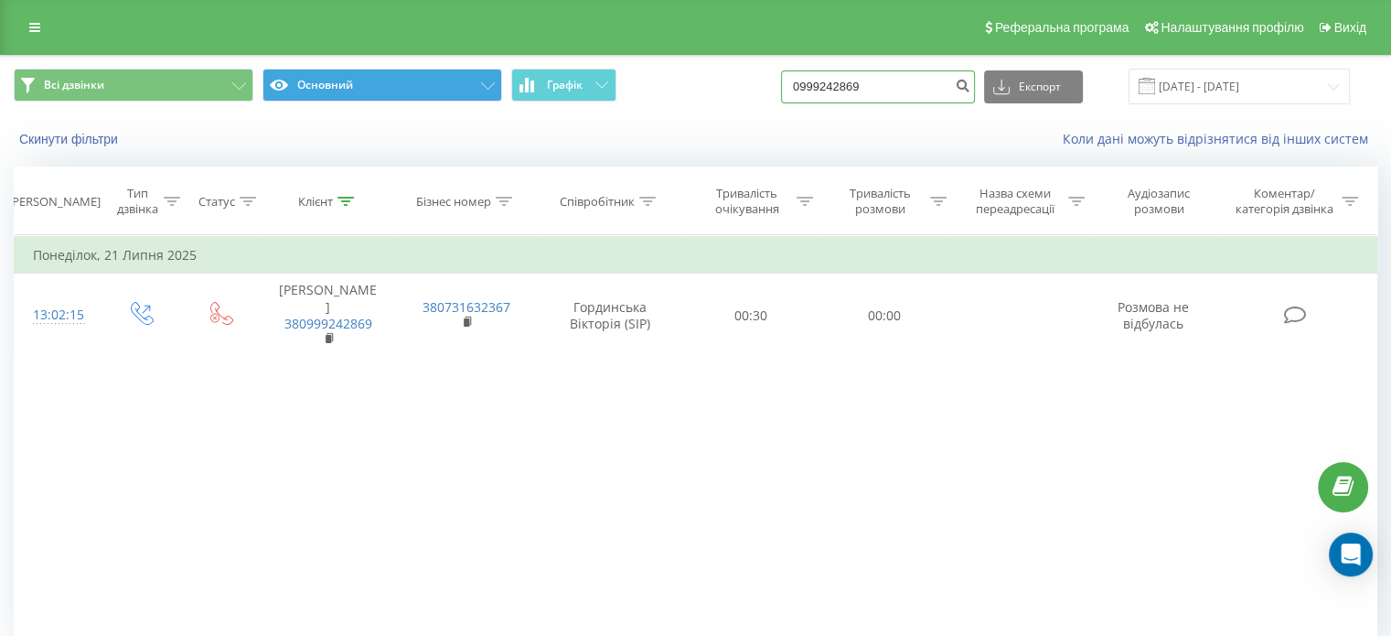
paste input "73786422"
type input "0973786422"
click at [970, 89] on icon "submit" at bounding box center [963, 83] width 16 height 11
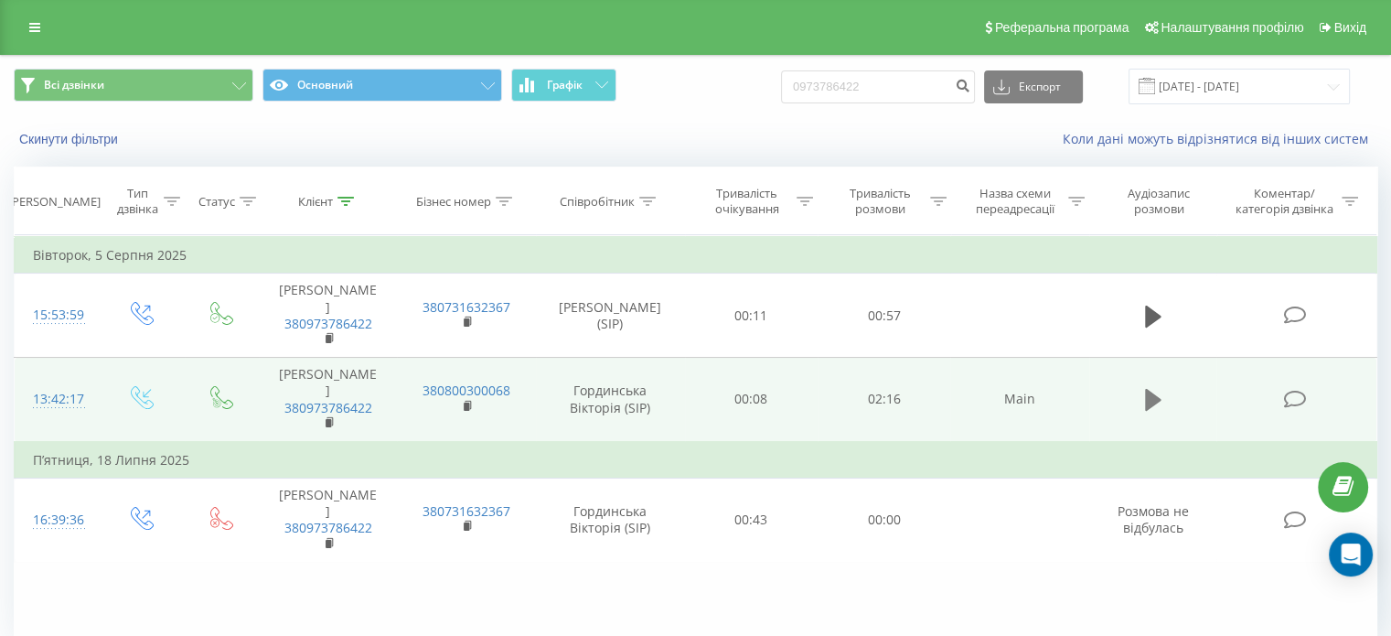
click at [1148, 398] on icon at bounding box center [1153, 400] width 16 height 22
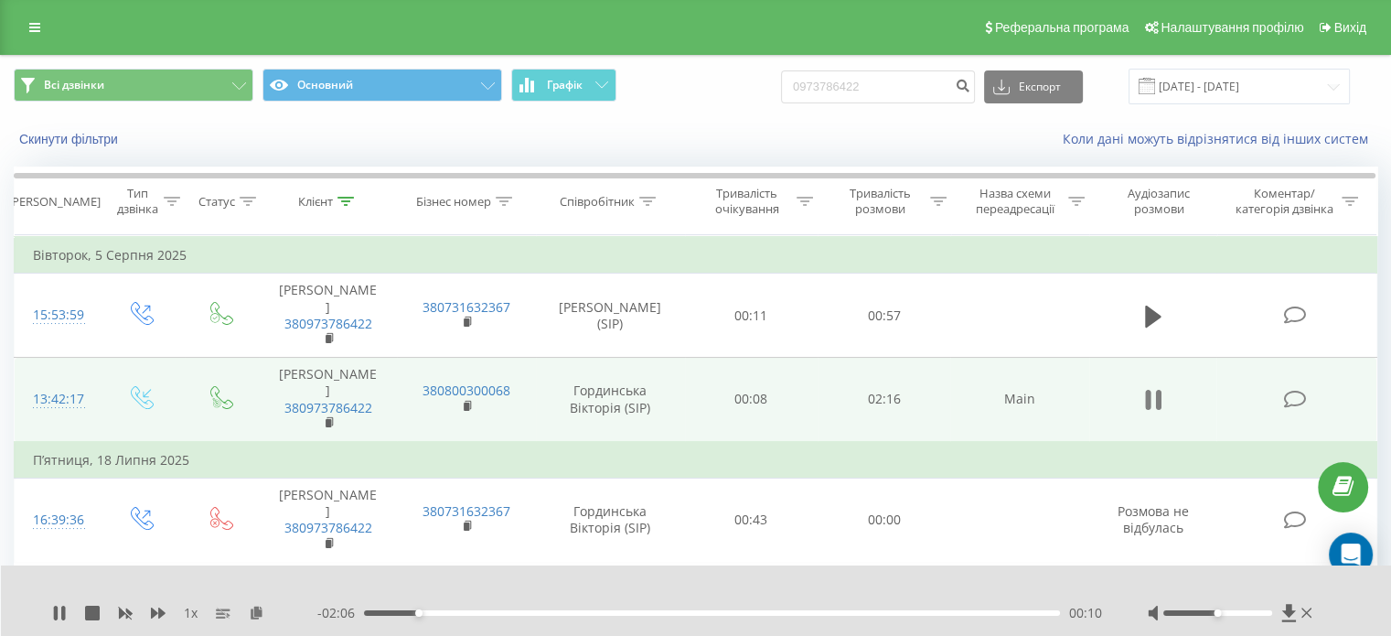
drag, startPoint x: 1156, startPoint y: 399, endPoint x: 1077, endPoint y: 423, distance: 82.4
click at [1156, 398] on icon at bounding box center [1157, 400] width 5 height 20
drag, startPoint x: 755, startPoint y: 109, endPoint x: 193, endPoint y: 115, distance: 562.4
click at [196, 115] on div "Всі дзвінки Основний Графік 0973786422 Експорт .csv .xls .xlsx 19.05.2025 - 19.…" at bounding box center [695, 86] width 1389 height 61
paste input "90269096"
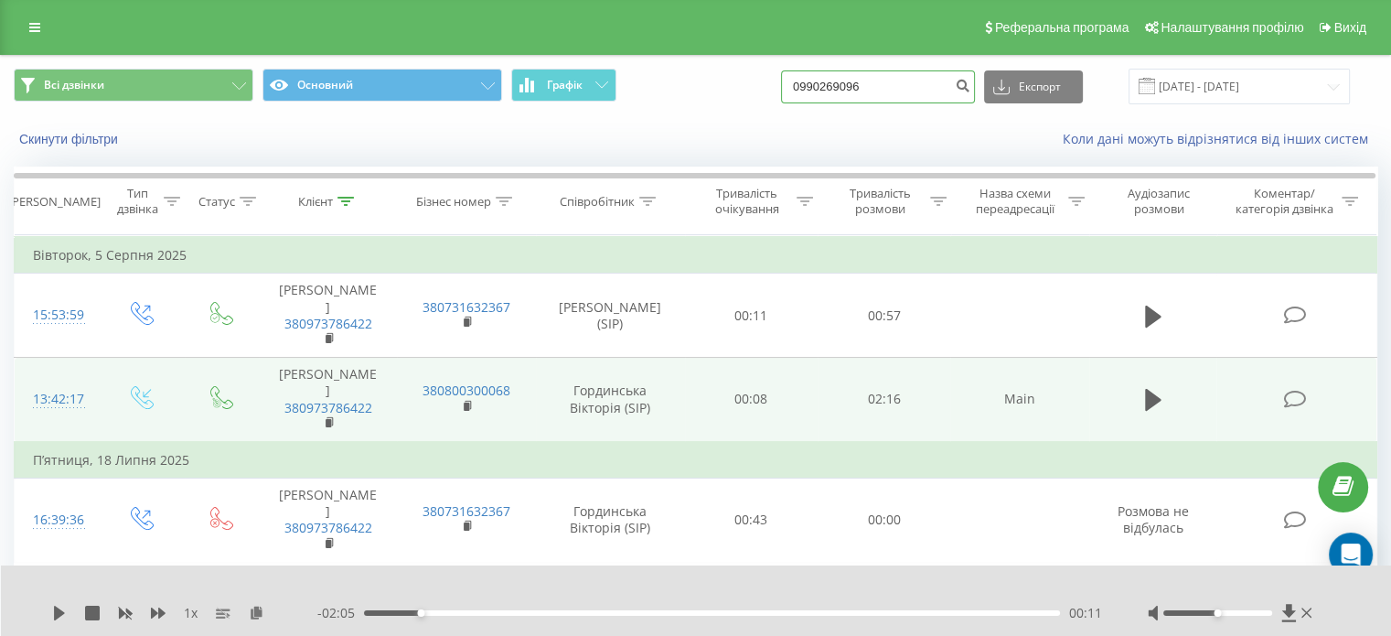
type input "0990269096"
click at [995, 92] on div "0990269096 Експорт .csv .xls .xlsx 19.05.2025 - 19.08.2025" at bounding box center [1065, 87] width 569 height 36
click at [970, 89] on icon "submit" at bounding box center [963, 83] width 16 height 11
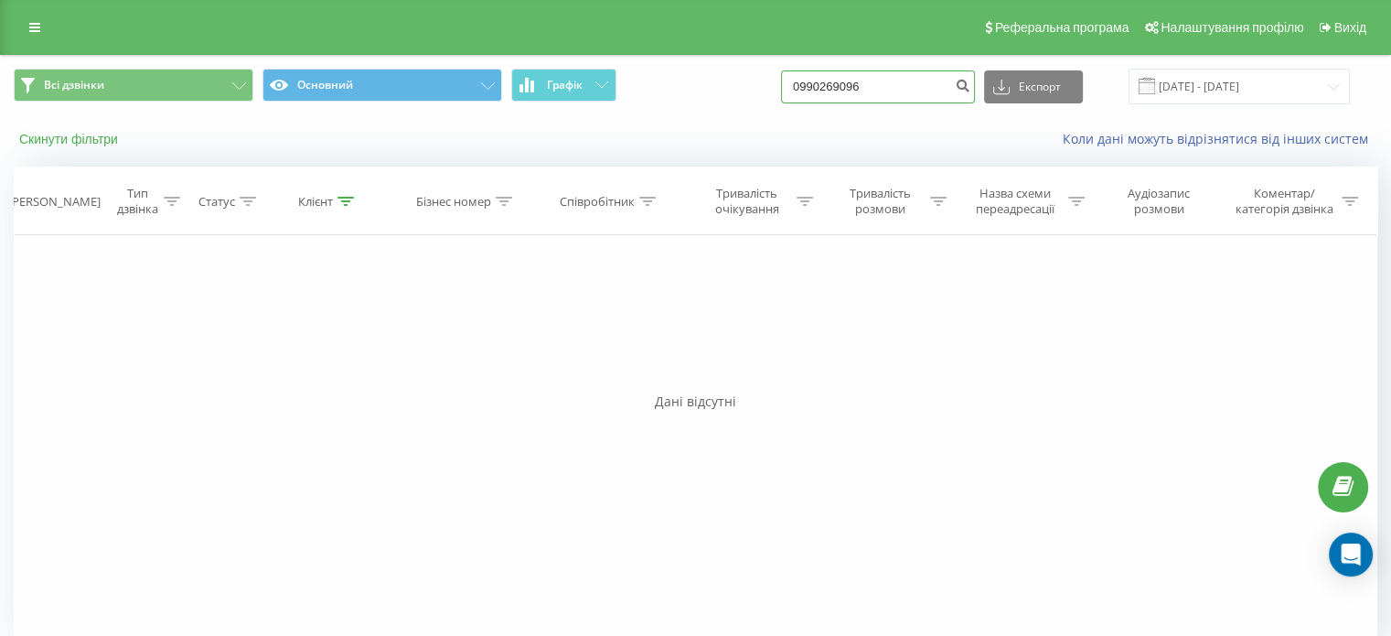
drag, startPoint x: 929, startPoint y: 91, endPoint x: 109, endPoint y: 142, distance: 821.8
click at [165, 155] on div "Всі дзвінки Основний Графік 0990269096 Експорт .csv .xls .xlsx 19.05.2025 - 19.…" at bounding box center [695, 108] width 1389 height 105
paste input "631080268"
type input "0631080268"
click at [970, 89] on icon "submit" at bounding box center [963, 83] width 16 height 11
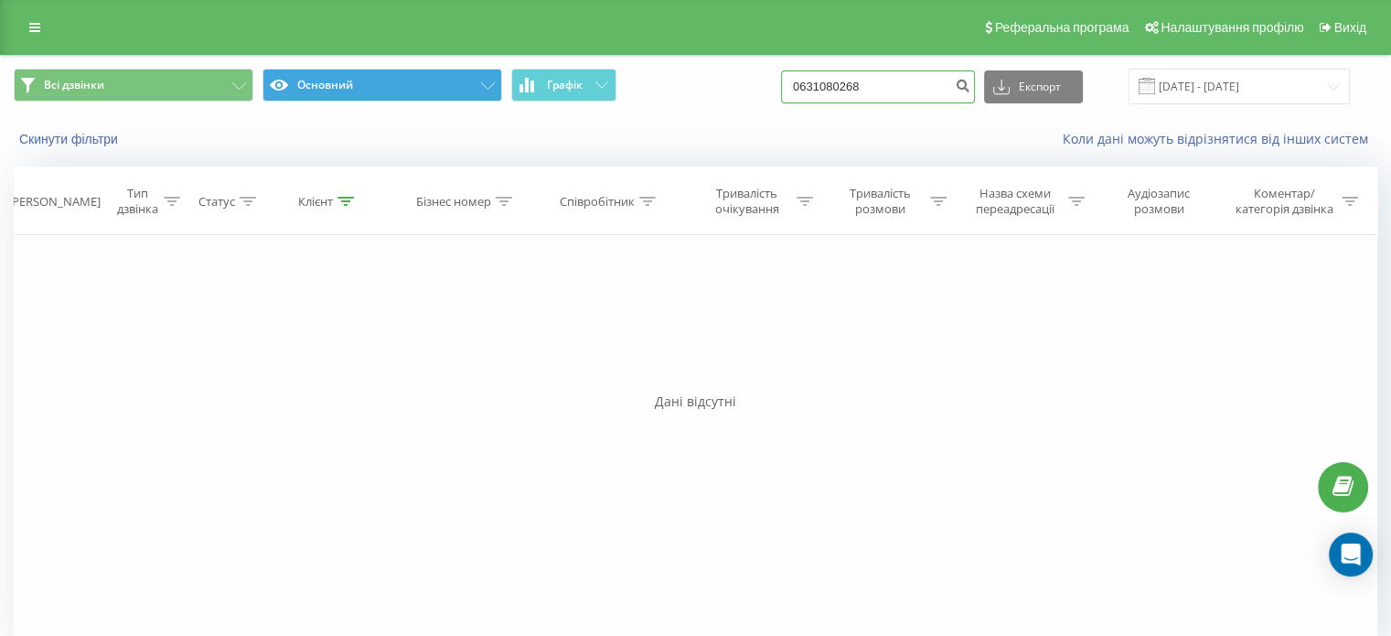
drag, startPoint x: 905, startPoint y: 85, endPoint x: 398, endPoint y: 87, distance: 507.5
click at [413, 86] on div "Всі дзвінки Основний Графік 0631080268 Експорт .csv .xls .xlsx [DATE] - [DATE]" at bounding box center [695, 87] width 1363 height 36
paste input "6449200"
type input "0636449200"
click at [970, 80] on icon "submit" at bounding box center [963, 83] width 16 height 11
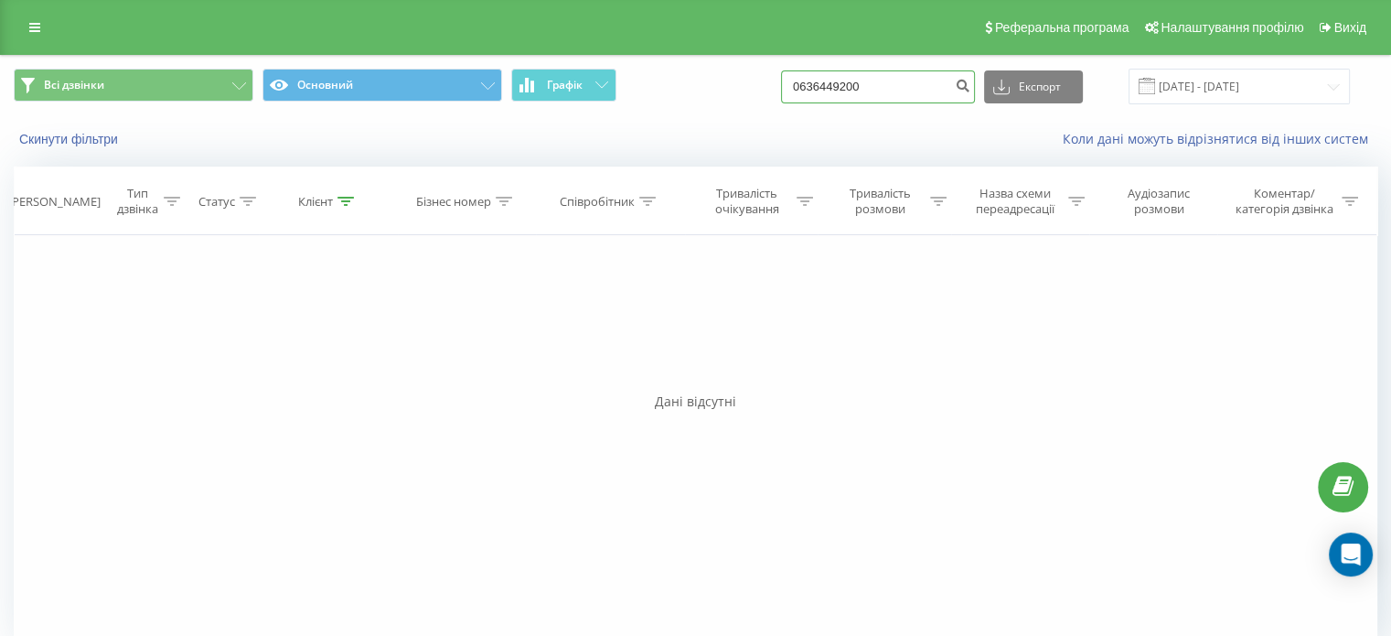
drag, startPoint x: 883, startPoint y: 80, endPoint x: 212, endPoint y: 138, distance: 673.8
click at [247, 137] on div "Всі дзвінки Основний Графік 0636449200 Експорт .csv .xls .xlsx [DATE] - [DATE] …" at bounding box center [695, 108] width 1389 height 105
paste input "936129485"
type input "0936129485"
click at [970, 89] on icon "submit" at bounding box center [963, 83] width 16 height 11
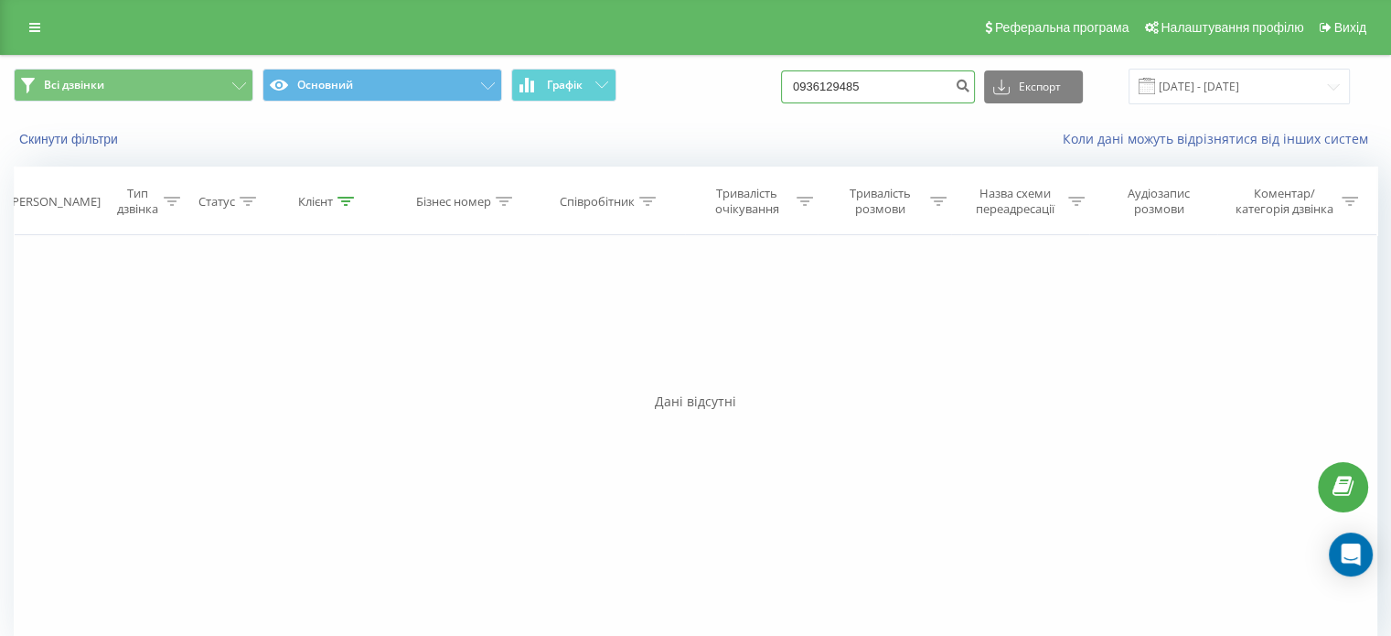
drag, startPoint x: 928, startPoint y: 80, endPoint x: 321, endPoint y: 123, distance: 608.7
click at [350, 123] on div "Всі дзвінки Основний Графік 0936129485 Експорт .csv .xls .xlsx 19.05.2025 - 19.…" at bounding box center [695, 108] width 1389 height 105
paste input "683571426"
type input "0683571426"
drag, startPoint x: 993, startPoint y: 85, endPoint x: 983, endPoint y: 80, distance: 11.5
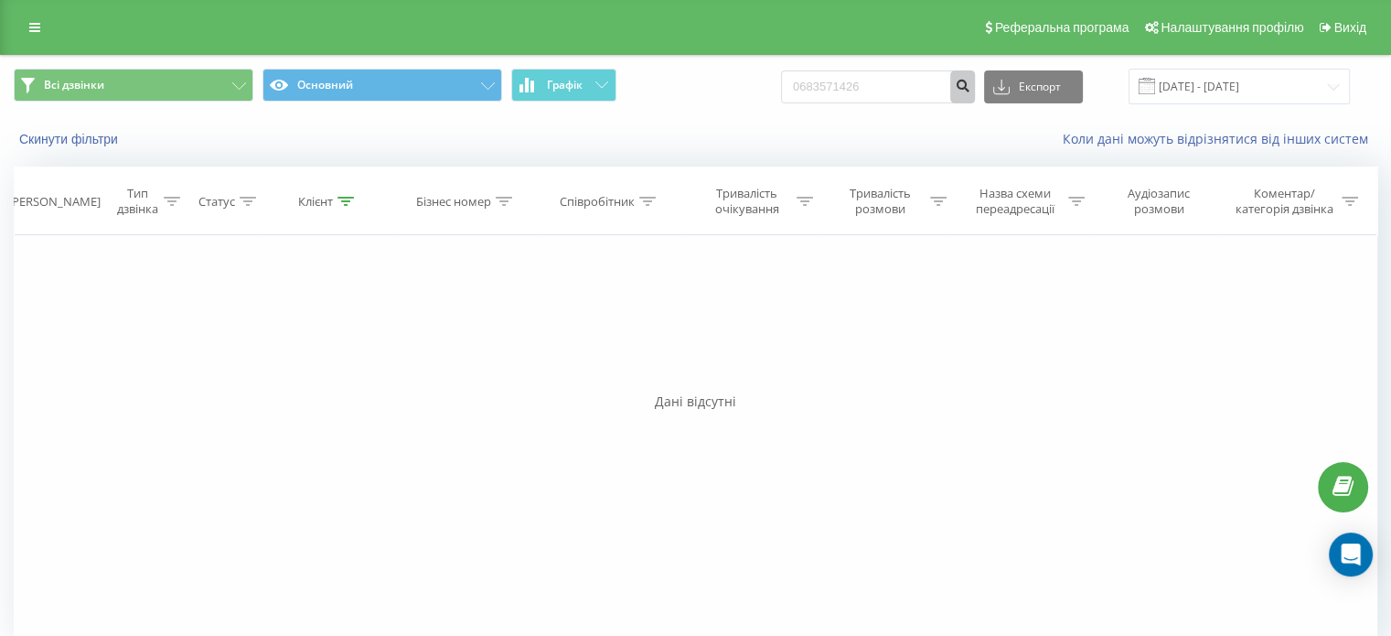
click at [989, 83] on div "0683571426 Експорт .csv .xls .xlsx 19.05.2025 - 19.08.2025" at bounding box center [1065, 87] width 569 height 36
click at [970, 80] on icon "submit" at bounding box center [963, 83] width 16 height 11
drag, startPoint x: 917, startPoint y: 72, endPoint x: 493, endPoint y: 134, distance: 428.7
click at [493, 134] on div "Всі дзвінки Основний Графік 0683571426 Експорт .csv .xls .xlsx [DATE] - [DATE] …" at bounding box center [695, 108] width 1389 height 105
click at [894, 90] on input "0683571426" at bounding box center [878, 86] width 194 height 33
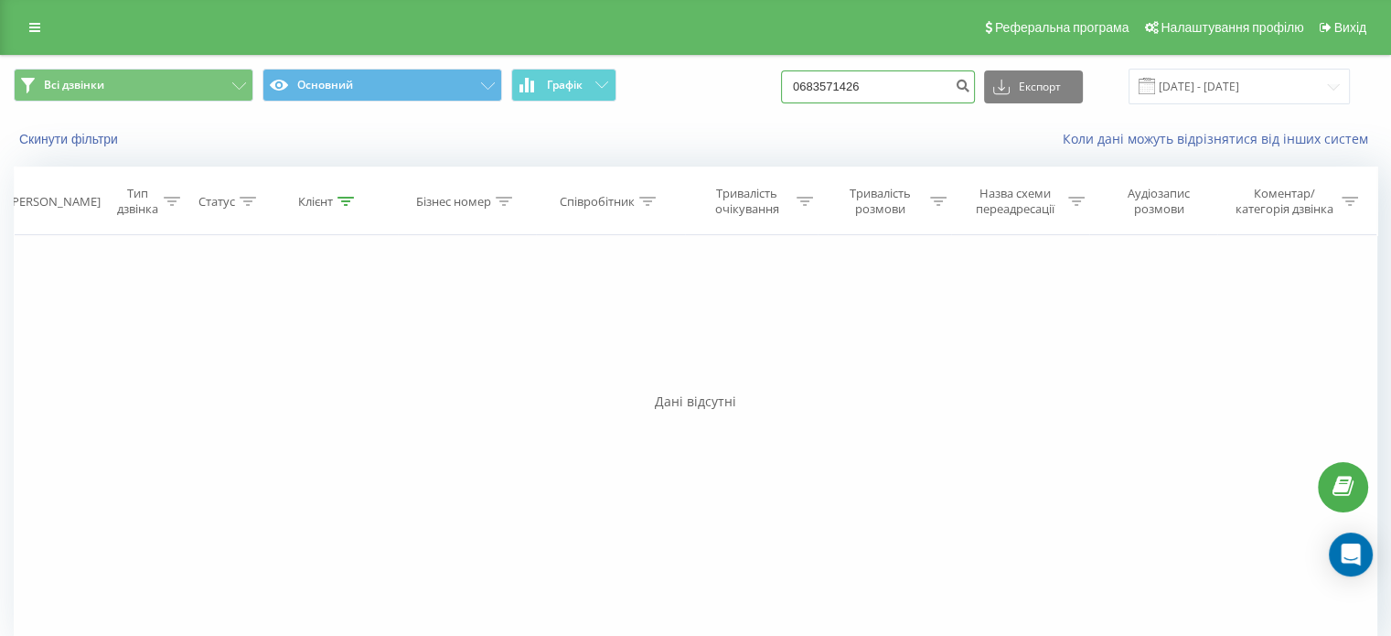
drag, startPoint x: 907, startPoint y: 80, endPoint x: 678, endPoint y: 80, distance: 229.5
click at [678, 80] on div "Всі дзвінки Основний Графік 0683571426 Експорт .csv .xls .xlsx [DATE] - [DATE]" at bounding box center [695, 87] width 1363 height 36
paste input "986385151"
type input "0986385151"
click at [970, 83] on icon "submit" at bounding box center [963, 83] width 16 height 11
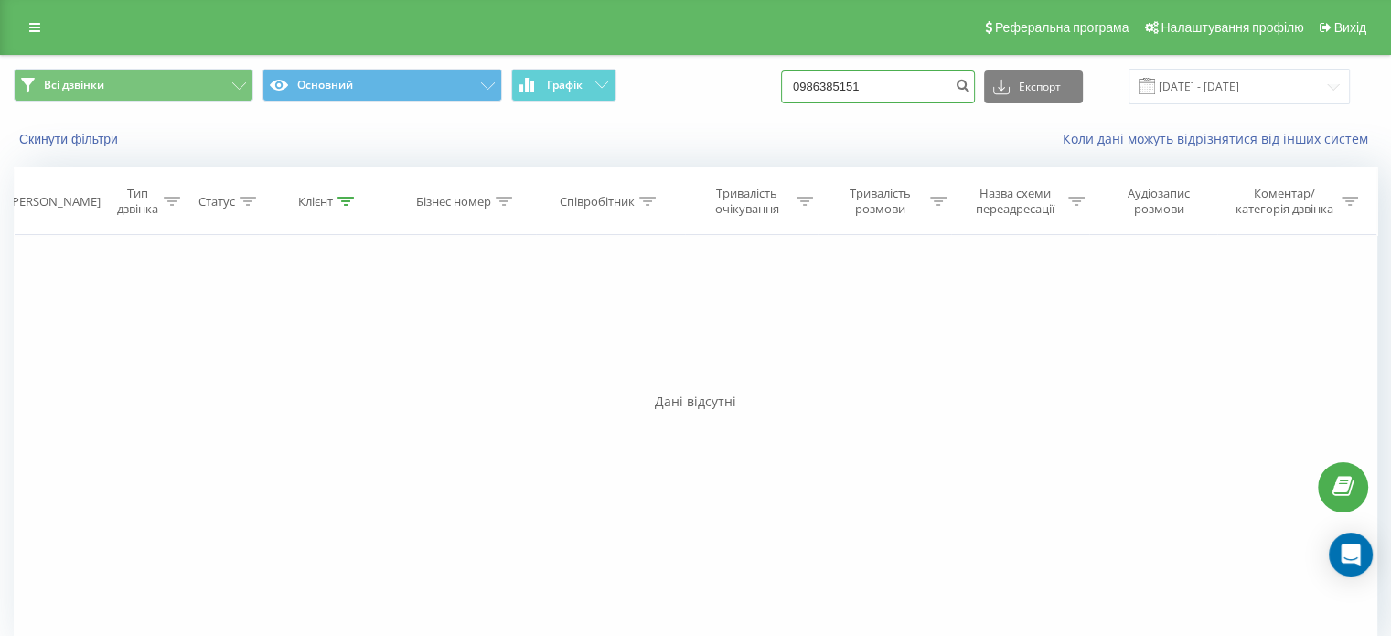
drag, startPoint x: 897, startPoint y: 81, endPoint x: 428, endPoint y: 122, distance: 470.8
click at [439, 120] on div "Всі дзвінки Основний Графік 0986385151 Експорт .csv .xls .xlsx 19.05.2025 - 19.…" at bounding box center [695, 108] width 1389 height 105
click at [970, 81] on icon "submit" at bounding box center [963, 83] width 16 height 11
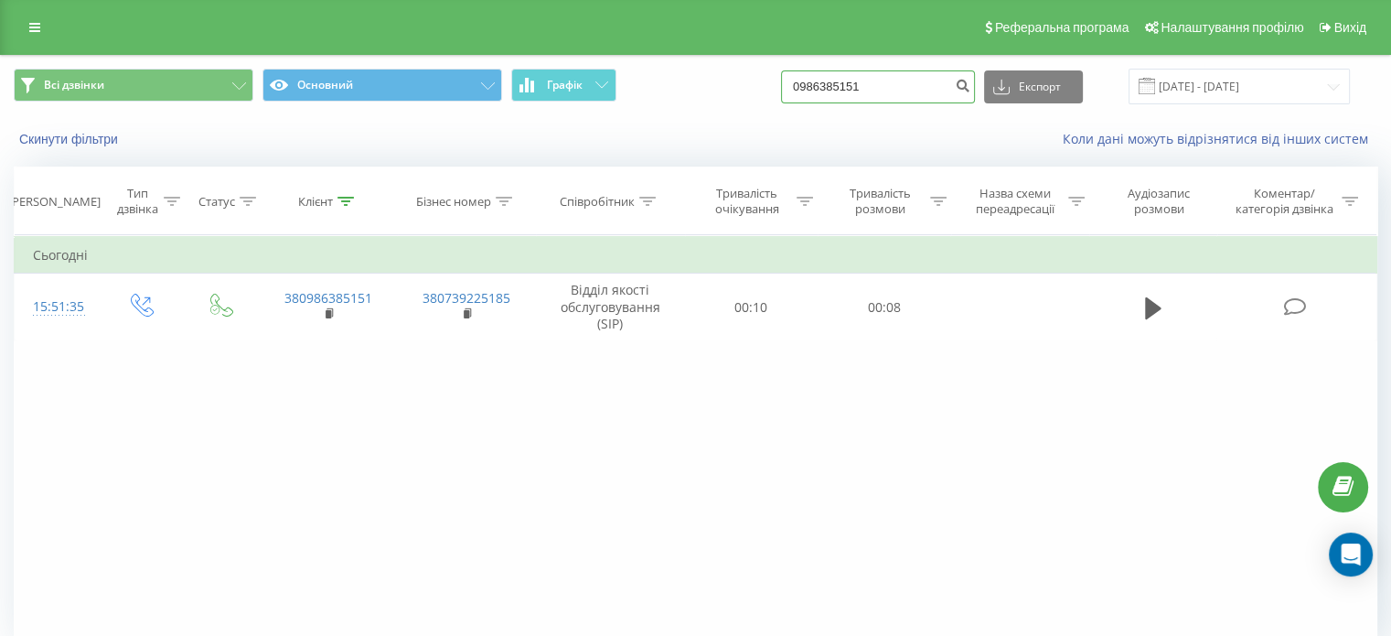
drag, startPoint x: 911, startPoint y: 89, endPoint x: 548, endPoint y: 105, distance: 363.4
click at [556, 105] on div "Всі дзвінки Основний Графік 0986385151 Експорт .csv .xls .xlsx [DATE] - [DATE]" at bounding box center [695, 86] width 1389 height 61
paste input "35344457"
type input "0935344457"
click at [970, 78] on icon "submit" at bounding box center [963, 83] width 16 height 11
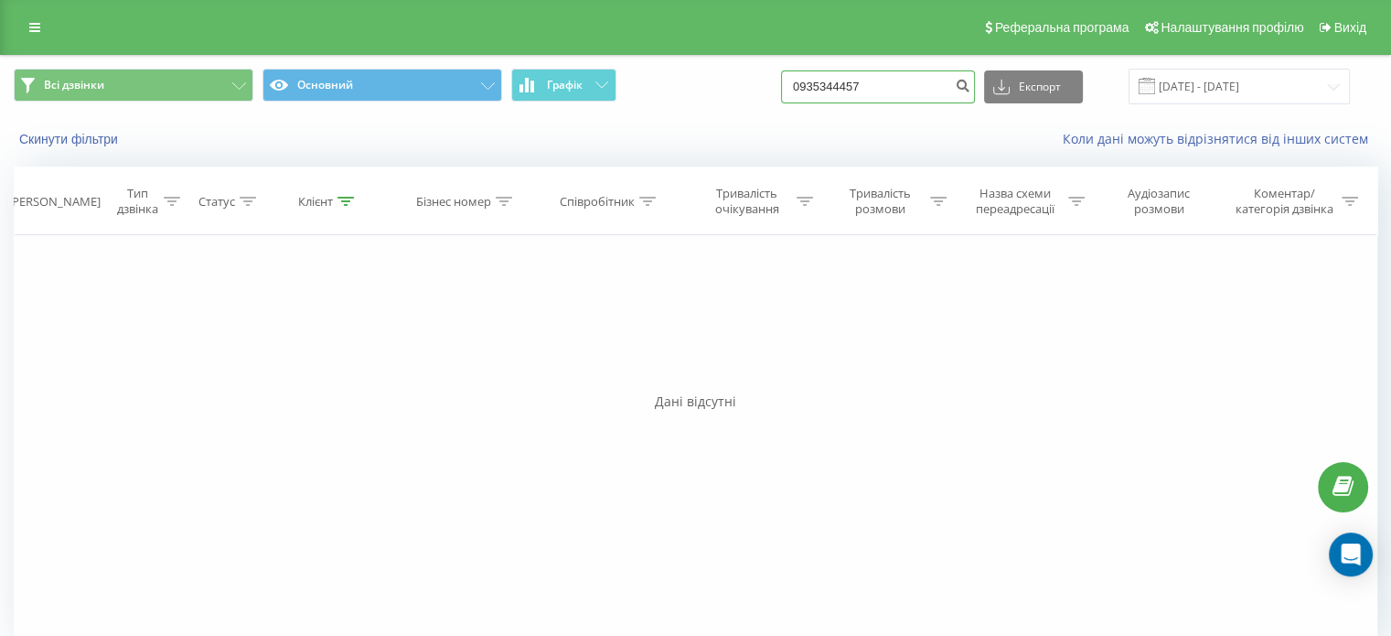
drag, startPoint x: 900, startPoint y: 90, endPoint x: 476, endPoint y: 127, distance: 426.0
click at [476, 127] on div "Всі дзвінки Основний Графік 0935344457 Експорт .csv .xls .xlsx [DATE] - [DATE] …" at bounding box center [695, 108] width 1389 height 105
paste input "7394959"
type input "0973949597"
click at [970, 85] on icon "submit" at bounding box center [963, 83] width 16 height 11
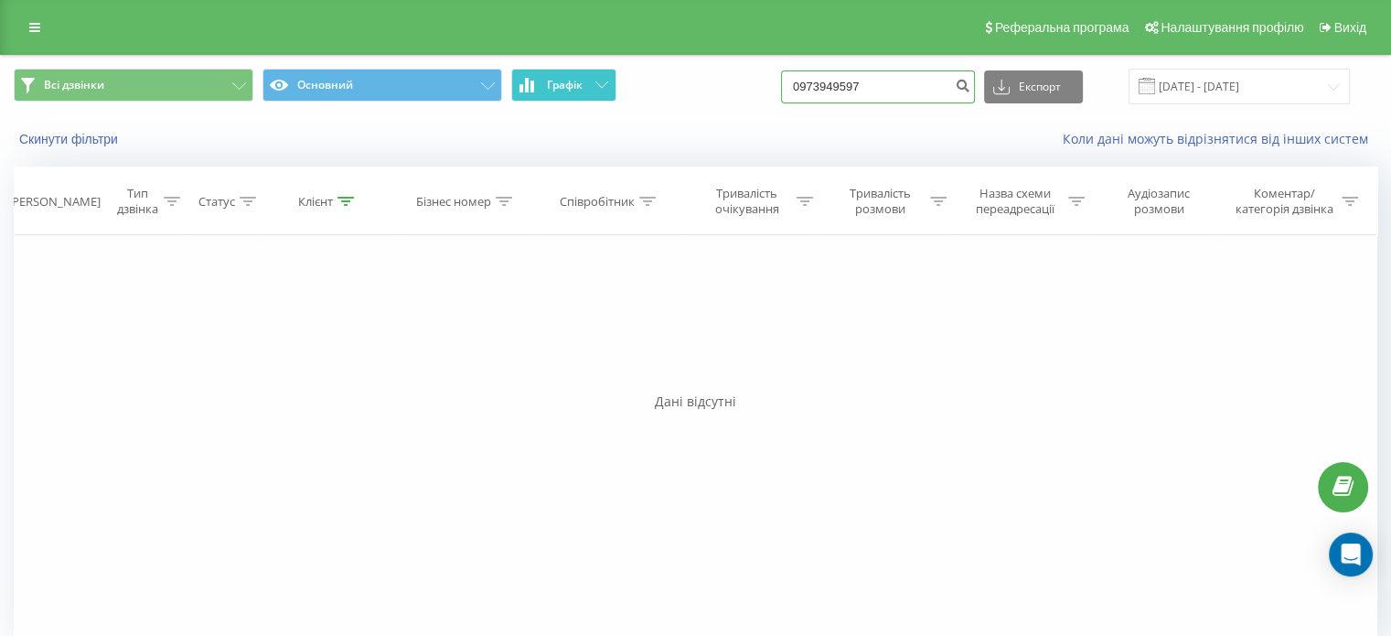
drag, startPoint x: 933, startPoint y: 82, endPoint x: 611, endPoint y: 69, distance: 322.2
click at [626, 70] on div "Всі дзвінки Основний Графік 0973949597 Експорт .csv .xls .xlsx [DATE] - [DATE]" at bounding box center [695, 87] width 1363 height 36
paste input "62075454"
type input "0962075454"
click at [975, 80] on button "submit" at bounding box center [962, 86] width 25 height 33
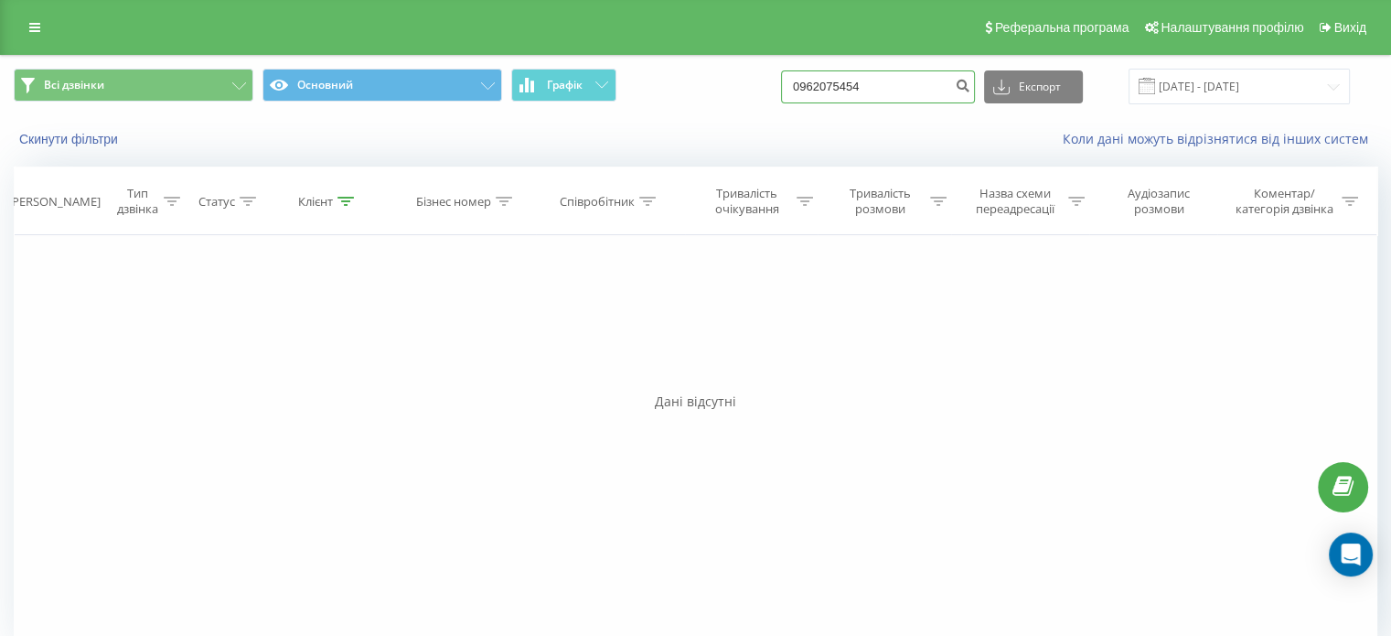
drag, startPoint x: 914, startPoint y: 94, endPoint x: 212, endPoint y: 144, distance: 703.2
click at [216, 144] on div "Всі дзвінки Основний Графік 0962075454 Експорт .csv .xls .xlsx [DATE] - [DATE] …" at bounding box center [695, 108] width 1389 height 105
paste input "32124966"
type input "0932124966"
click at [970, 80] on icon "submit" at bounding box center [963, 83] width 16 height 11
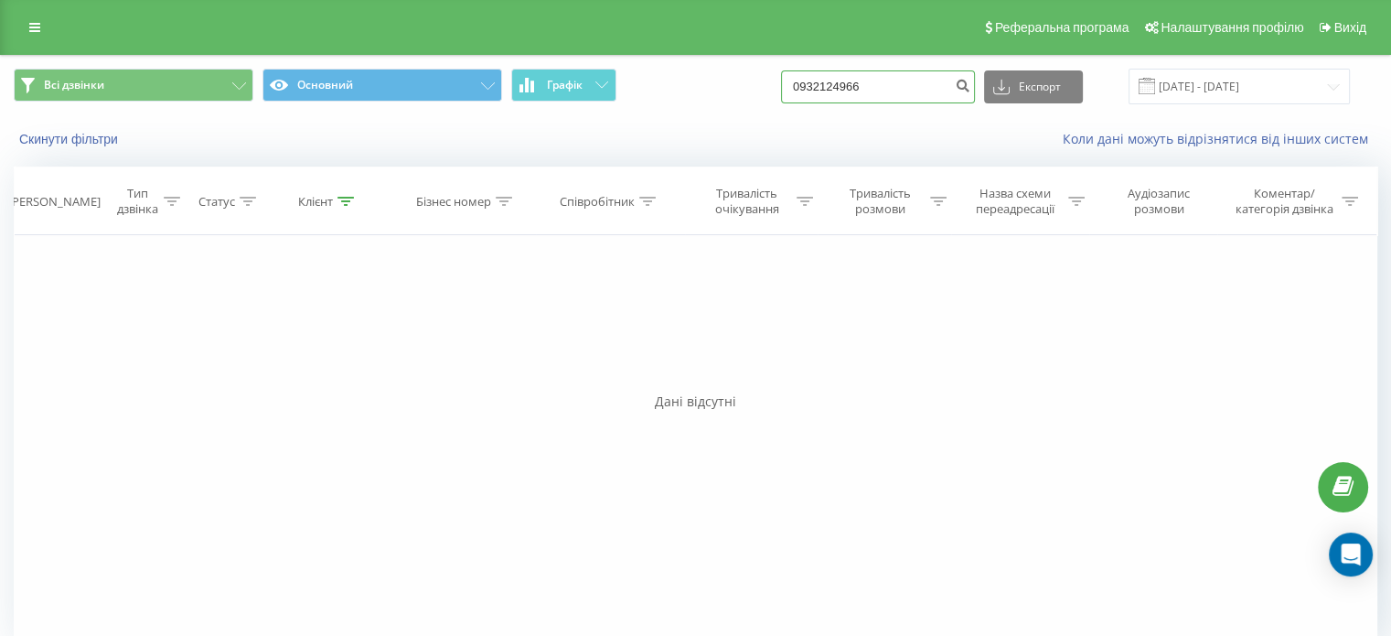
drag, startPoint x: 900, startPoint y: 94, endPoint x: 607, endPoint y: 106, distance: 292.9
click at [614, 106] on div "Всі дзвінки Основний Графік 0932124966 Експорт .csv .xls .xlsx 19.05.2025 - 19.…" at bounding box center [695, 86] width 1389 height 61
paste input "63853310"
type input "0638533106"
click at [970, 78] on icon "submit" at bounding box center [963, 83] width 16 height 11
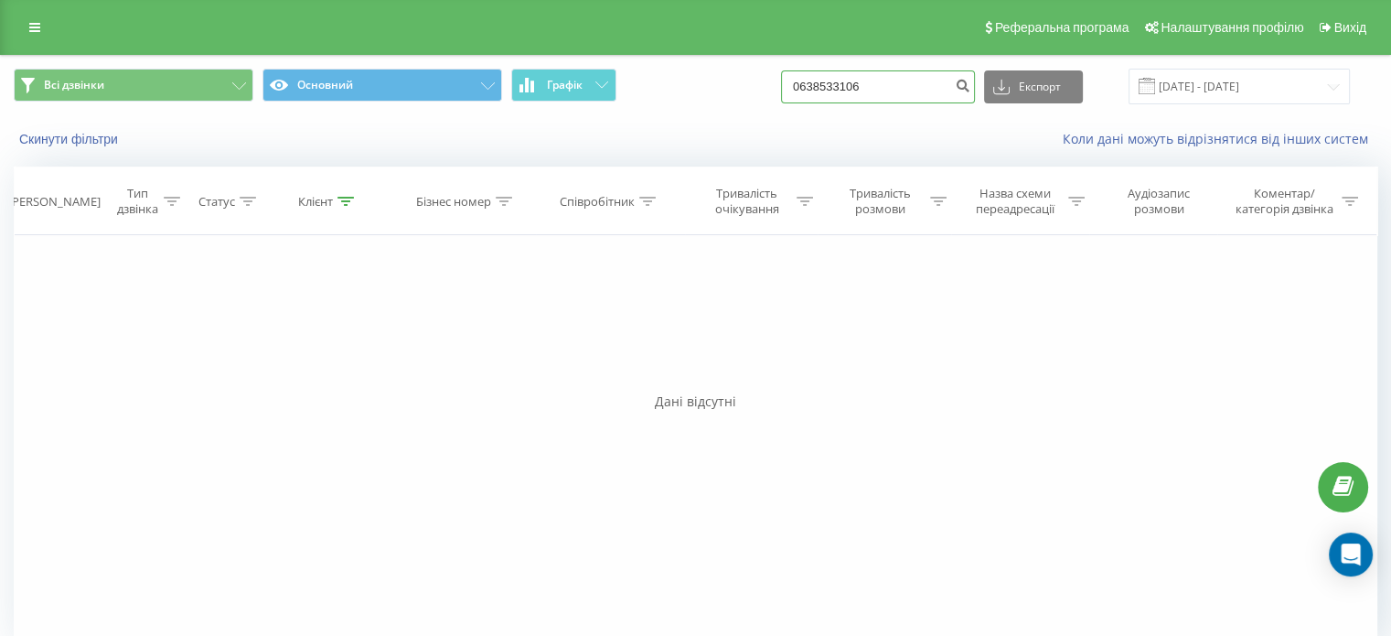
drag, startPoint x: 936, startPoint y: 74, endPoint x: 680, endPoint y: 116, distance: 259.5
click at [682, 116] on div "Всі дзвінки Основний Графік 0638533106 Експорт .csv .xls .xlsx [DATE] - [DATE]" at bounding box center [695, 86] width 1389 height 61
drag, startPoint x: 904, startPoint y: 91, endPoint x: 565, endPoint y: 96, distance: 338.4
click at [568, 97] on div "Всі дзвінки Основний Графік 0638533106 Експорт .csv .xls .xlsx [DATE] - [DATE]" at bounding box center [695, 87] width 1363 height 36
paste input "93047986"
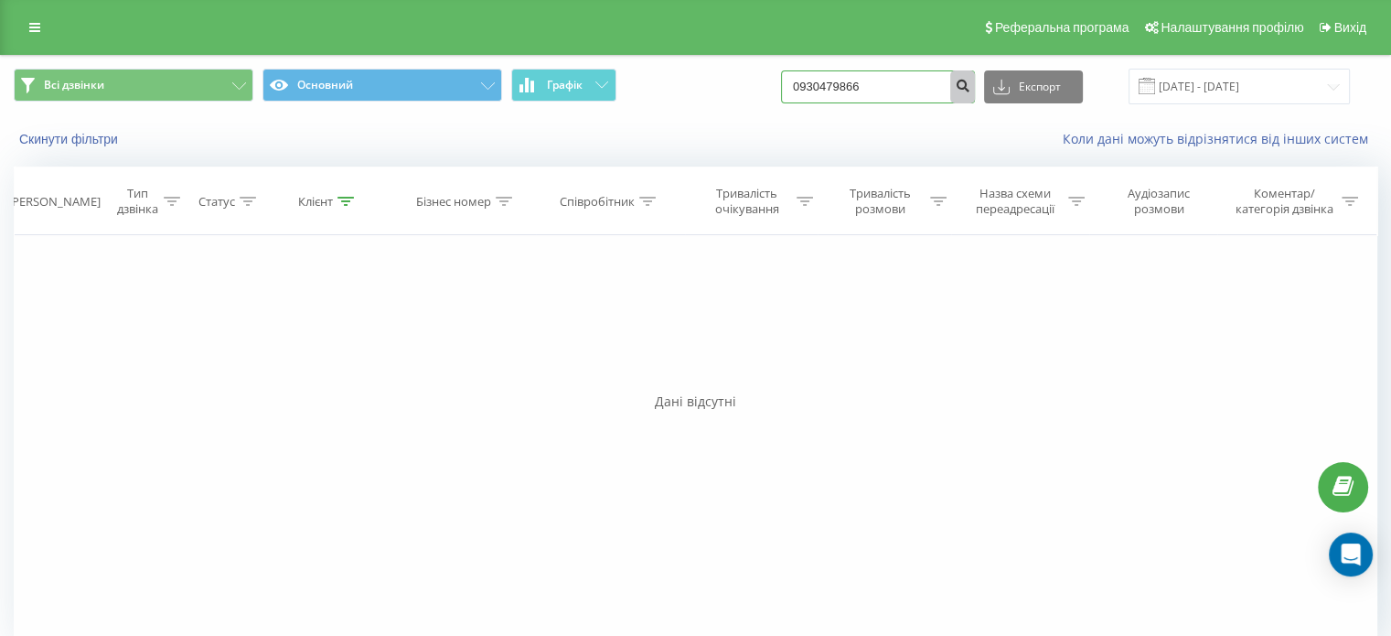
type input "0930479866"
click at [975, 85] on button "submit" at bounding box center [962, 86] width 25 height 33
drag, startPoint x: 912, startPoint y: 89, endPoint x: 391, endPoint y: 92, distance: 520.4
click at [410, 93] on div "Всі дзвінки Основний Графік 0930479866 Експорт .csv .xls .xlsx [DATE] - [DATE]" at bounding box center [695, 87] width 1363 height 36
paste input "503824231"
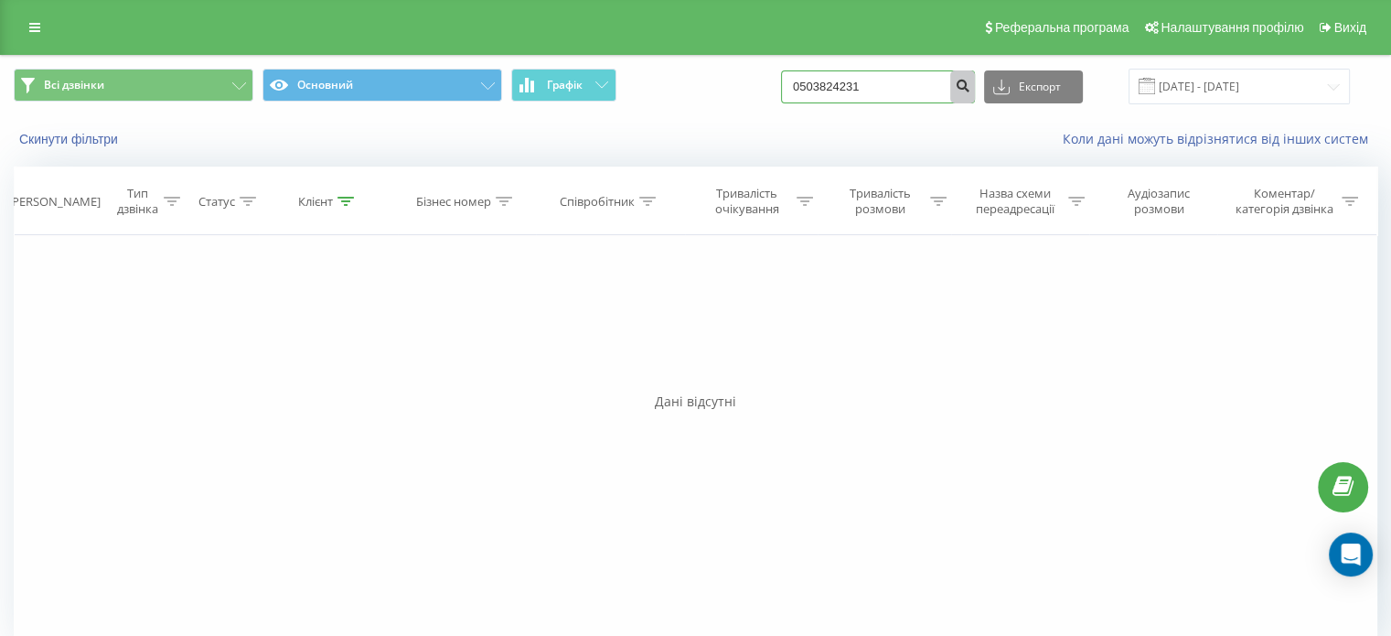
type input "0503824231"
click at [970, 81] on icon "submit" at bounding box center [963, 83] width 16 height 11
